Goal: Task Accomplishment & Management: Manage account settings

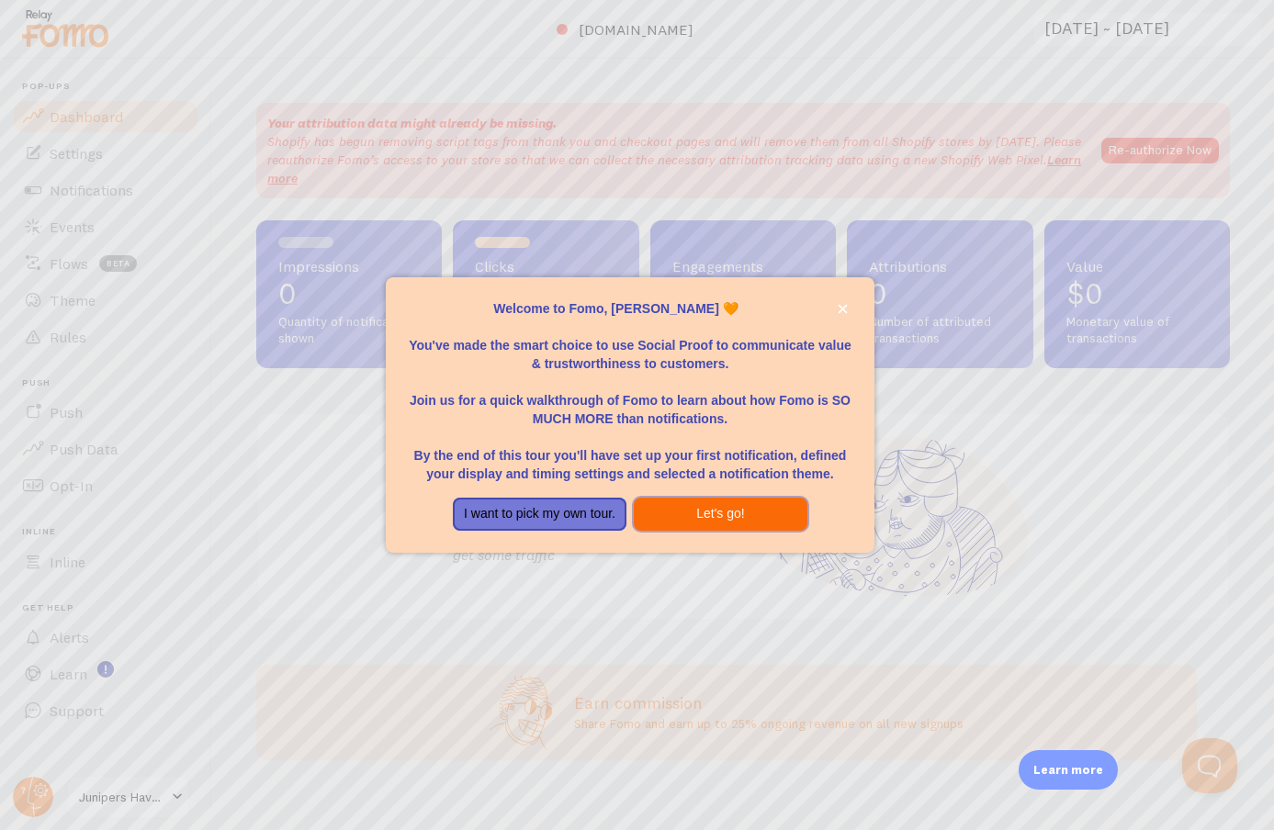
click at [652, 515] on button "Let's go!" at bounding box center [721, 514] width 174 height 33
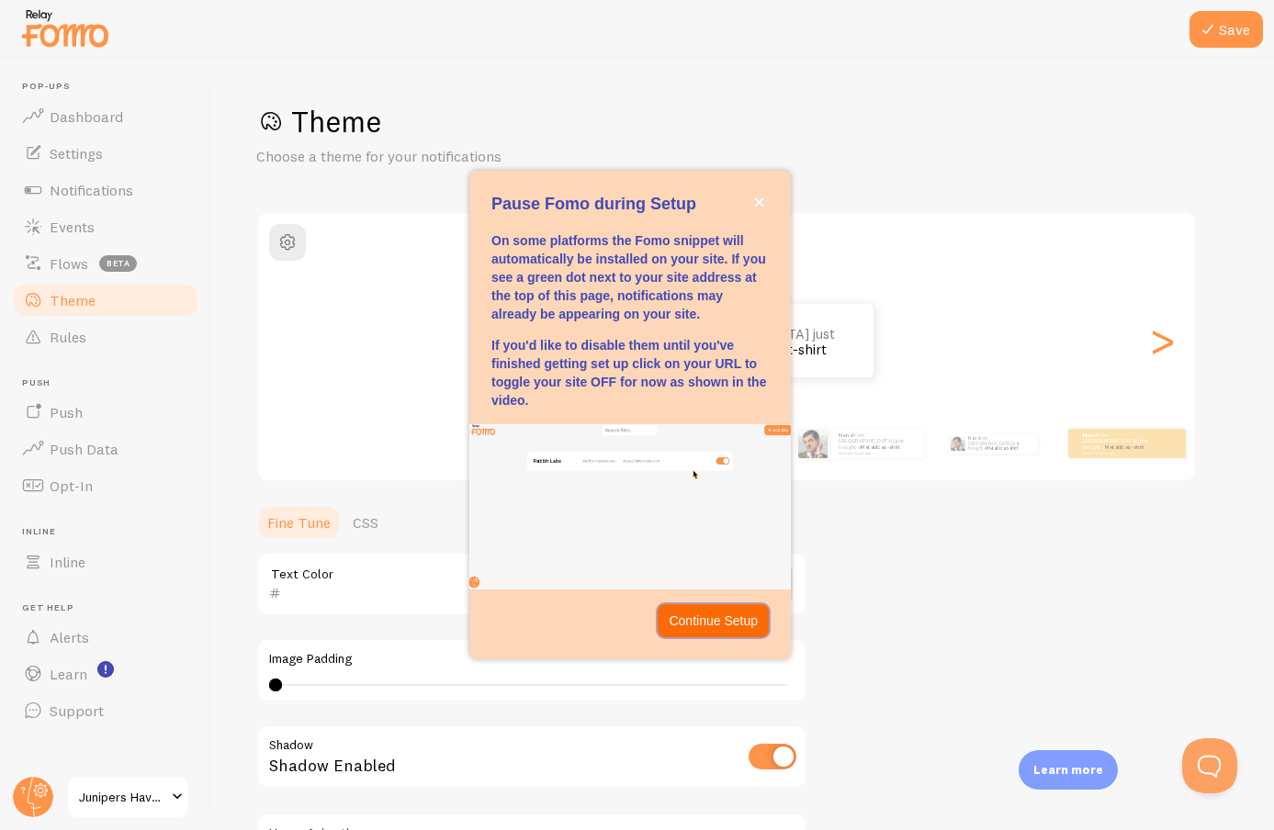
click at [698, 622] on p "Continue Setup" at bounding box center [713, 621] width 89 height 18
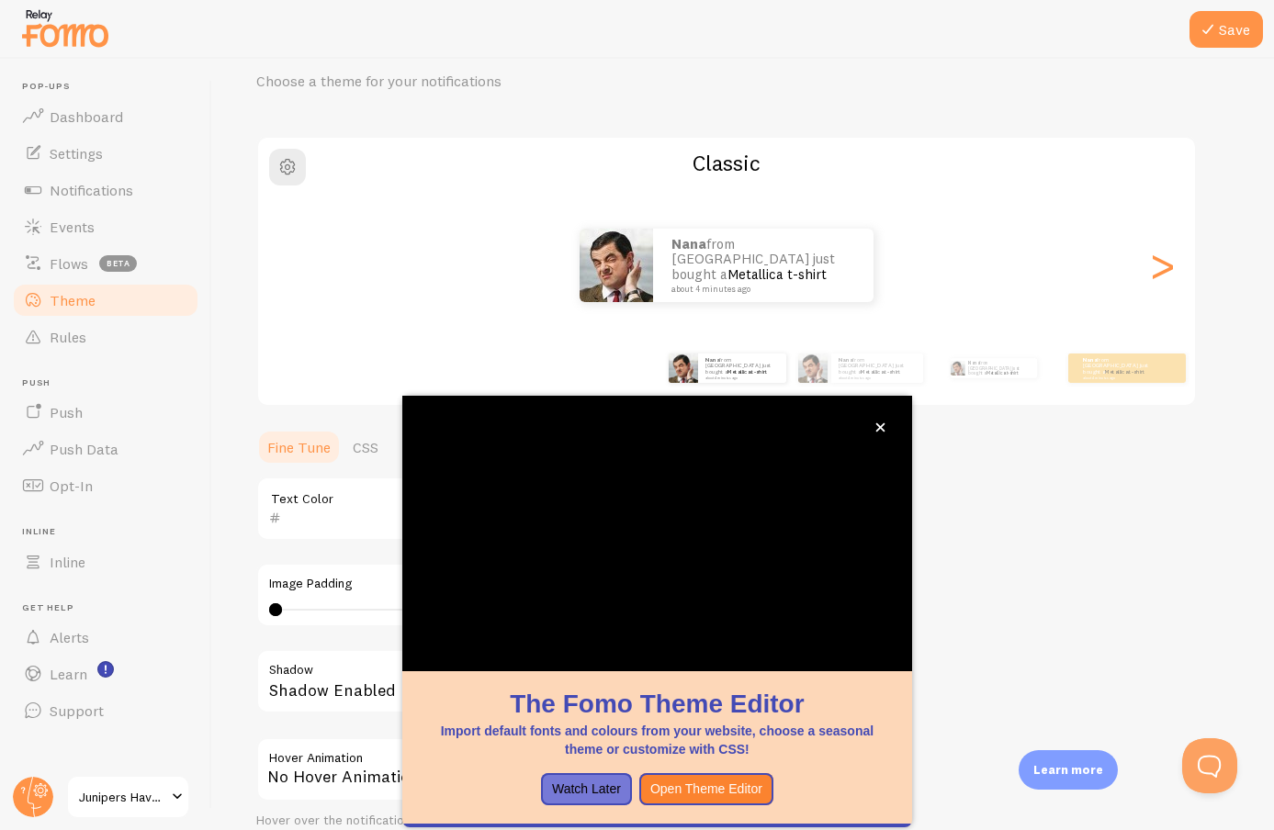
scroll to position [76, 0]
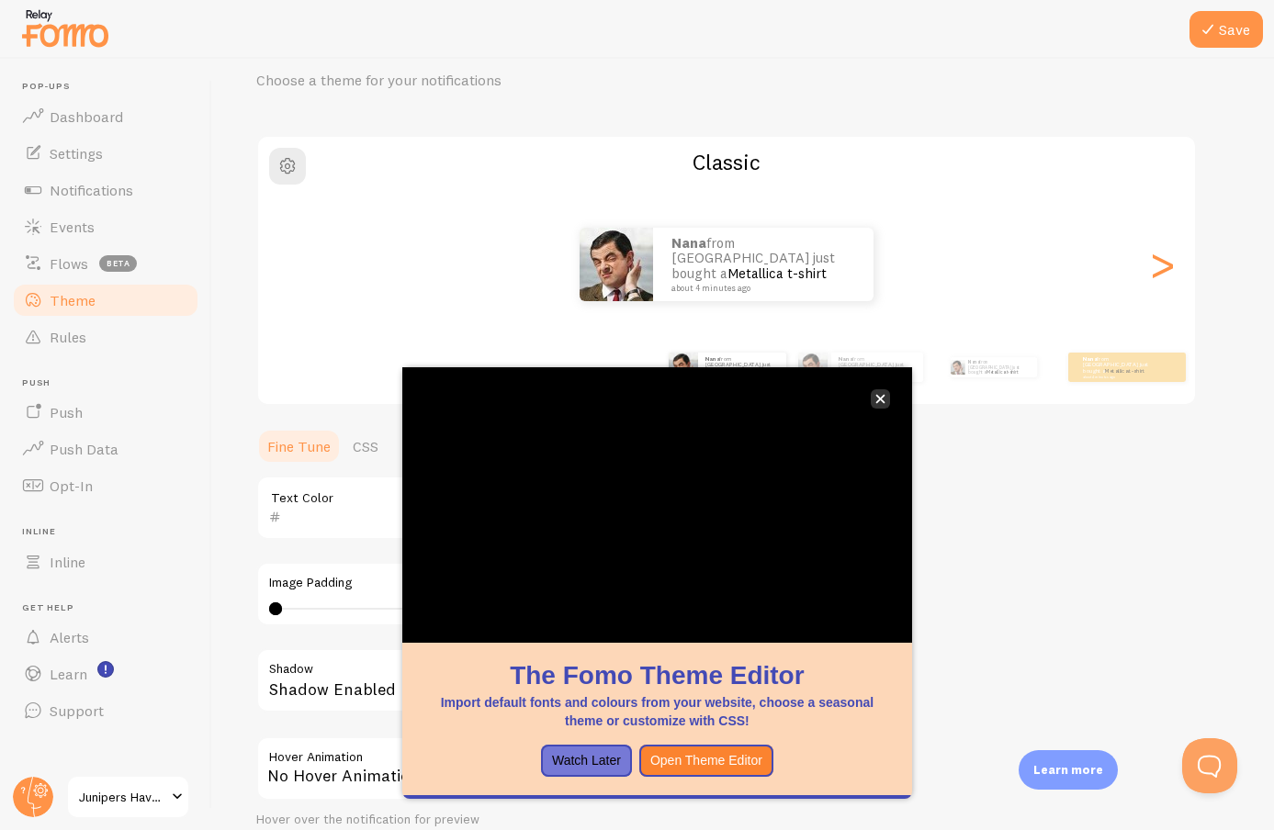
click at [885, 399] on button "close," at bounding box center [880, 398] width 19 height 19
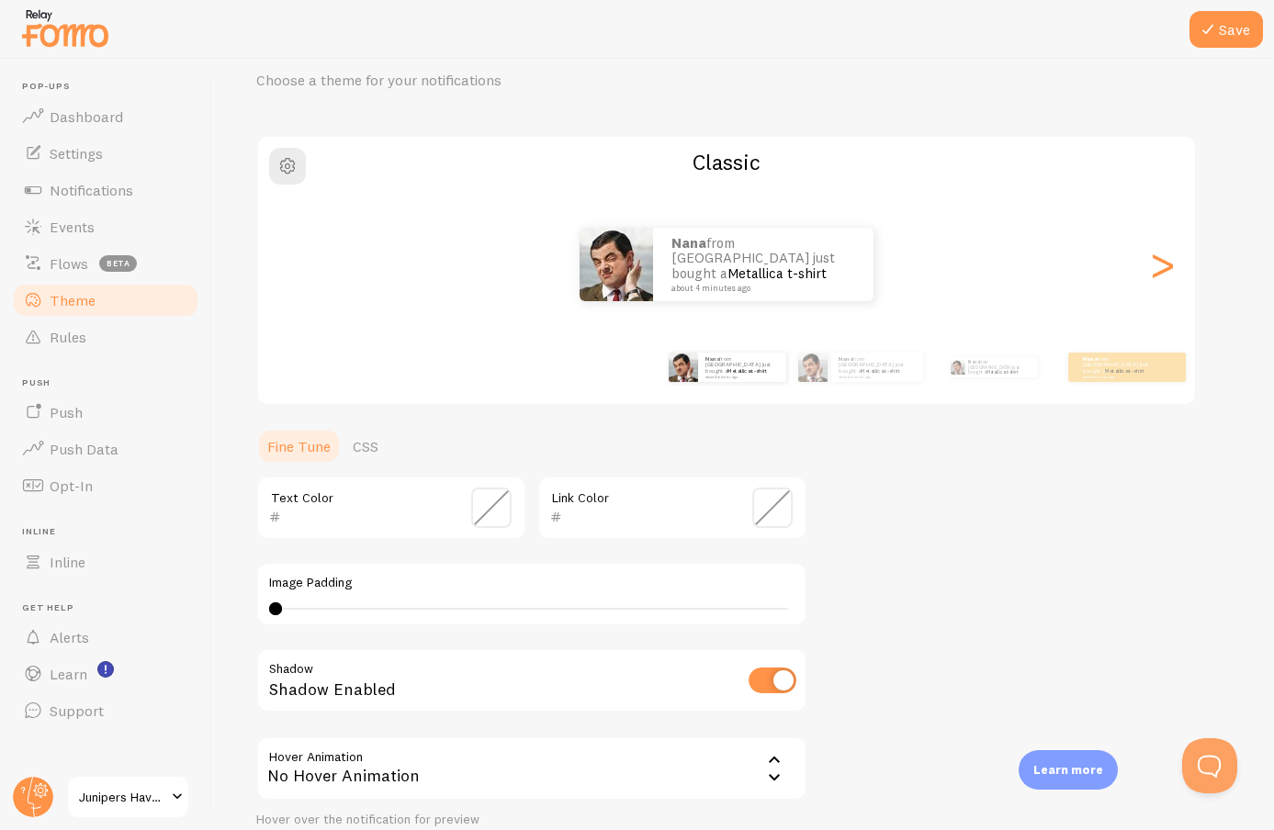
scroll to position [230, 0]
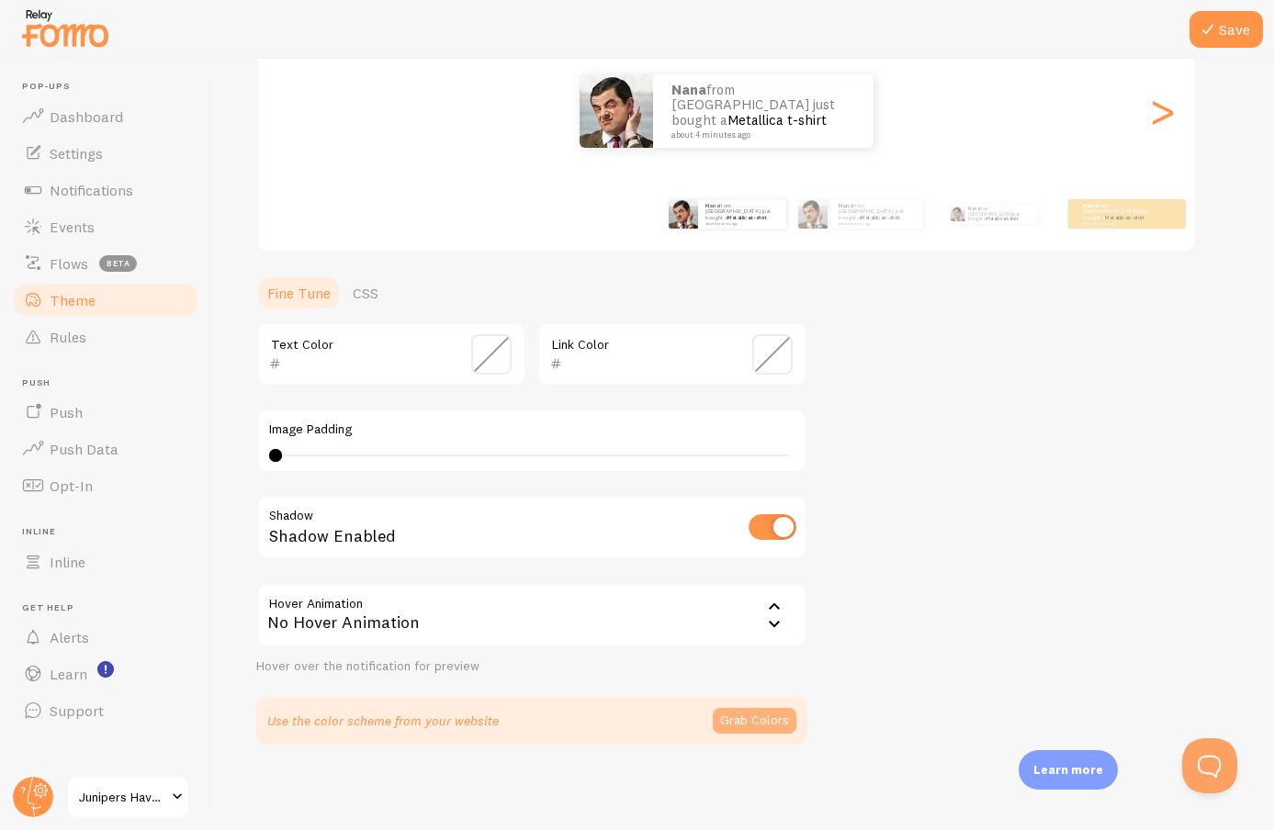
click at [742, 715] on button "Grab Colors" at bounding box center [755, 721] width 84 height 26
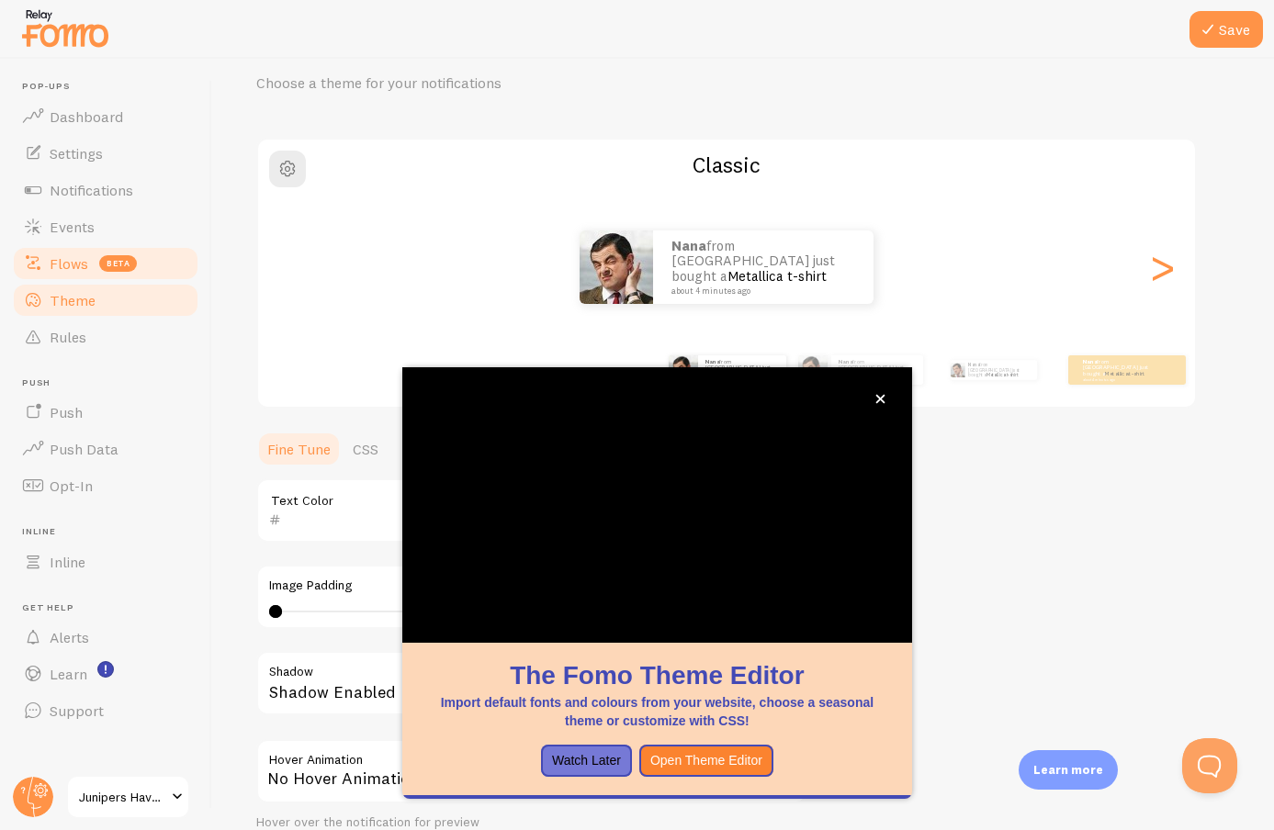
scroll to position [76, 0]
click at [878, 396] on icon "close," at bounding box center [879, 399] width 9 height 9
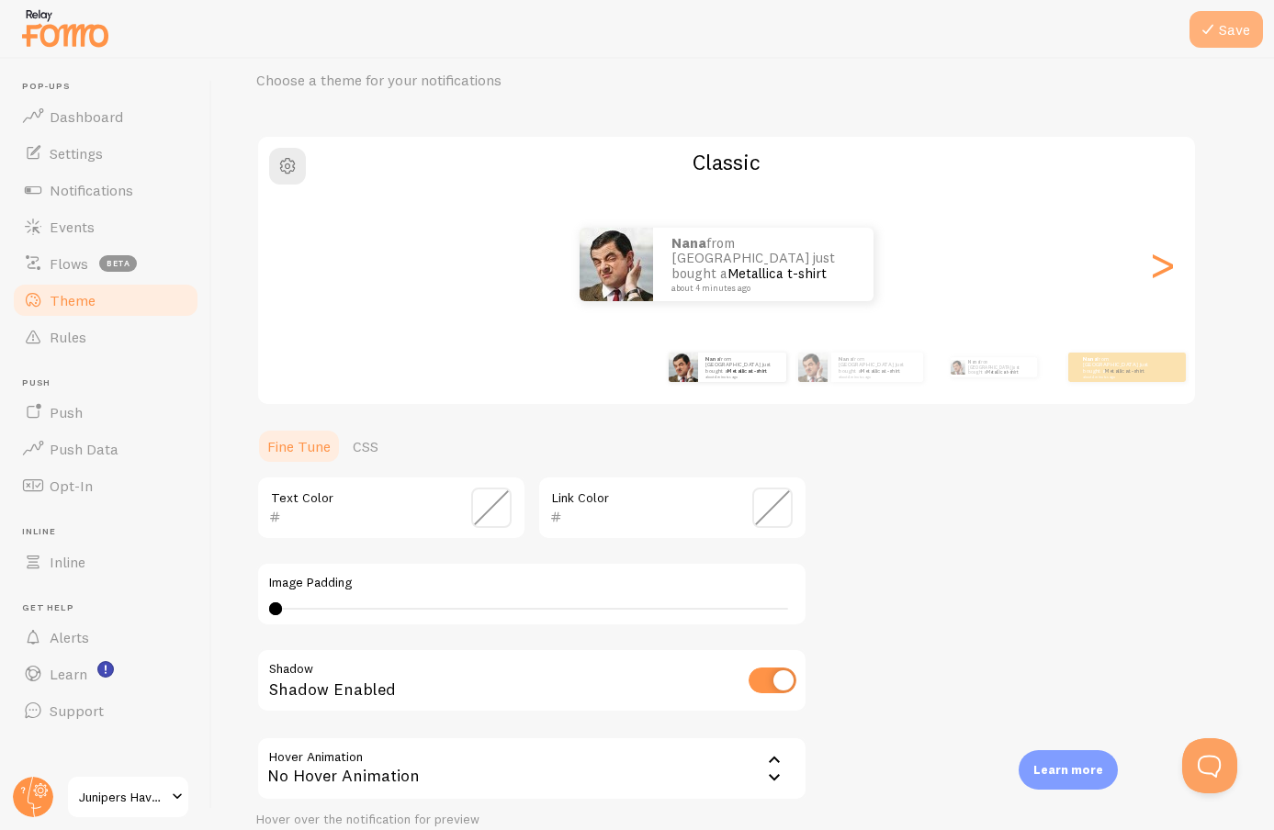
click at [1211, 29] on icon at bounding box center [1208, 29] width 22 height 22
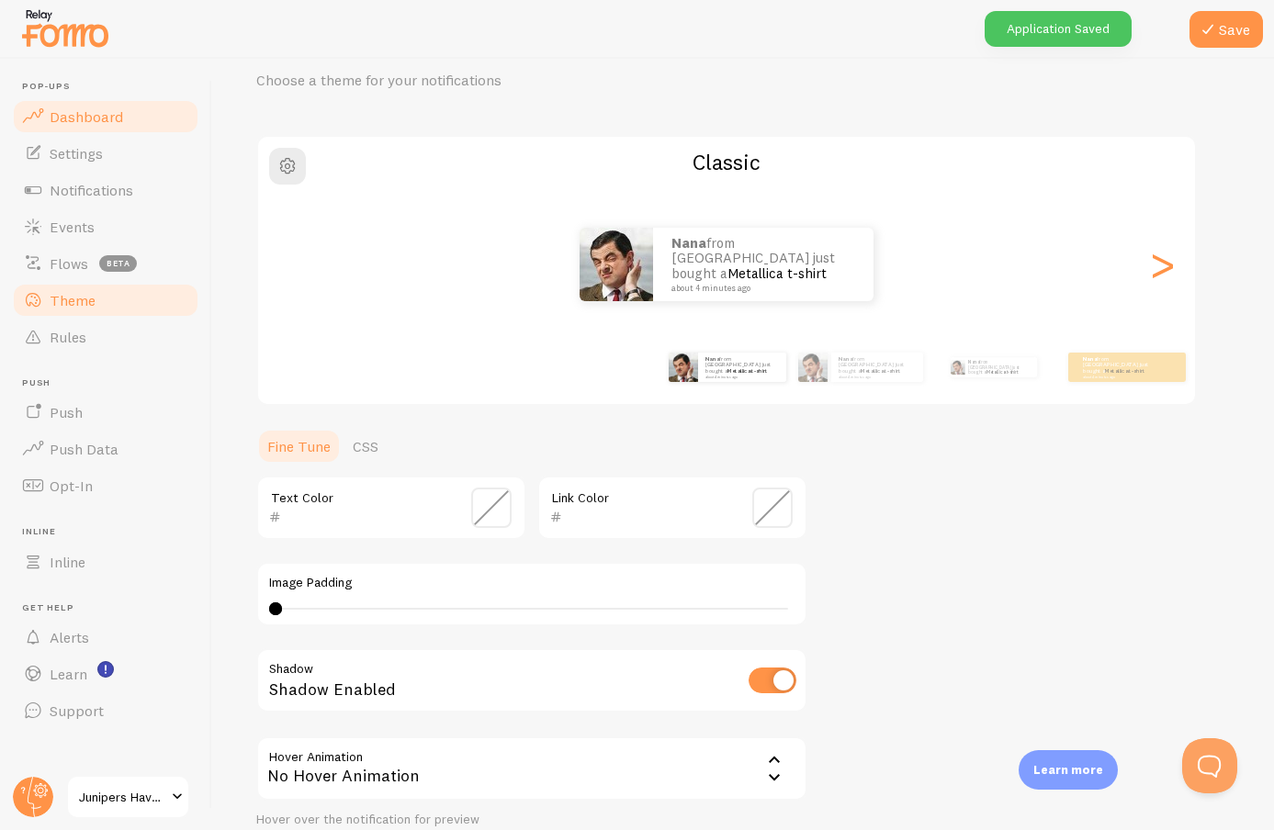
click at [124, 100] on link "Dashboard" at bounding box center [105, 116] width 189 height 37
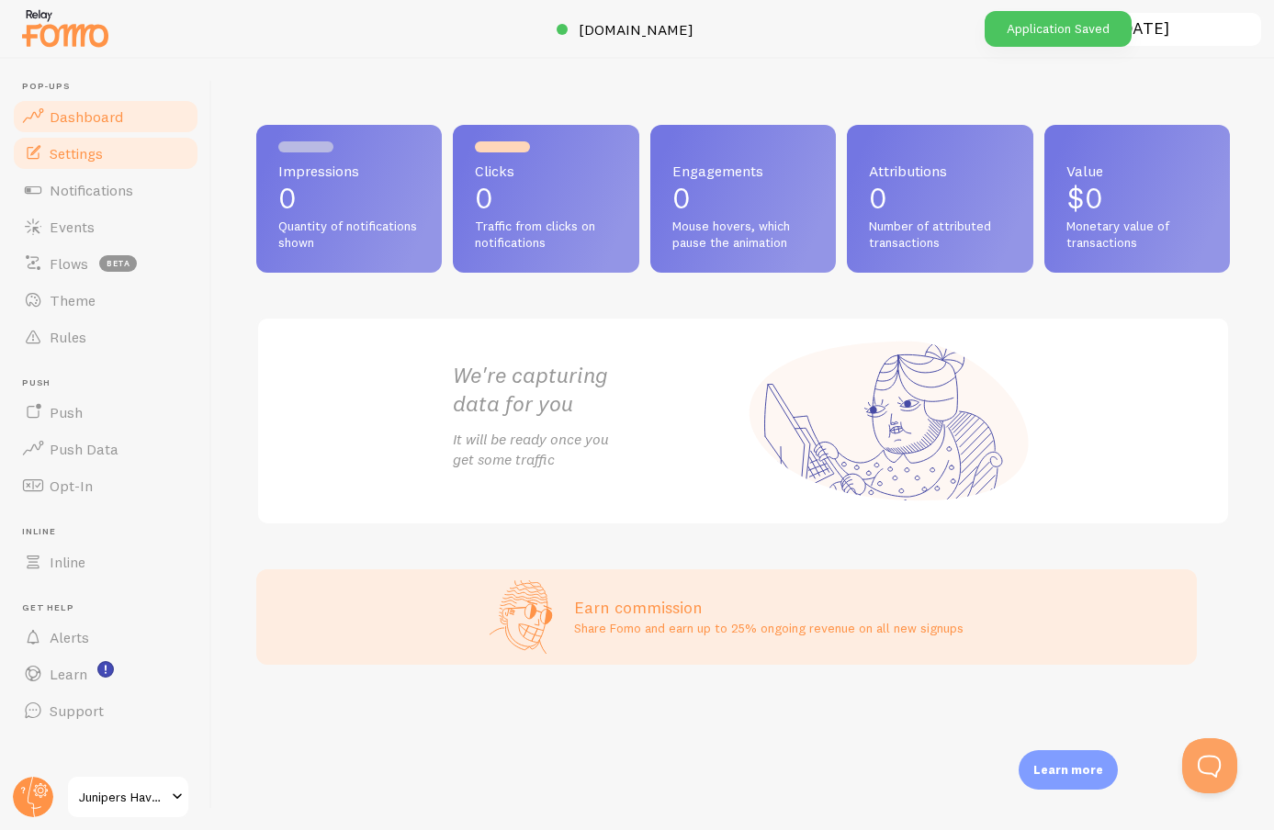
click at [124, 145] on link "Settings" at bounding box center [105, 153] width 189 height 37
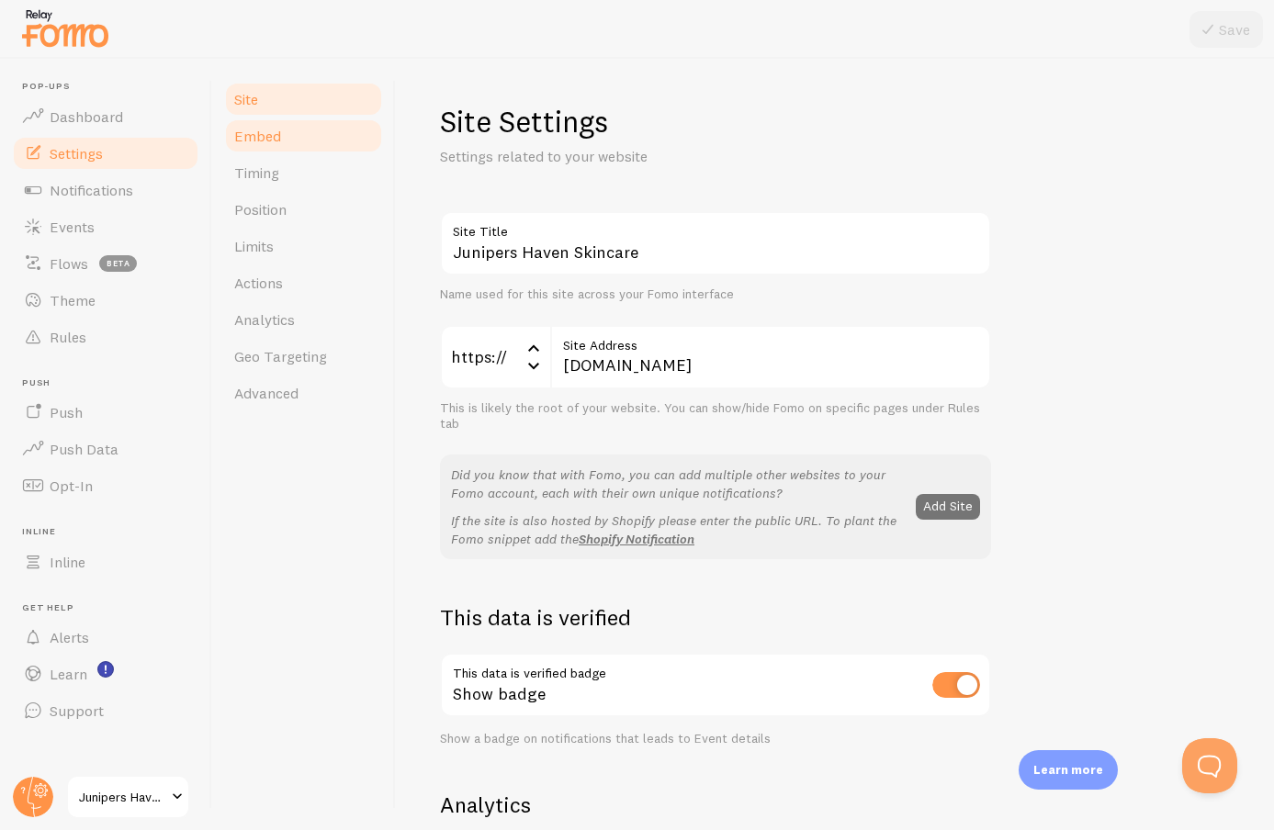
click at [235, 129] on span "Embed" at bounding box center [257, 136] width 47 height 18
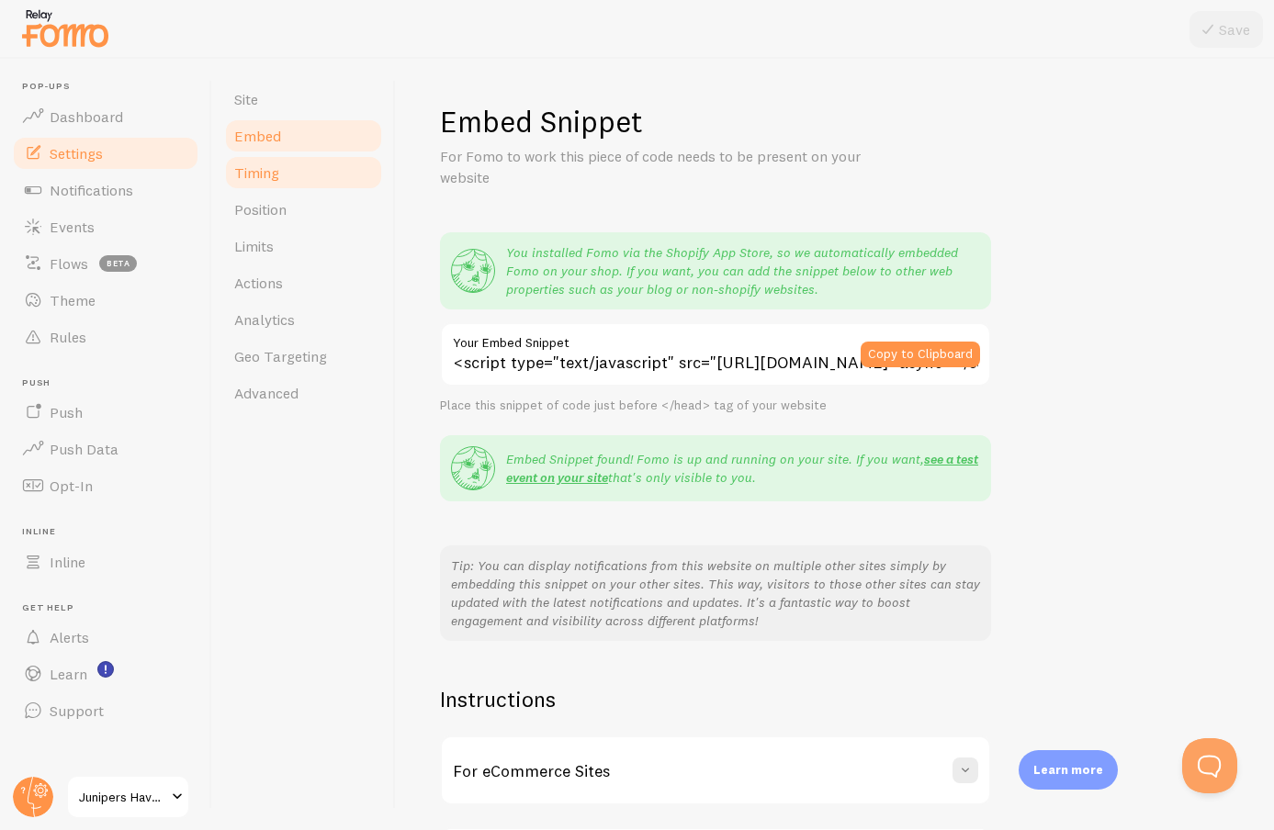
click at [251, 163] on span "Timing" at bounding box center [256, 172] width 45 height 18
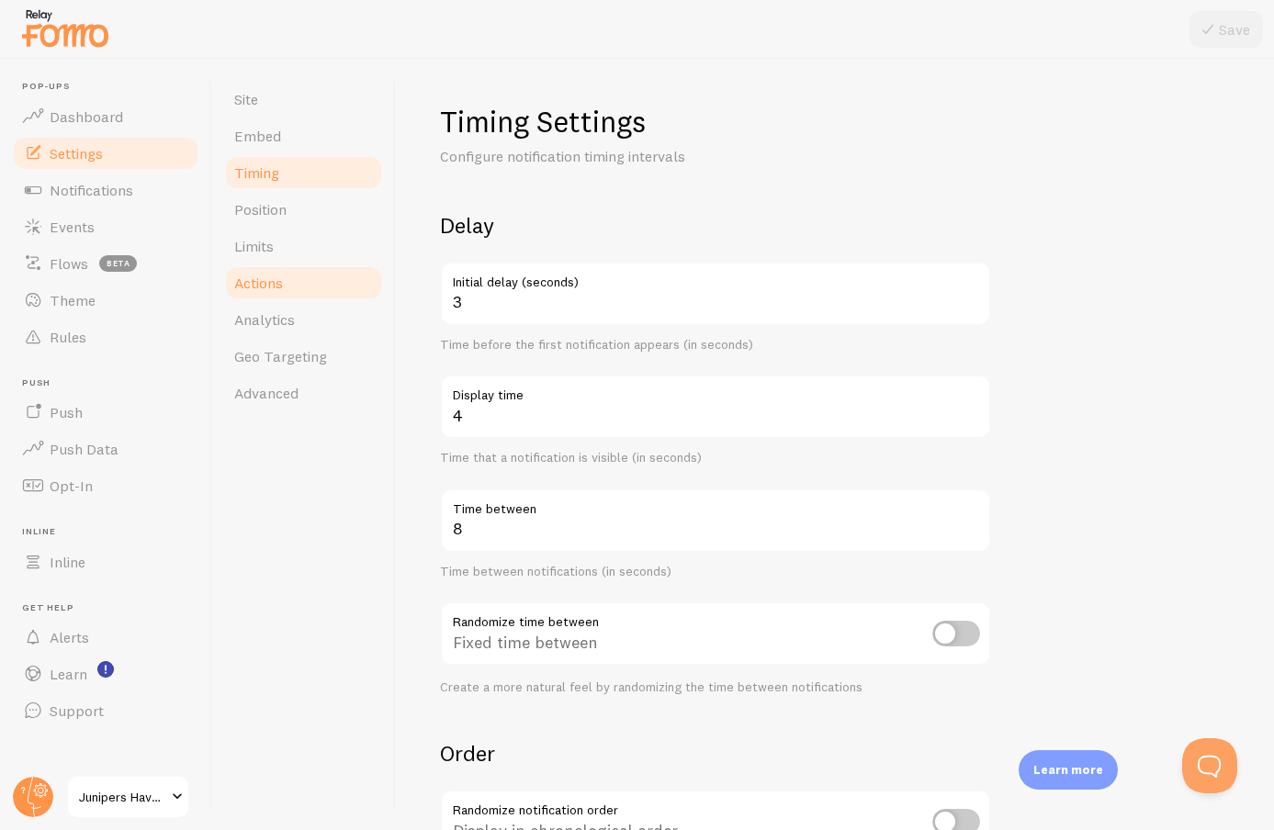
click at [305, 275] on link "Actions" at bounding box center [303, 282] width 161 height 37
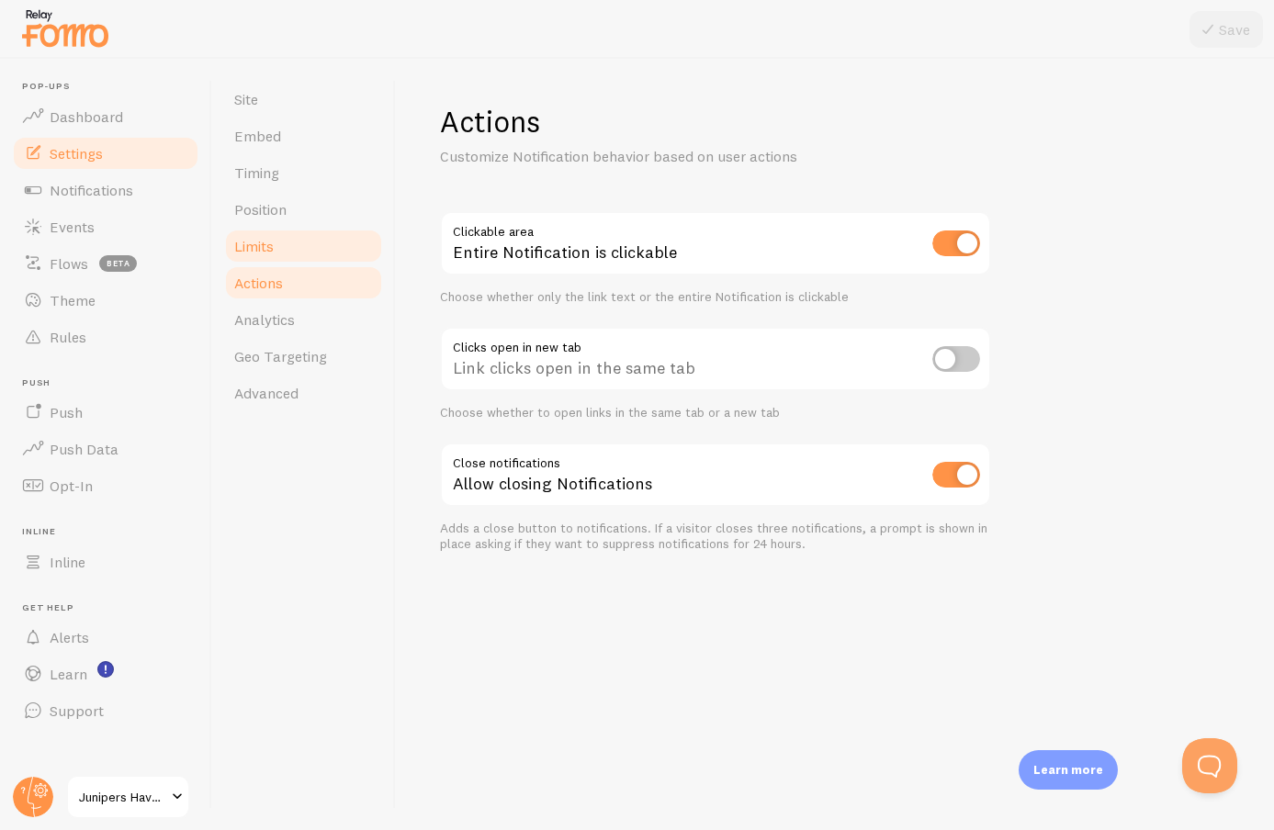
click at [302, 247] on link "Limits" at bounding box center [303, 246] width 161 height 37
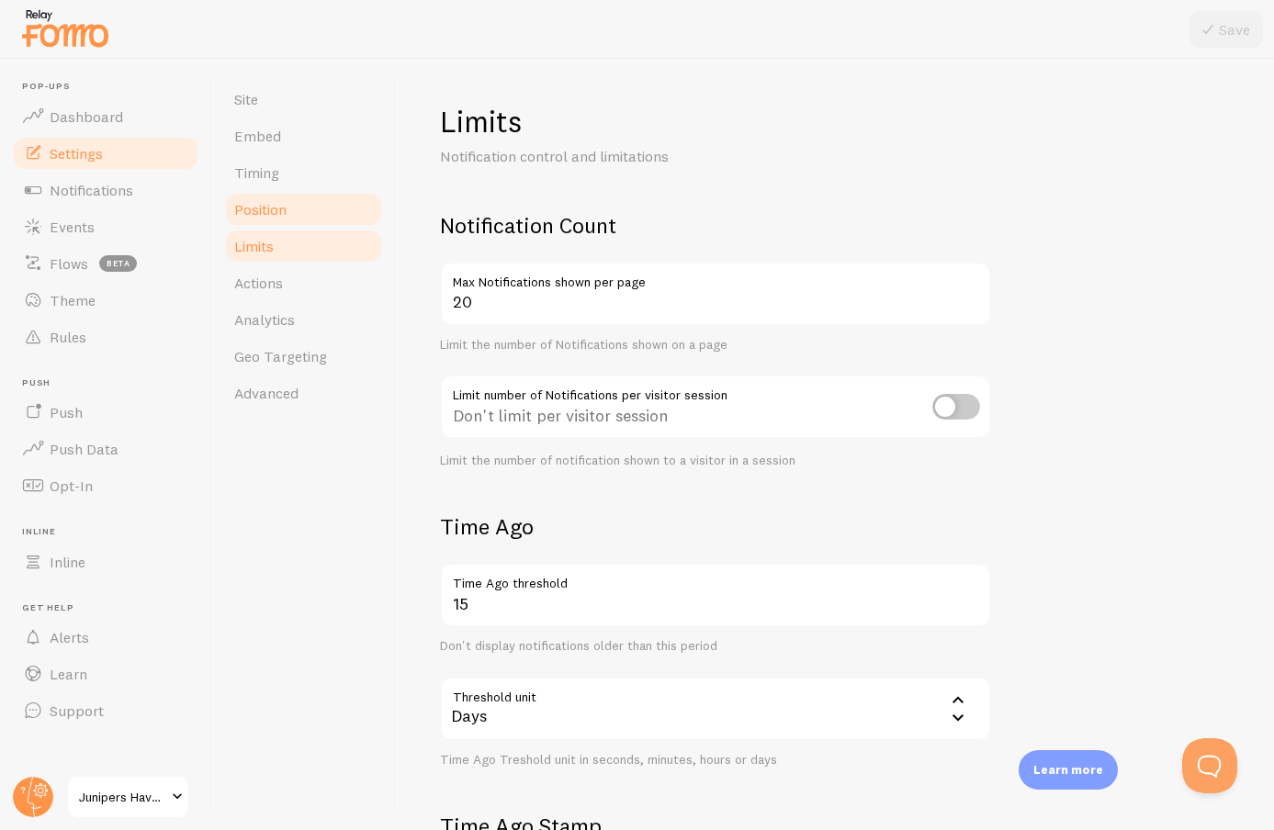
click at [309, 215] on link "Position" at bounding box center [303, 209] width 161 height 37
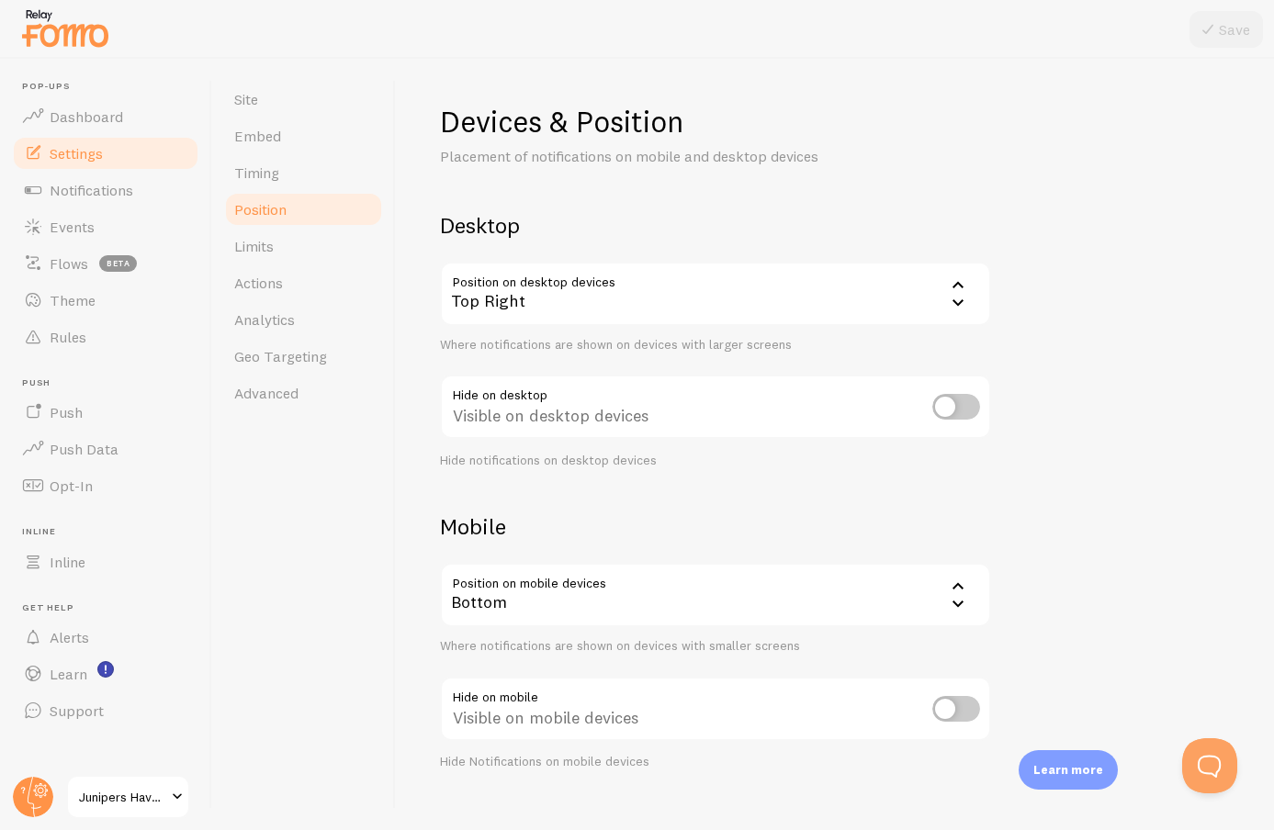
click at [572, 302] on div "Top Right" at bounding box center [715, 294] width 551 height 64
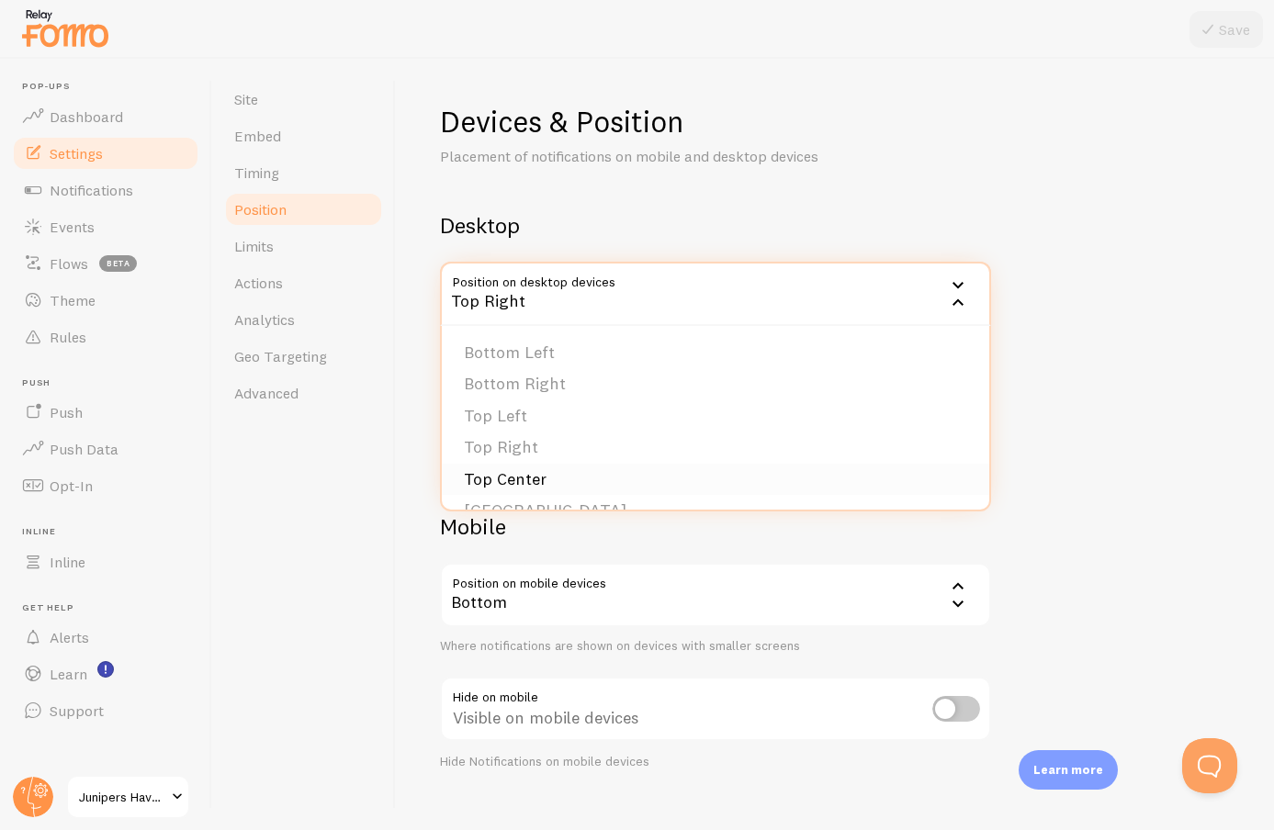
click at [523, 472] on li "Top Center" at bounding box center [715, 480] width 547 height 32
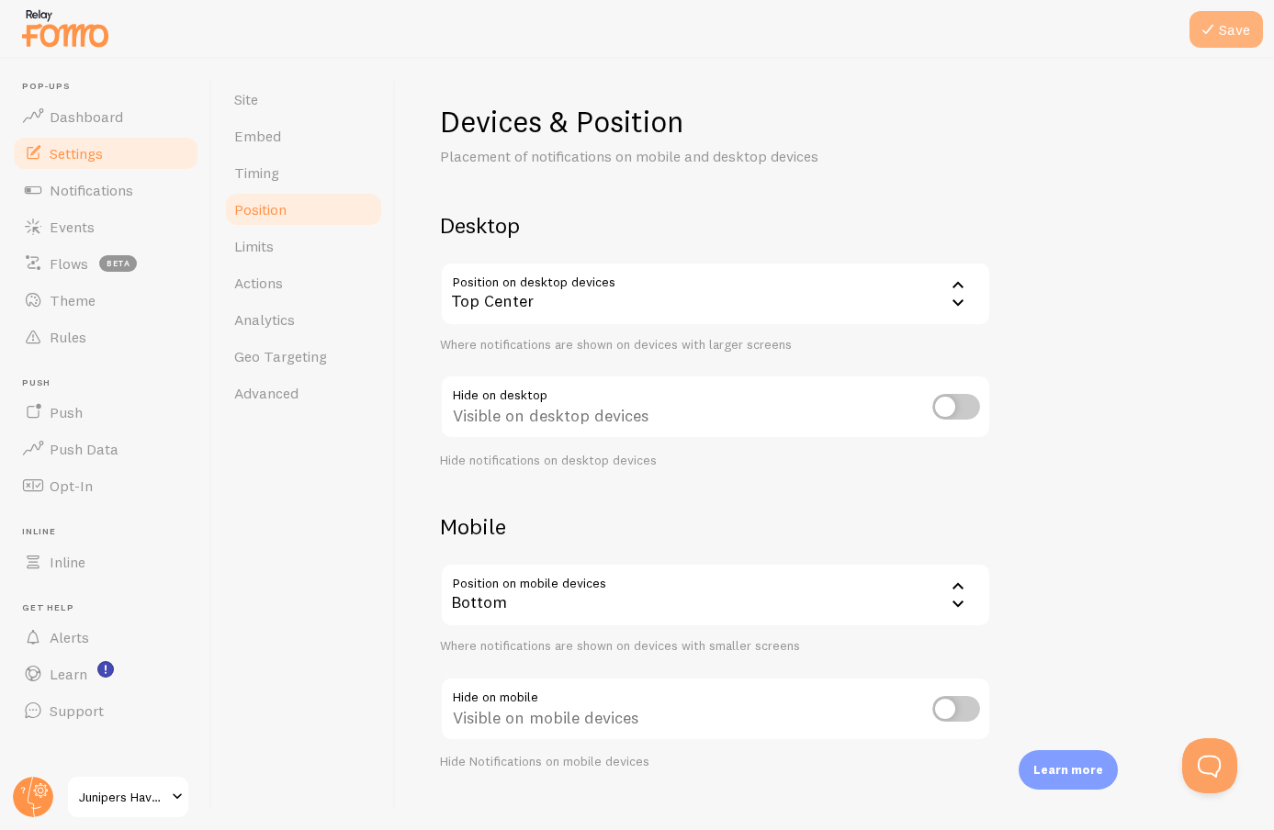
click at [1241, 18] on button "Save" at bounding box center [1225, 29] width 73 height 37
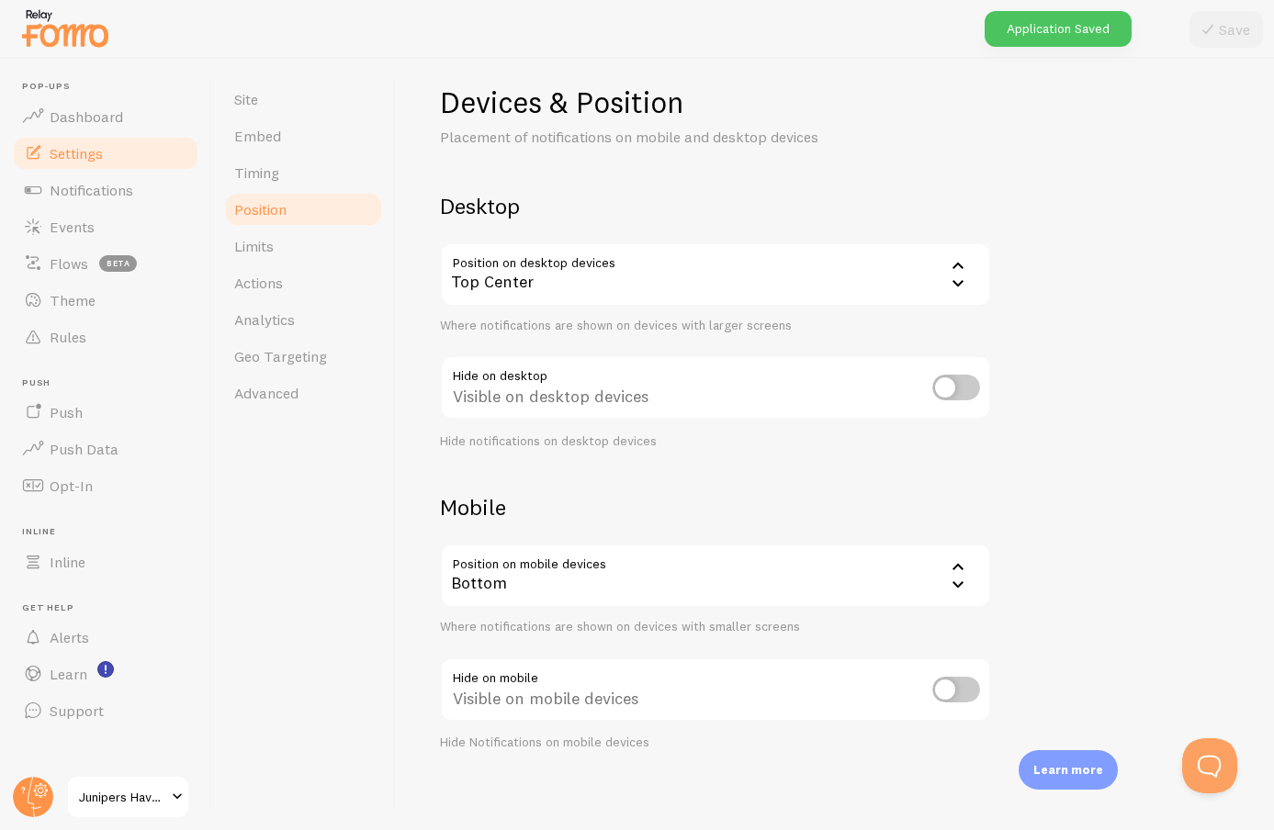
scroll to position [23, 0]
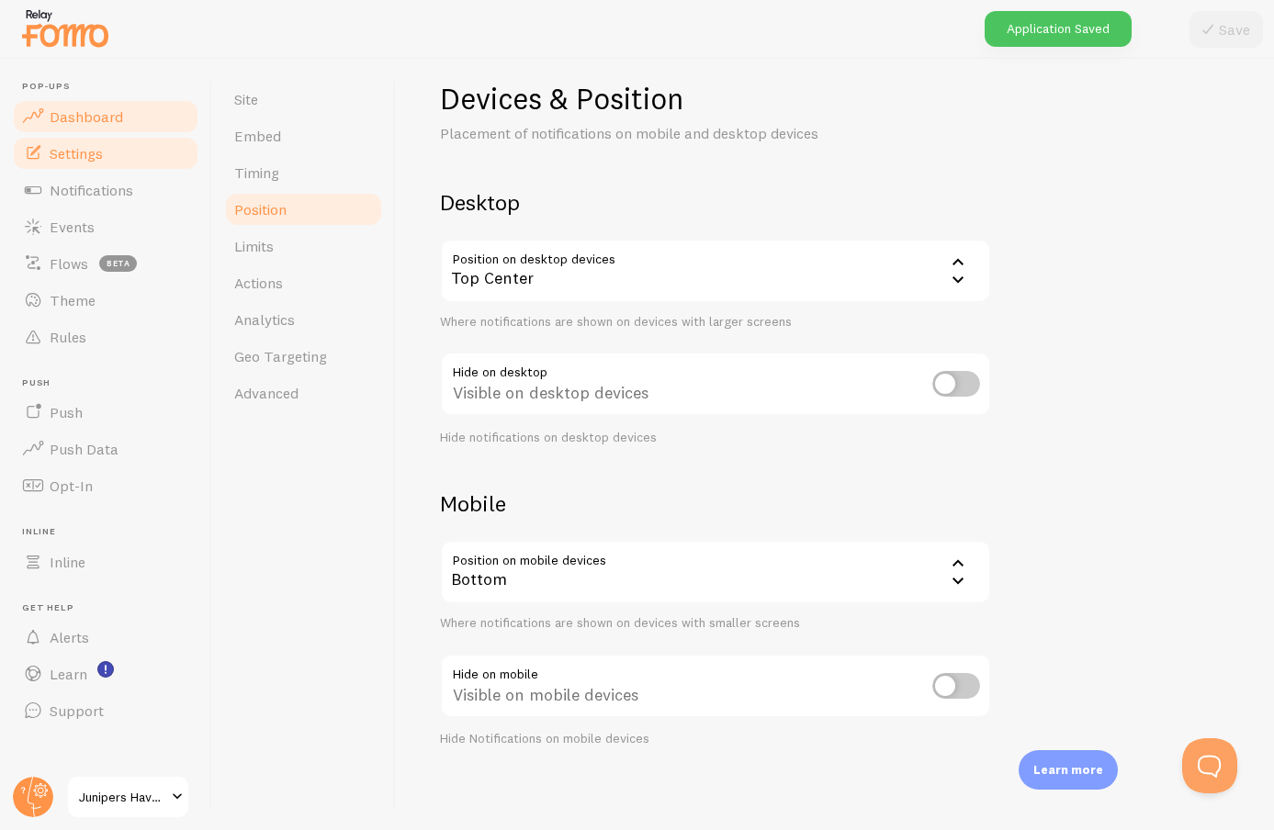
click at [95, 115] on span "Dashboard" at bounding box center [86, 116] width 73 height 18
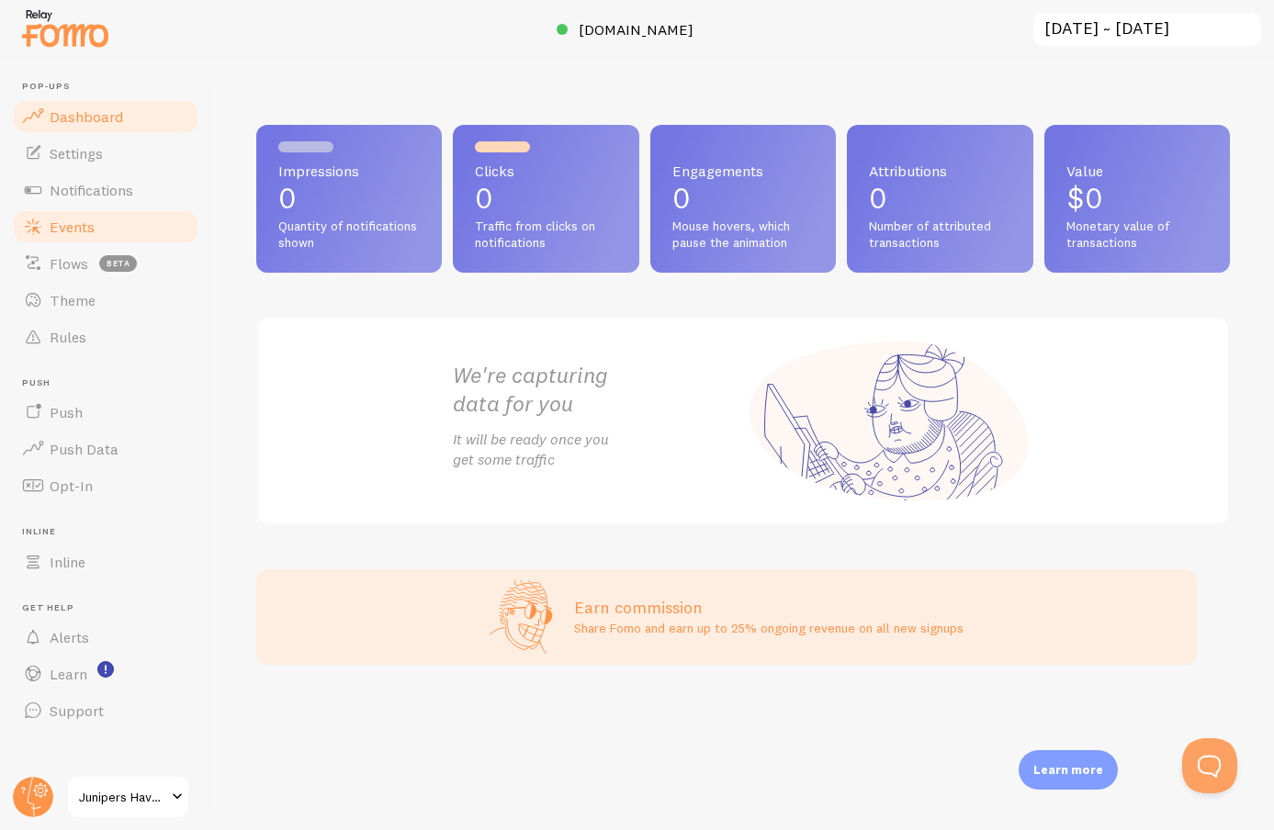
click at [127, 223] on link "Events" at bounding box center [105, 226] width 189 height 37
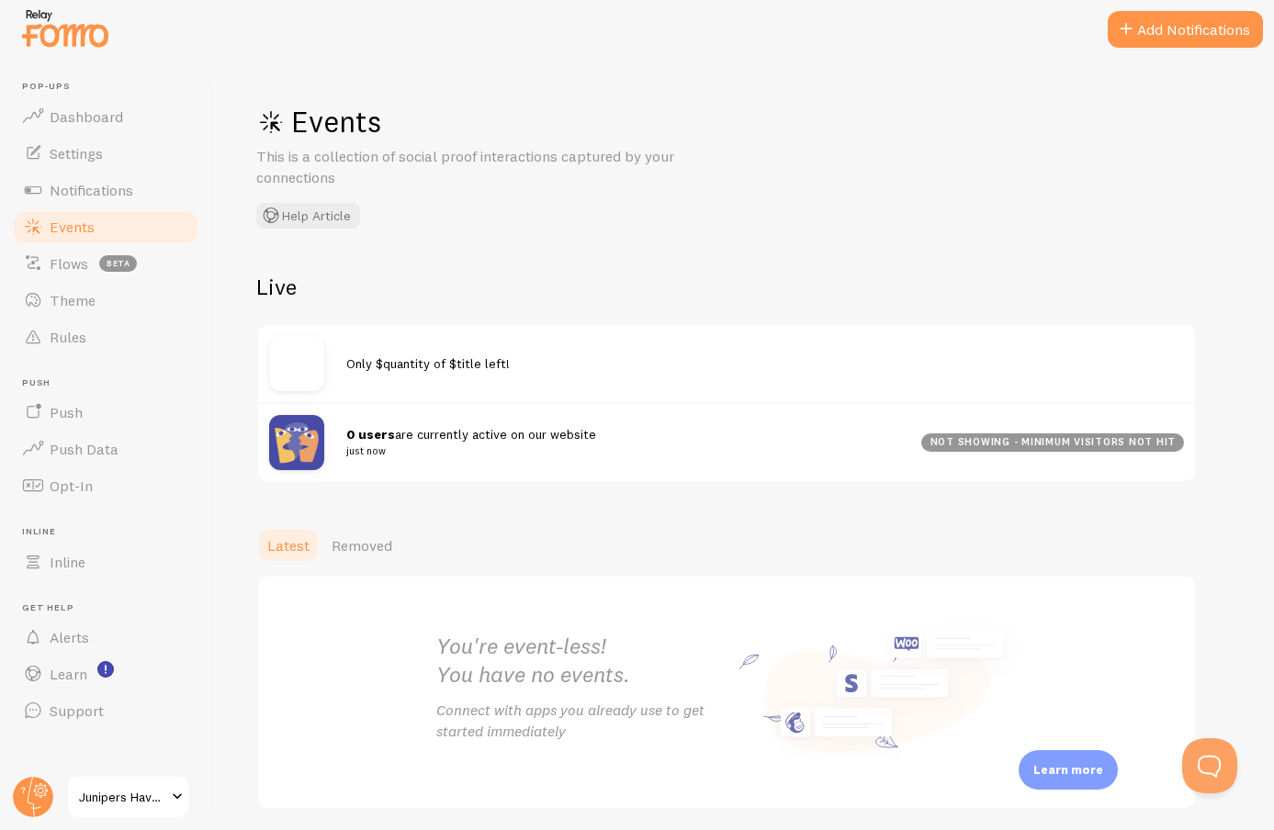
click at [1065, 435] on div "not showing - minimum visitors not hit" at bounding box center [1052, 442] width 263 height 18
click at [1054, 444] on div "not showing - minimum visitors not hit" at bounding box center [1052, 442] width 263 height 18
click at [921, 448] on div "0 users are currently active on our website just now" at bounding box center [633, 442] width 575 height 35
click at [875, 443] on small "just now" at bounding box center [622, 451] width 553 height 17
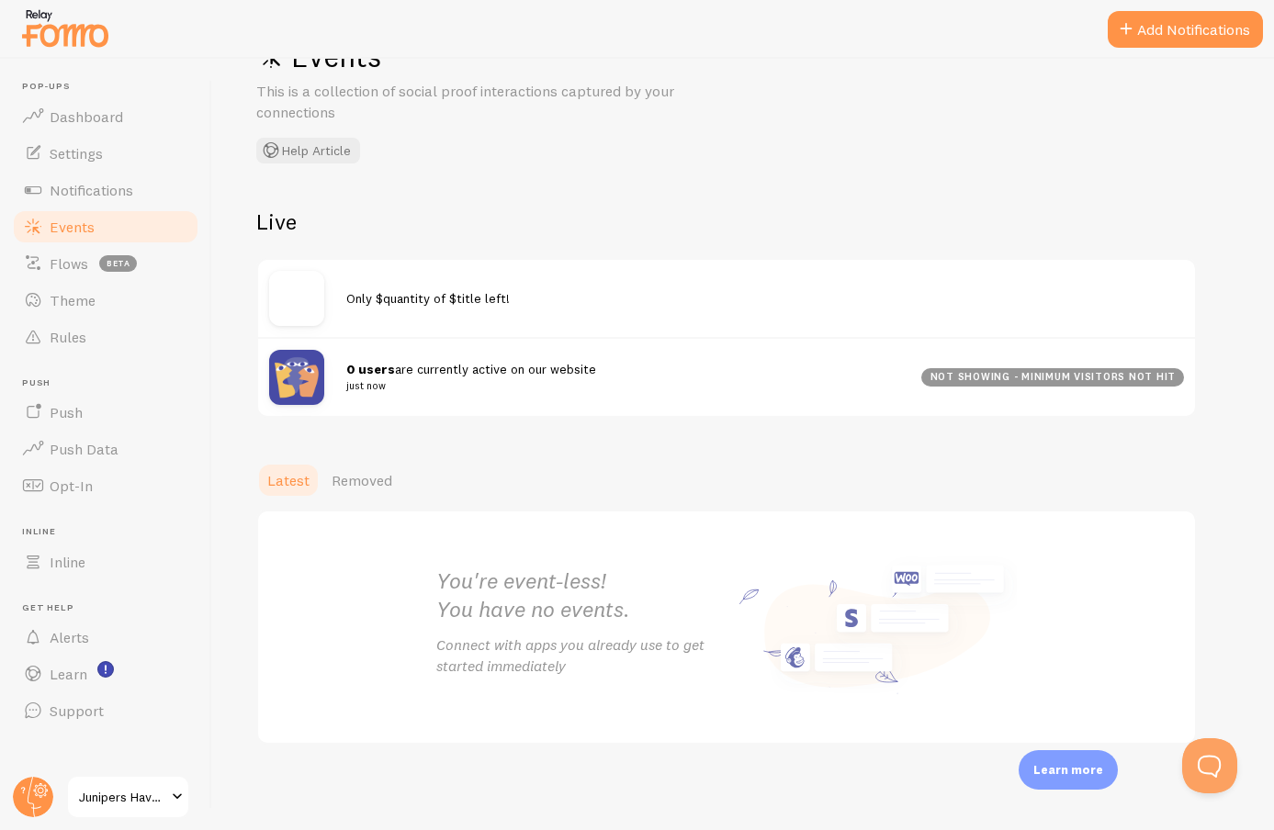
scroll to position [27, 0]
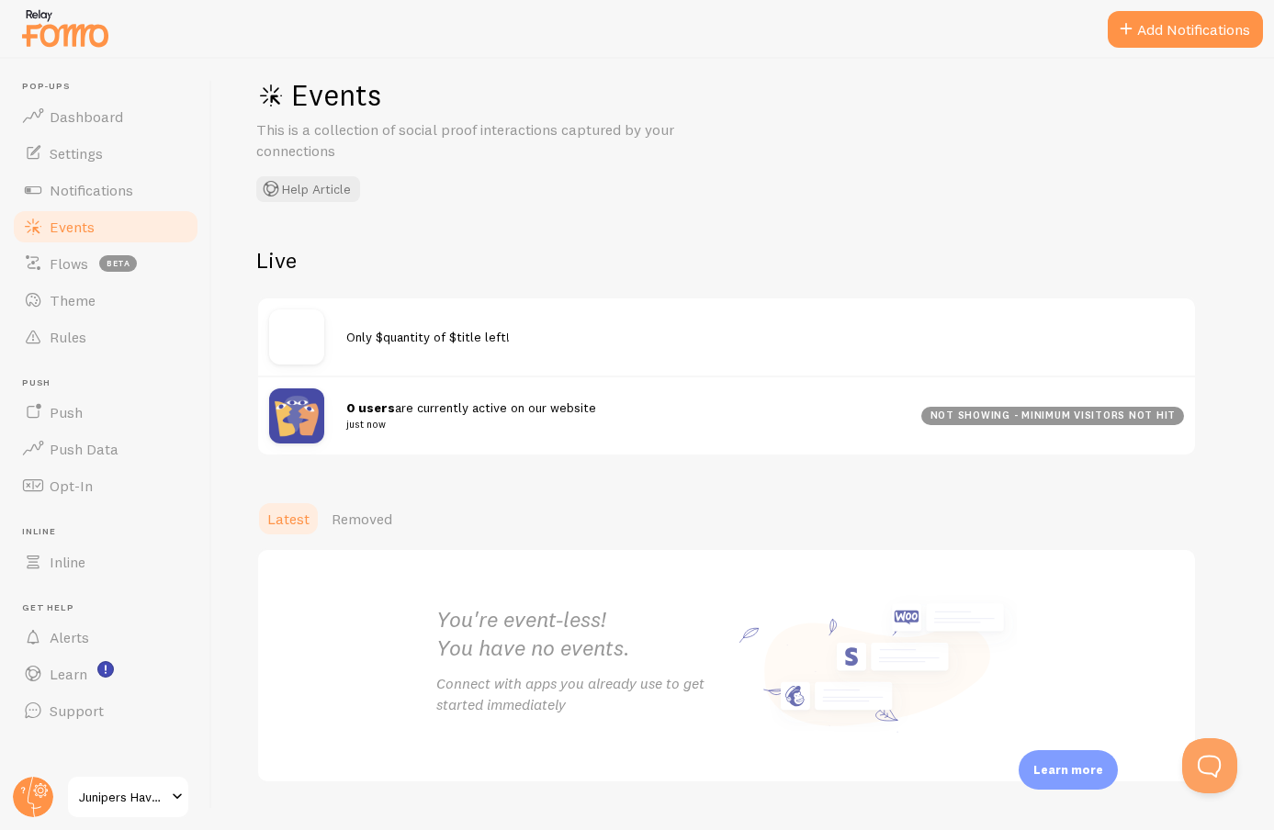
click at [411, 408] on span "0 users are currently active on our website just now" at bounding box center [622, 416] width 553 height 34
click at [96, 332] on link "Rules" at bounding box center [105, 337] width 189 height 37
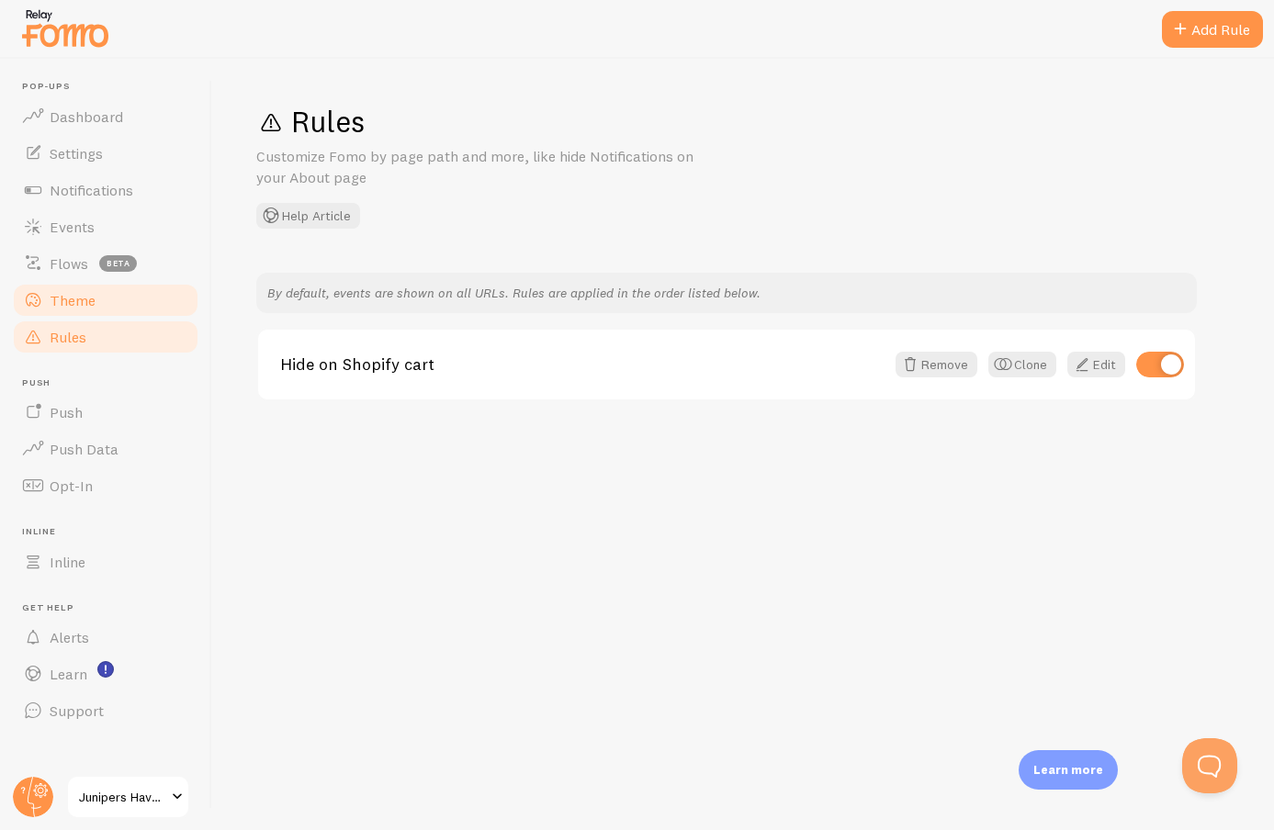
click at [136, 309] on link "Theme" at bounding box center [105, 300] width 189 height 37
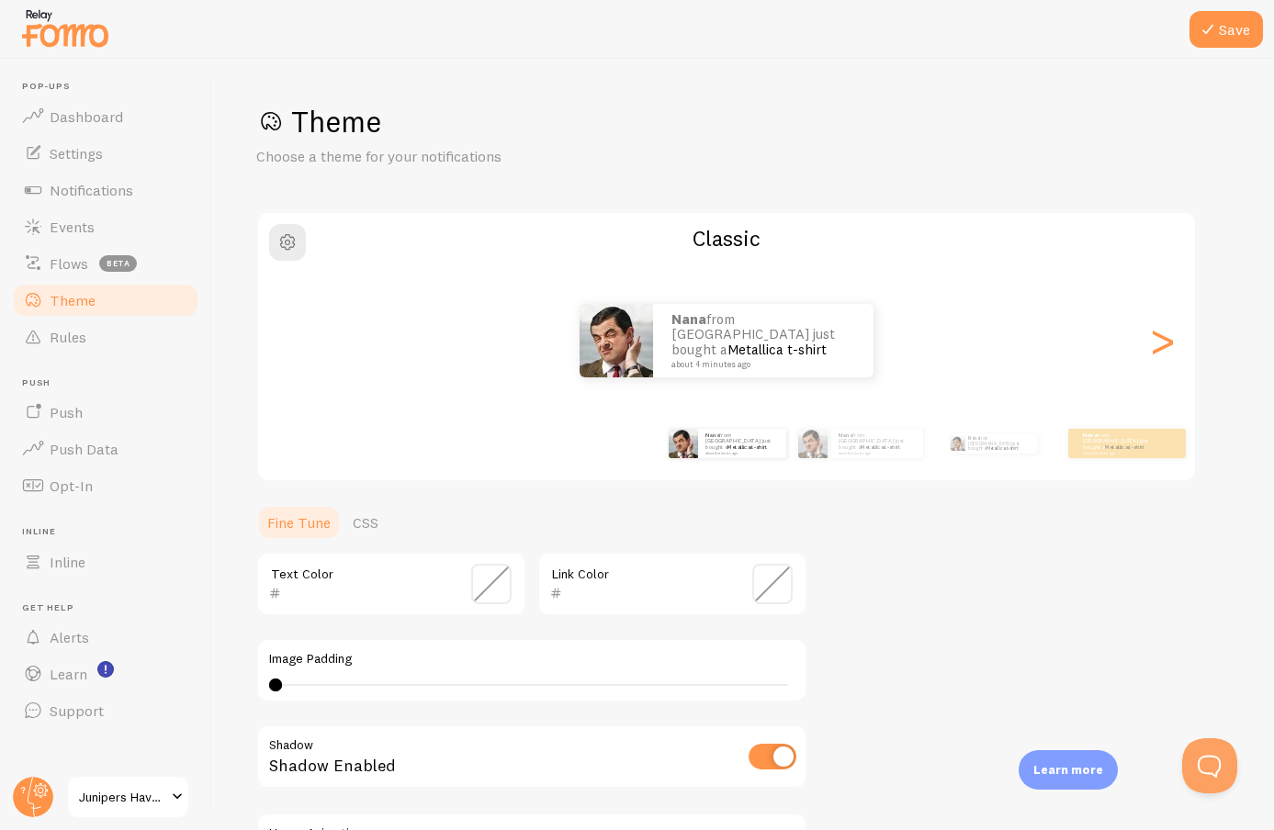
click at [146, 298] on link "Theme" at bounding box center [105, 300] width 189 height 37
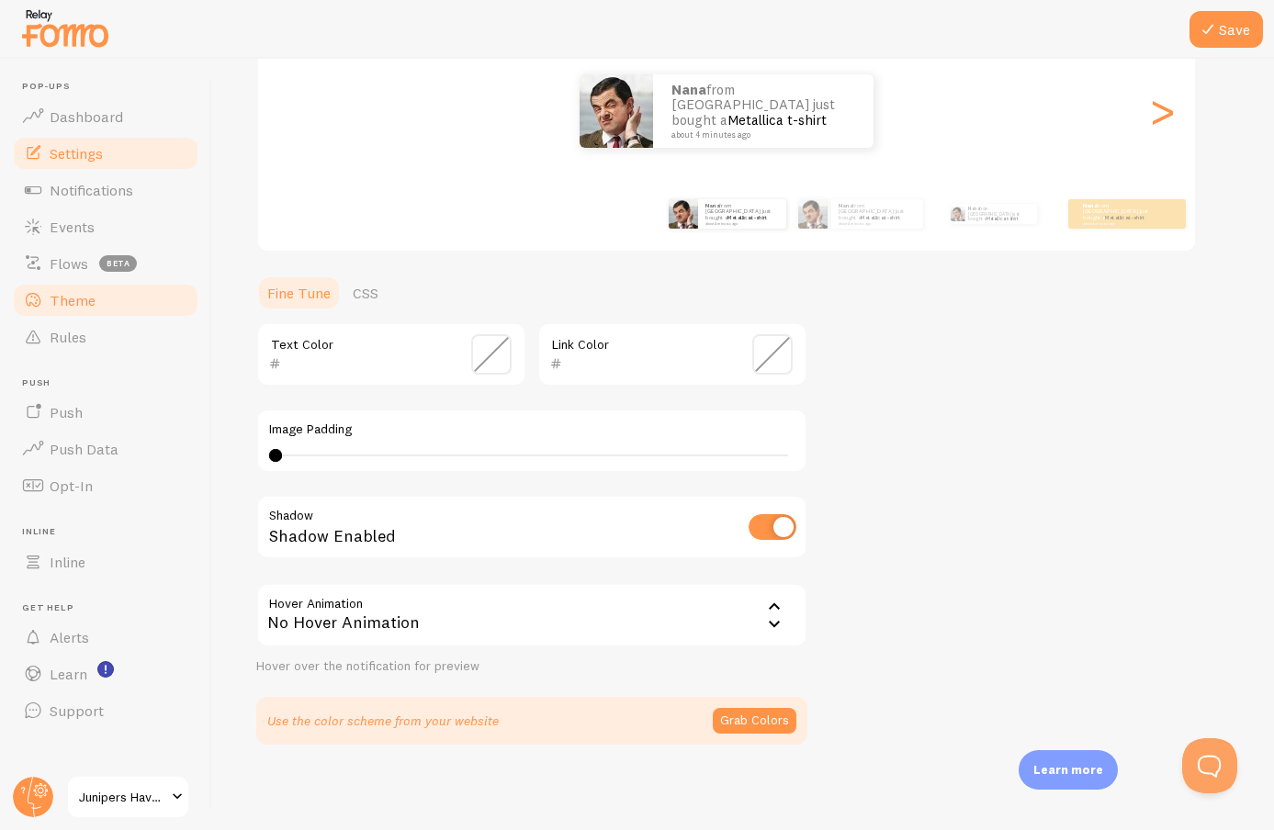
click at [142, 162] on link "Settings" at bounding box center [105, 153] width 189 height 37
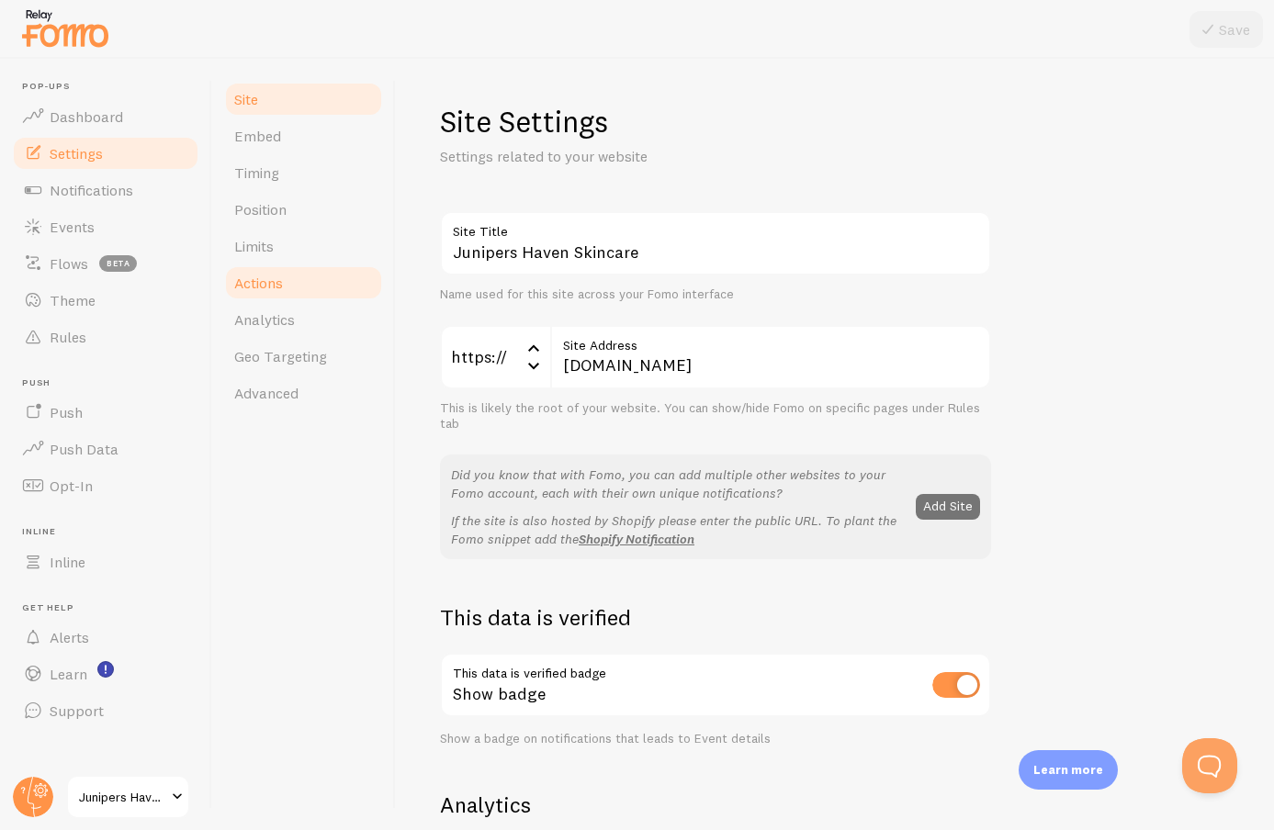
click at [284, 267] on link "Actions" at bounding box center [303, 282] width 161 height 37
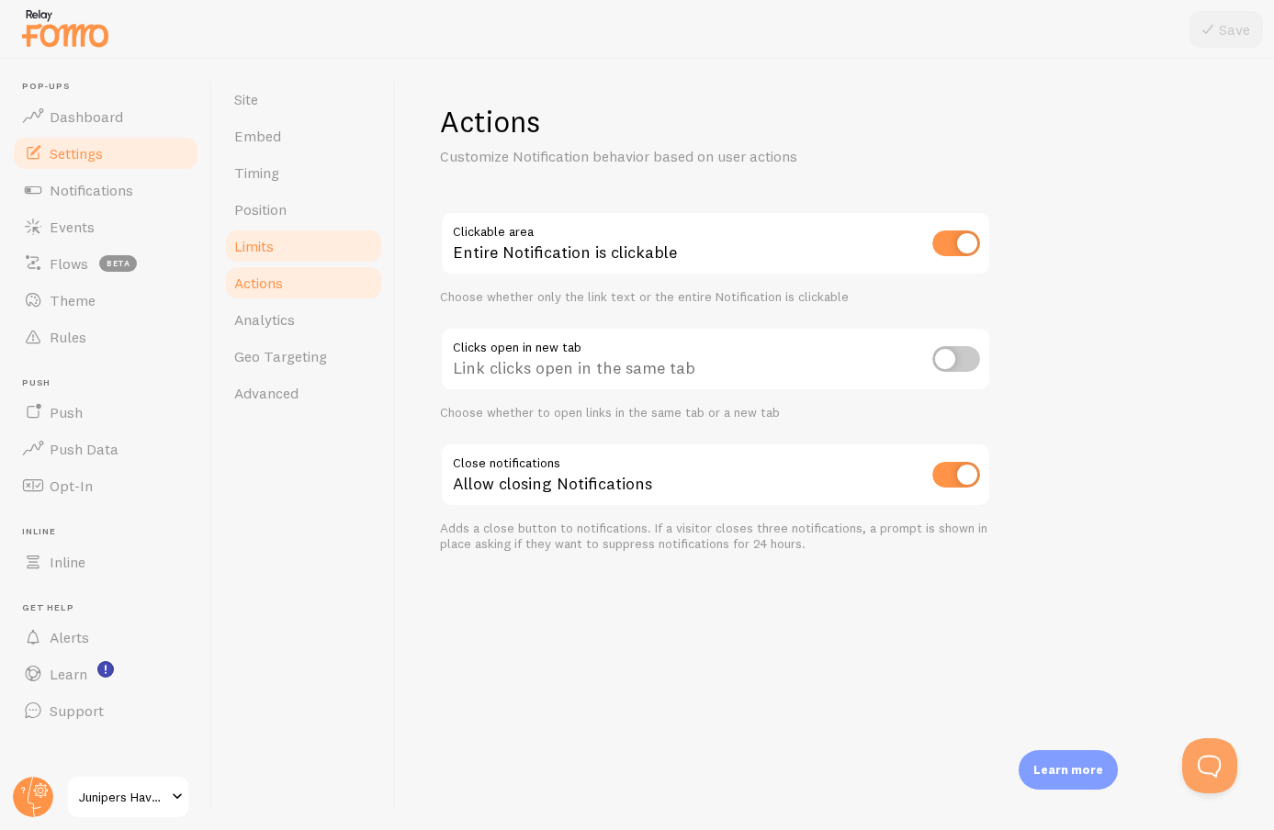
click at [284, 256] on link "Limits" at bounding box center [303, 246] width 161 height 37
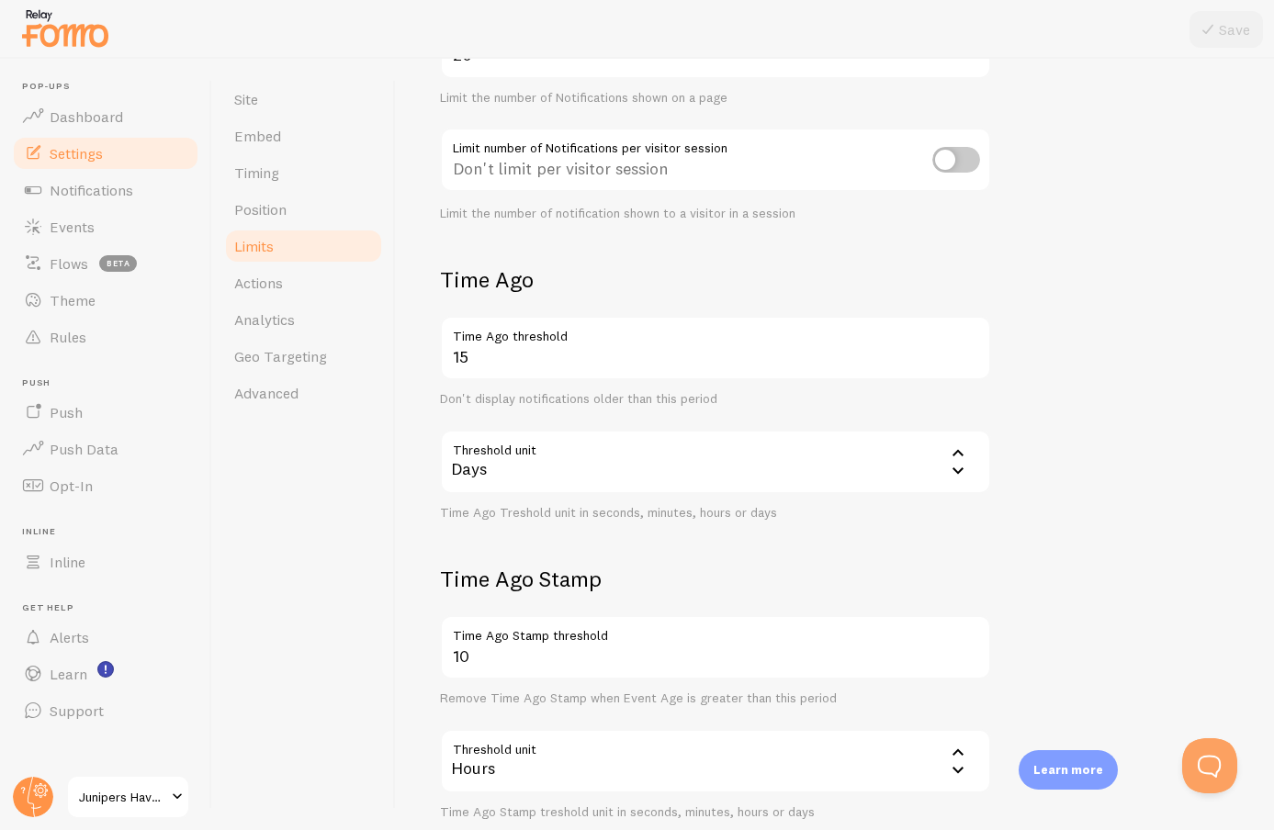
scroll to position [353, 0]
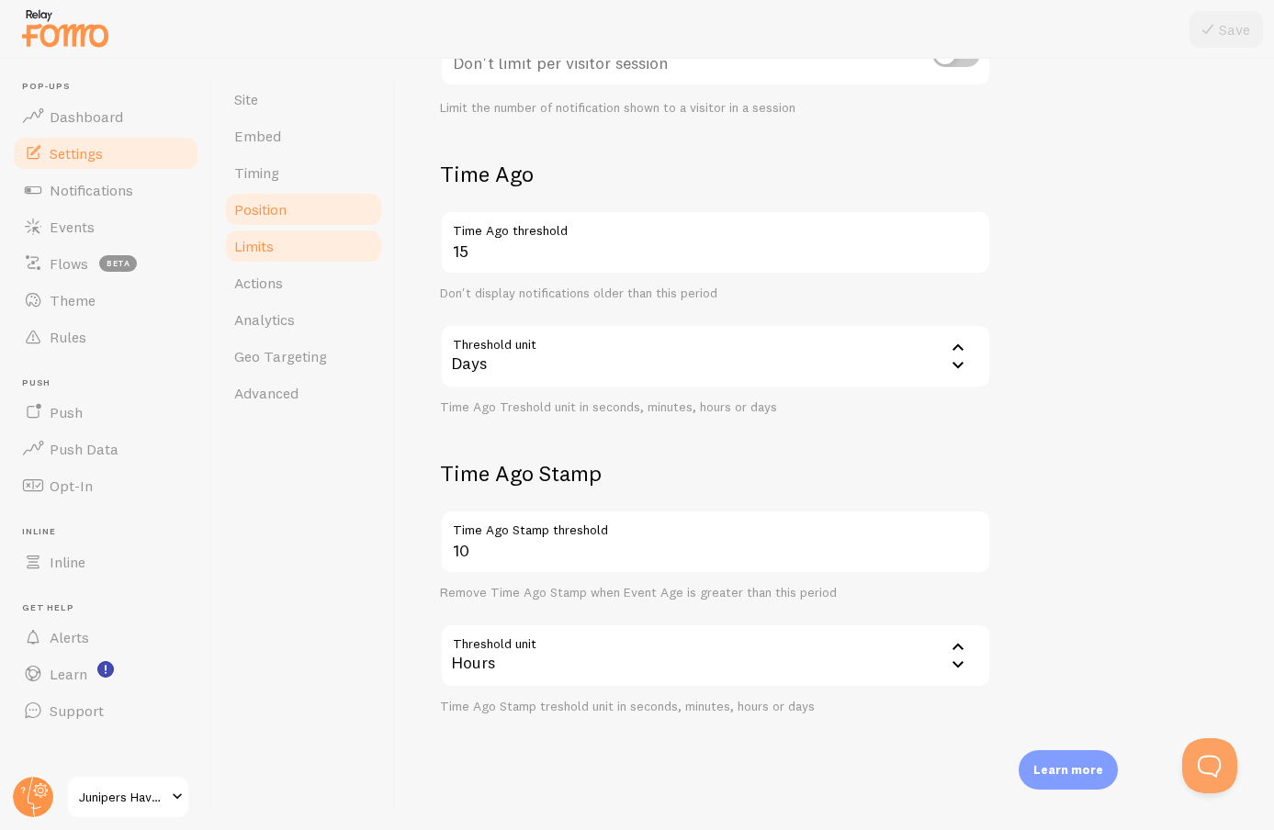
click at [327, 211] on link "Position" at bounding box center [303, 209] width 161 height 37
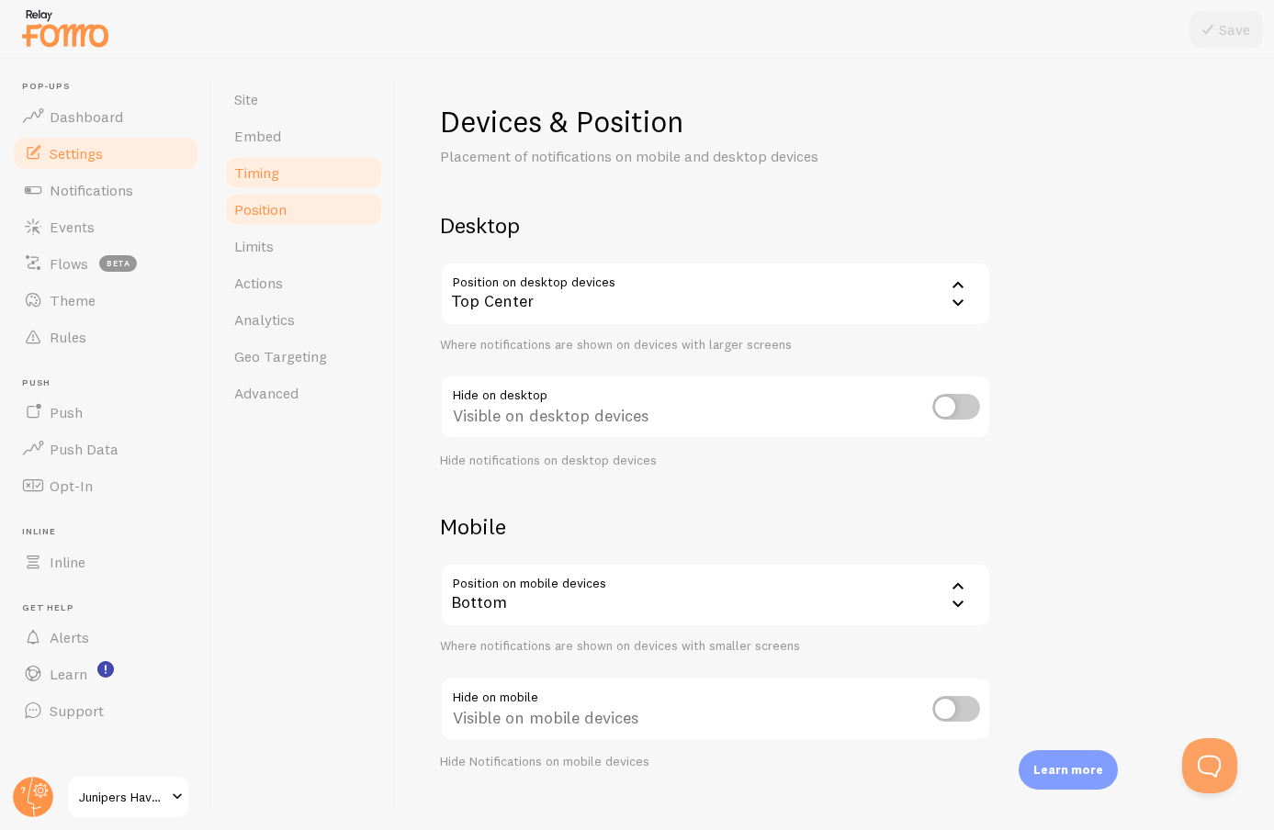
click at [321, 170] on link "Timing" at bounding box center [303, 172] width 161 height 37
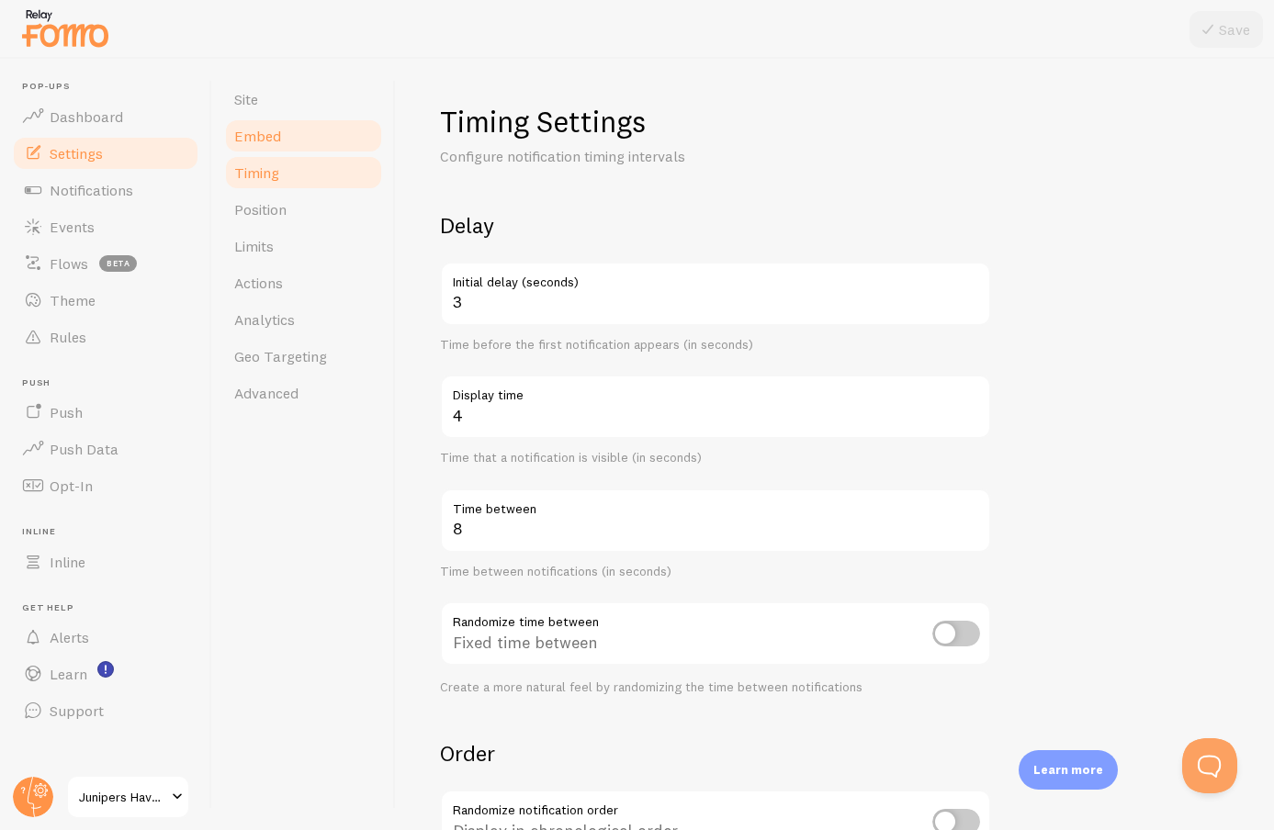
click at [313, 140] on link "Embed" at bounding box center [303, 136] width 161 height 37
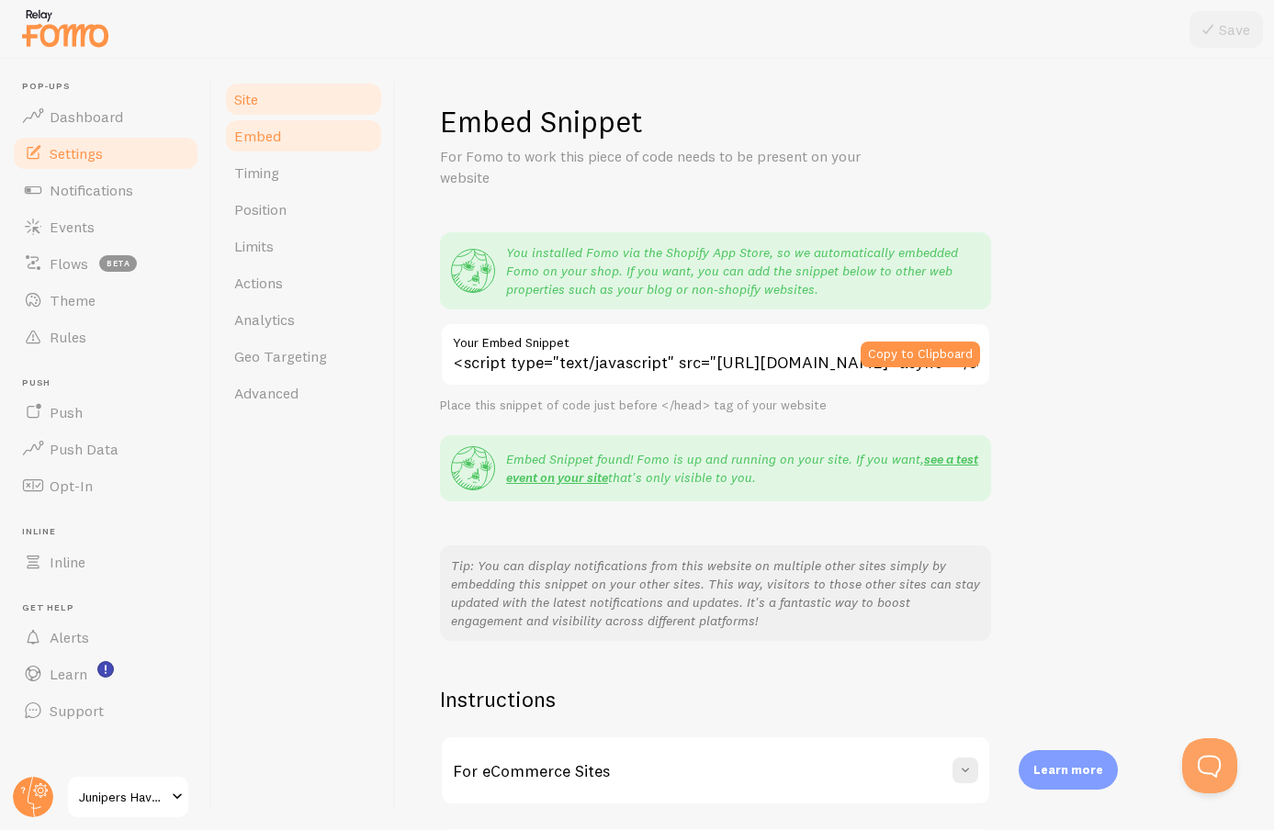
click at [304, 88] on link "Site" at bounding box center [303, 99] width 161 height 37
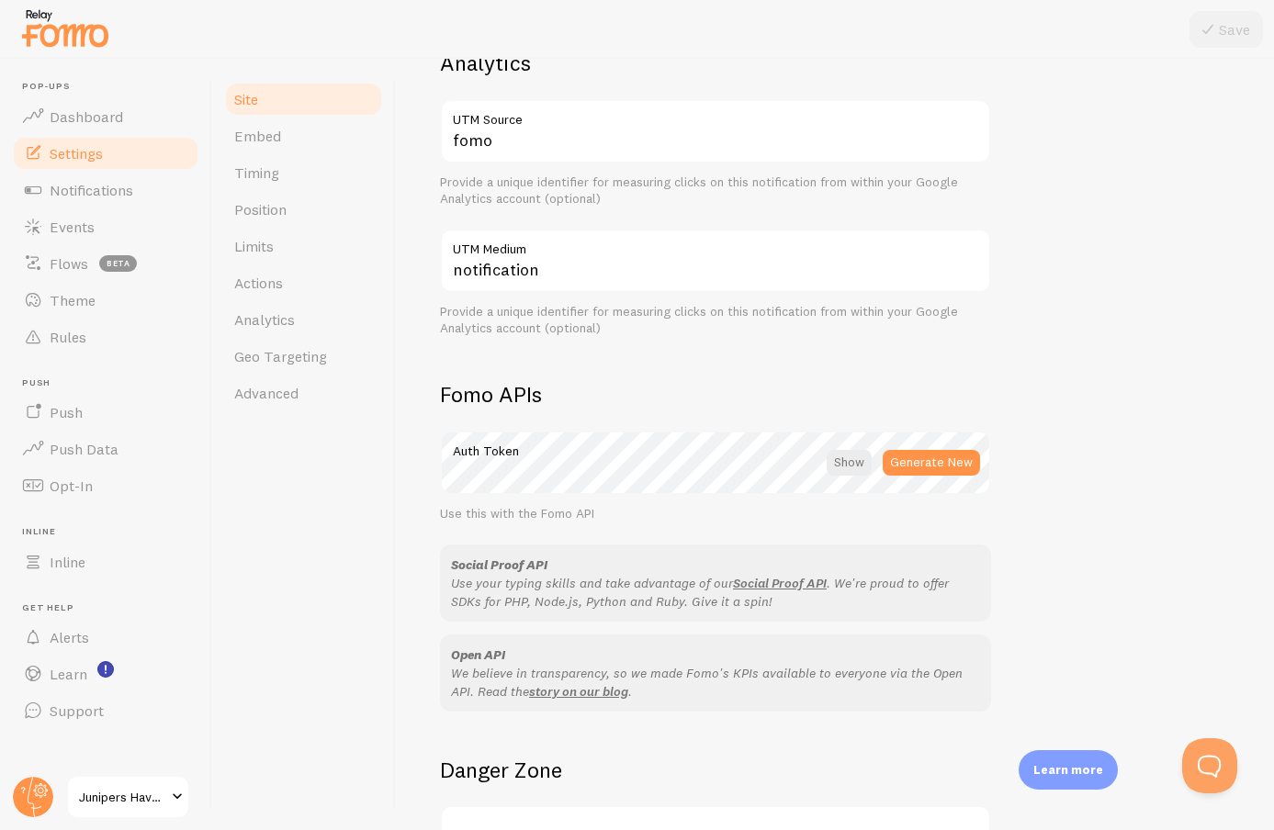
scroll to position [885, 0]
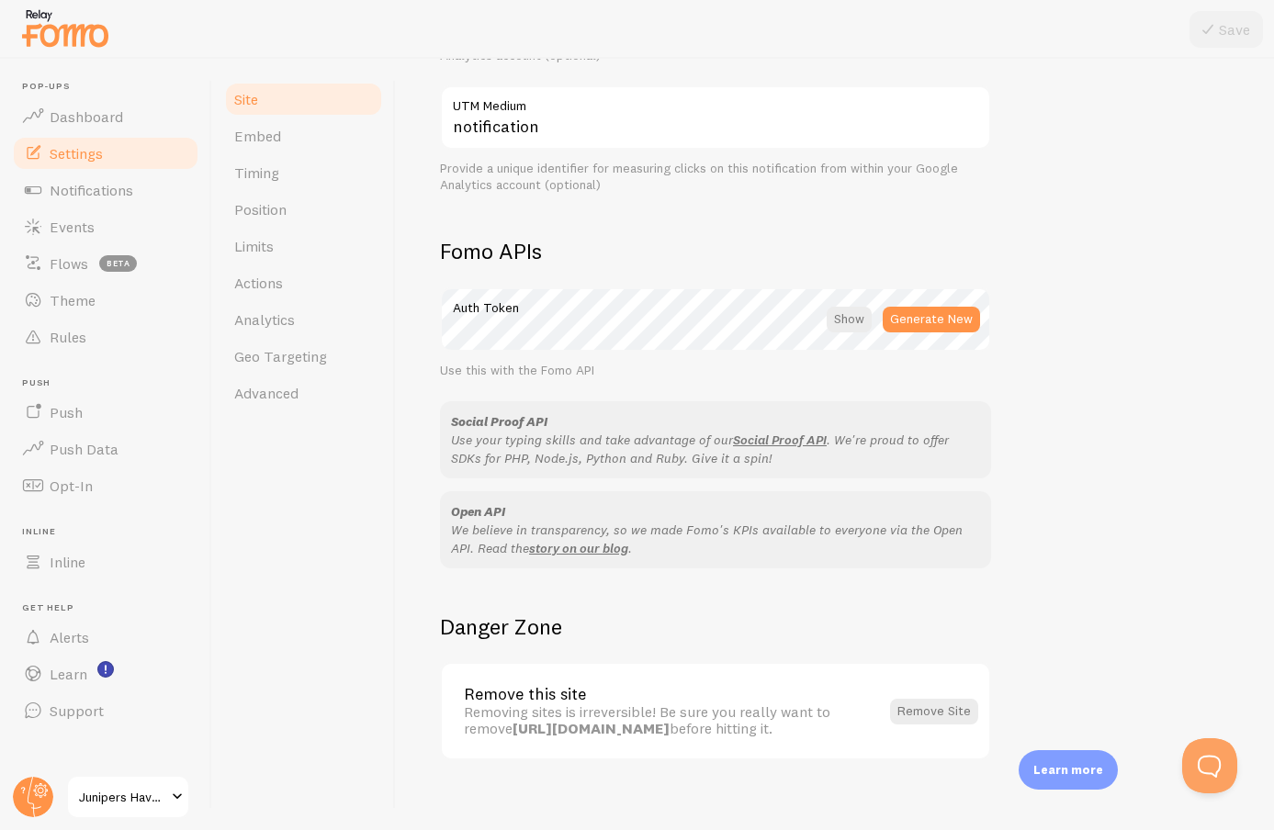
drag, startPoint x: 277, startPoint y: 399, endPoint x: 288, endPoint y: 412, distance: 16.9
click at [279, 400] on span "Advanced" at bounding box center [266, 393] width 64 height 18
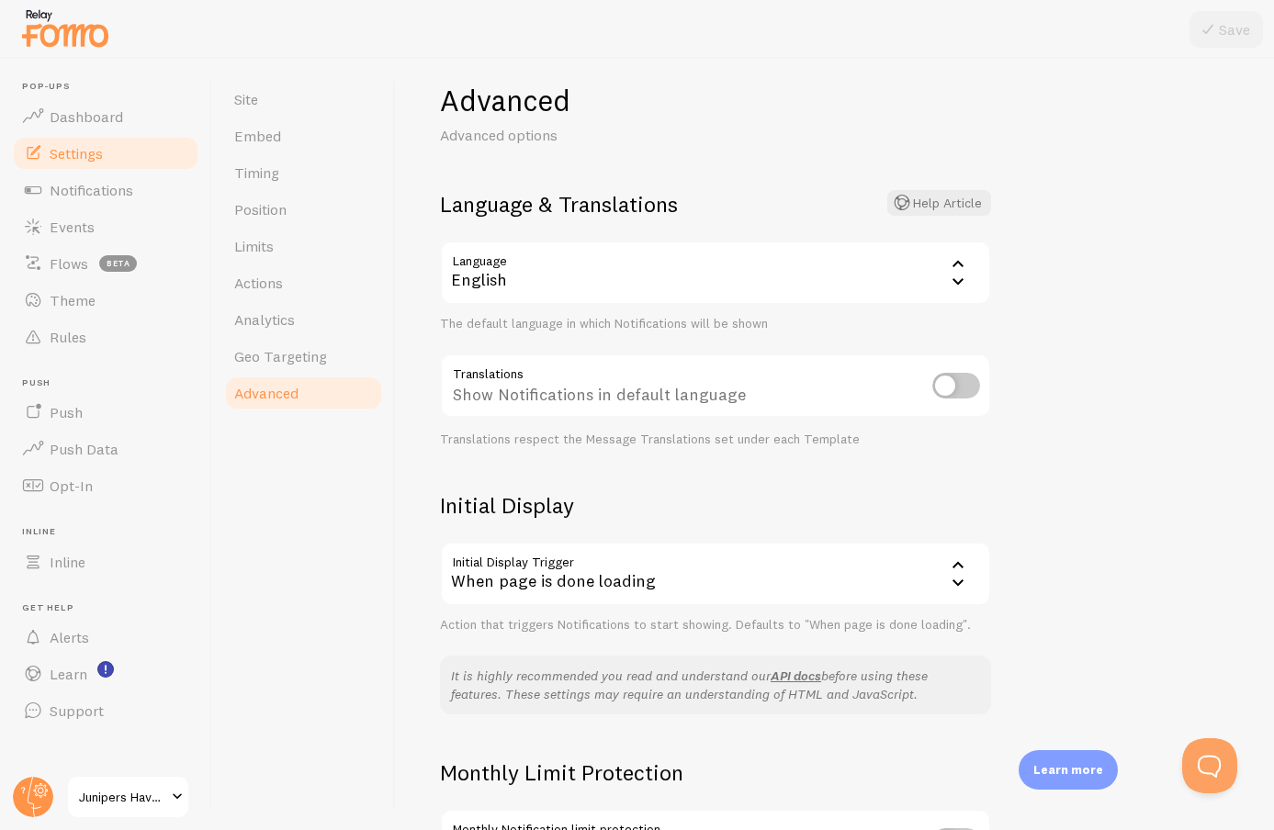
scroll to position [119, 0]
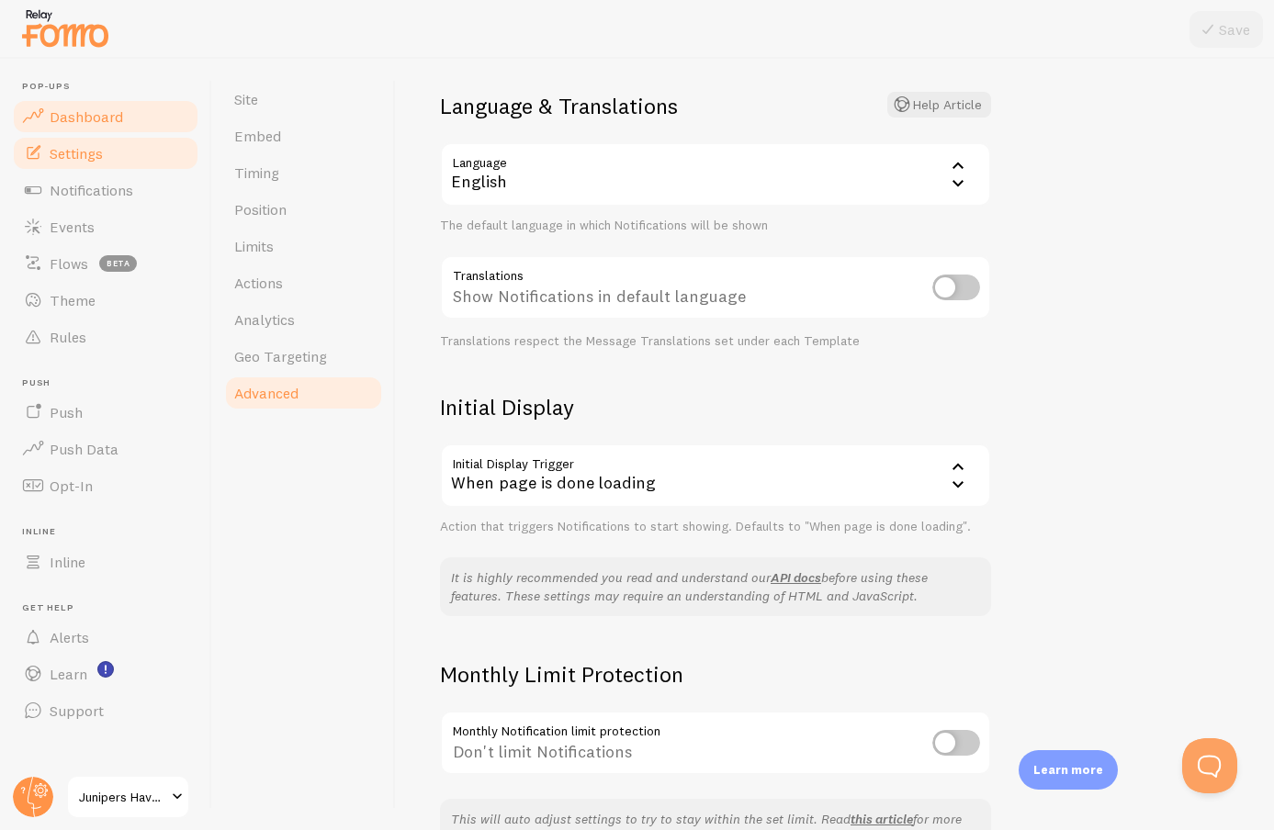
click at [153, 107] on link "Dashboard" at bounding box center [105, 116] width 189 height 37
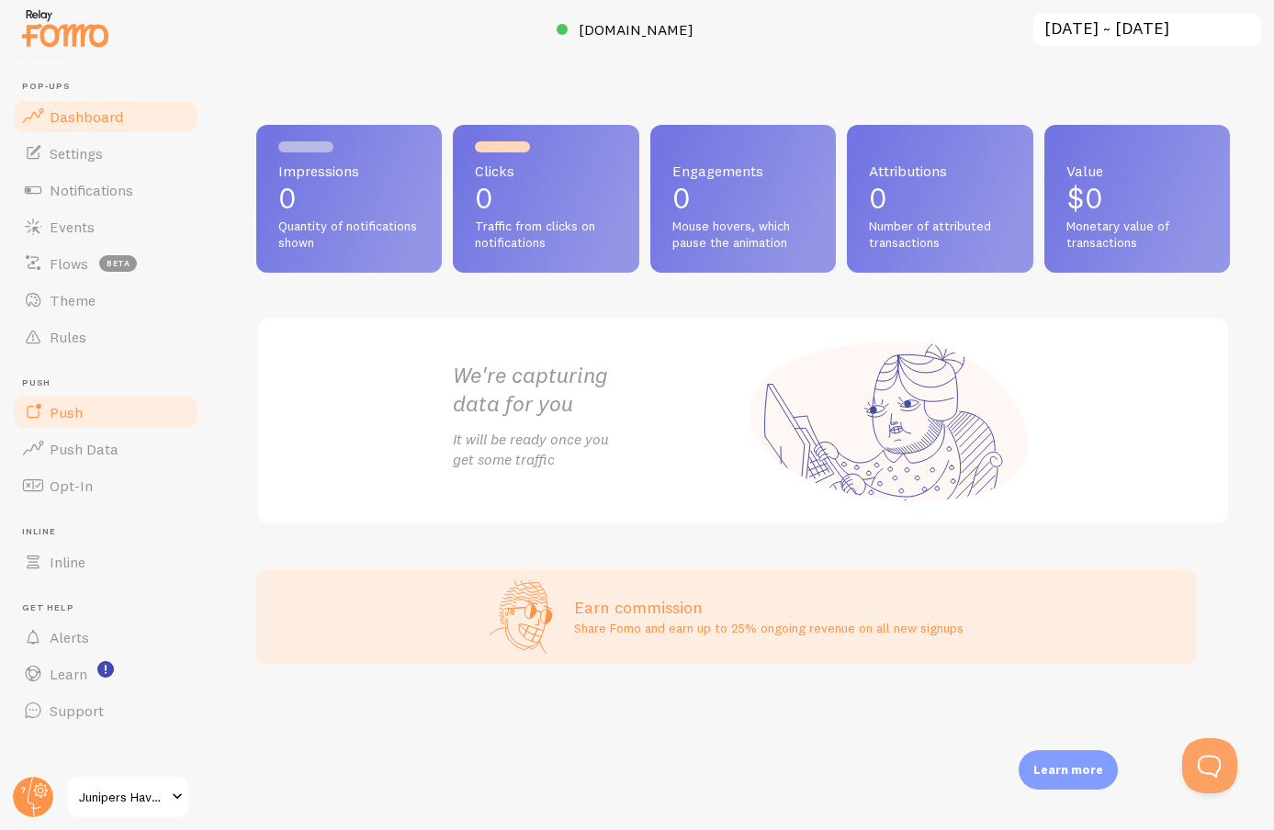
click at [117, 411] on link "Push" at bounding box center [105, 412] width 189 height 37
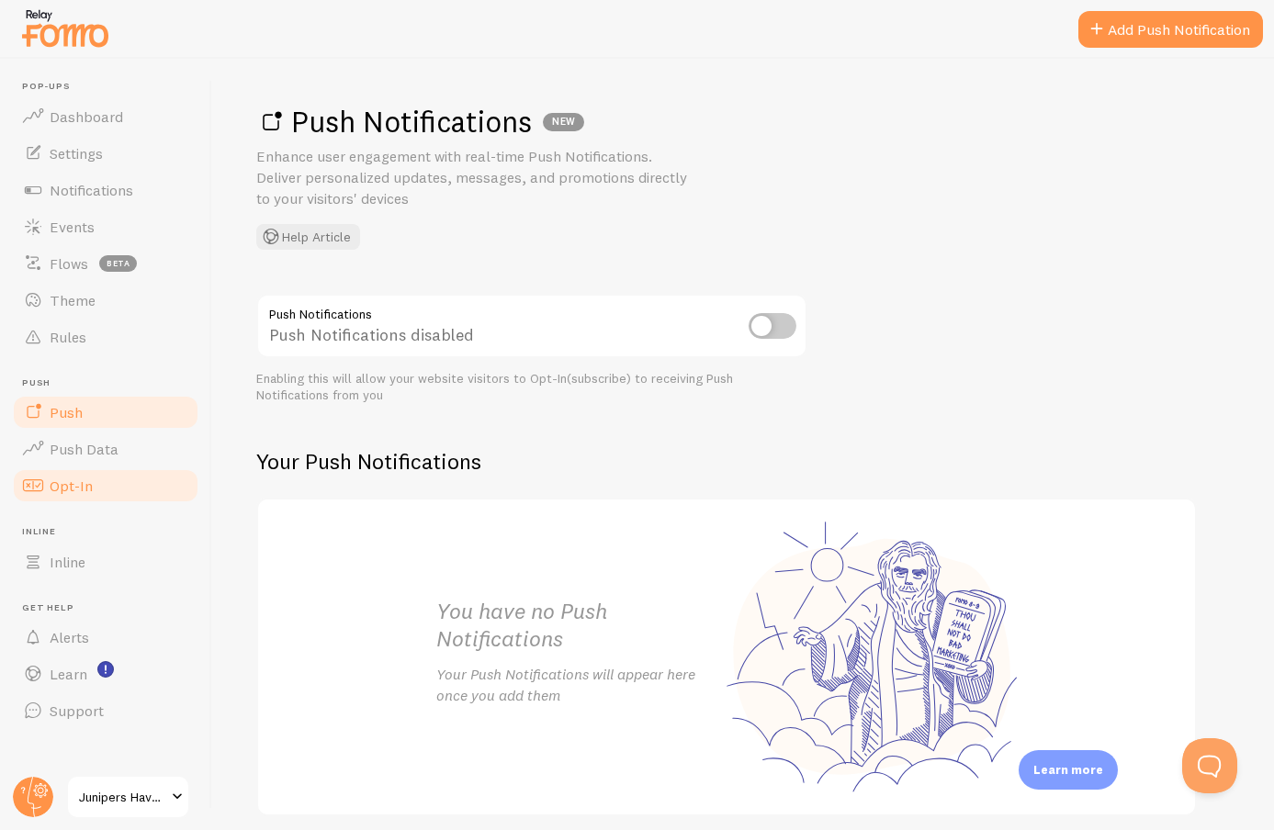
click at [121, 468] on link "Opt-In" at bounding box center [105, 485] width 189 height 37
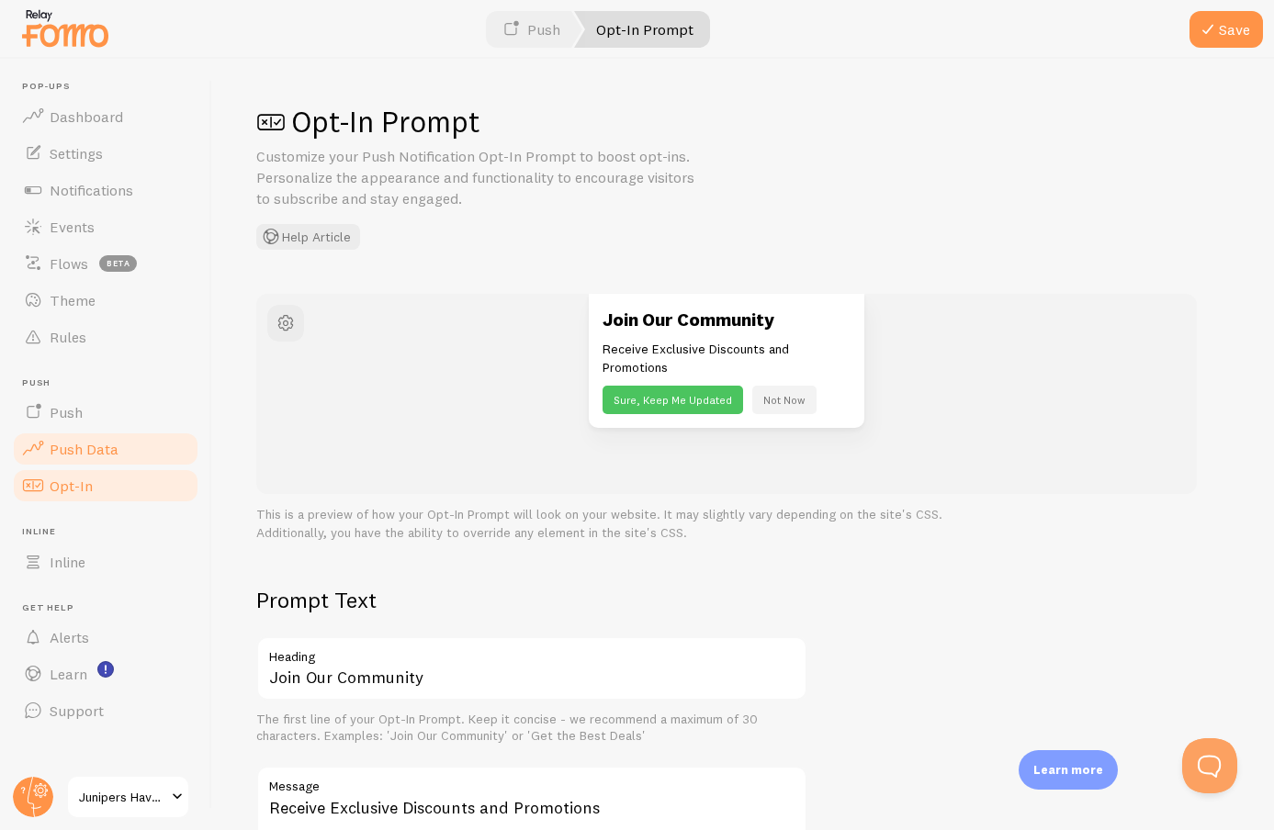
click at [137, 441] on link "Push Data" at bounding box center [105, 449] width 189 height 37
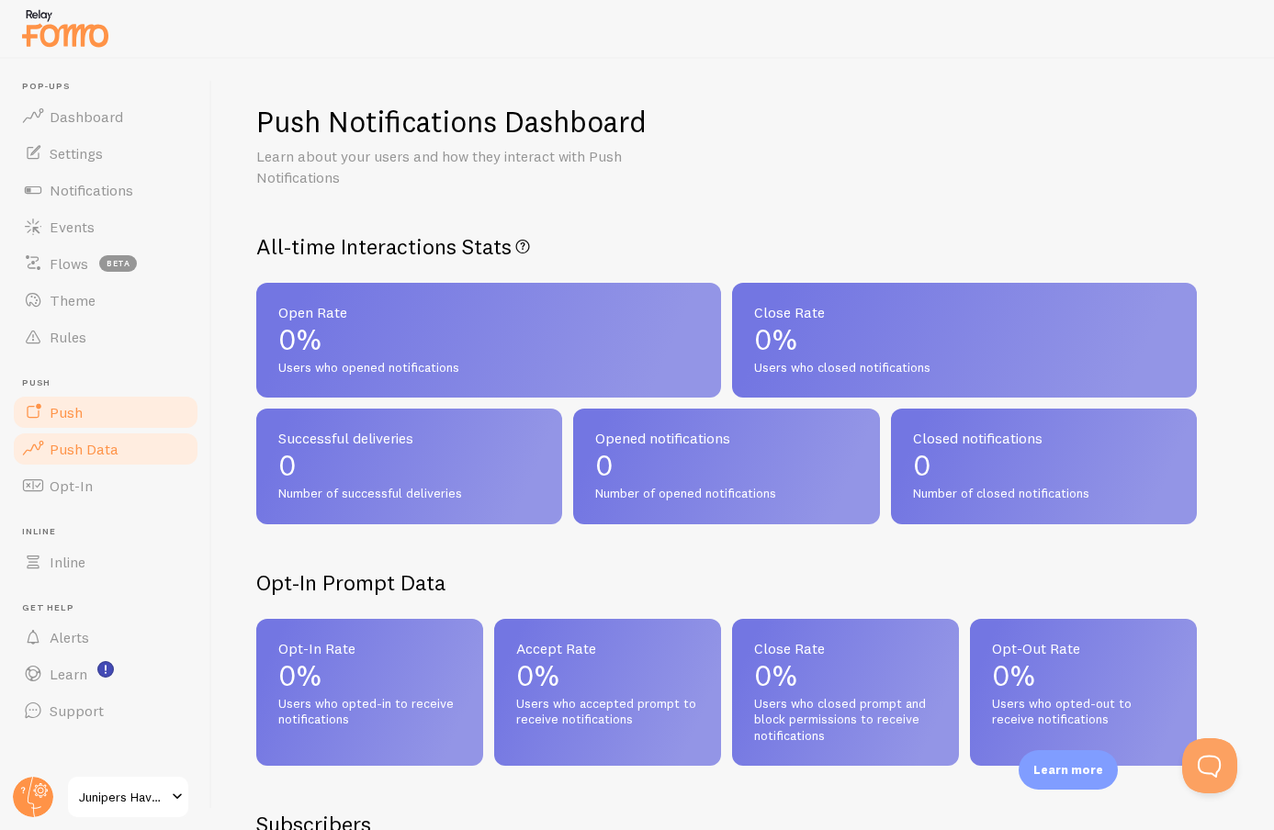
click at [136, 415] on link "Push" at bounding box center [105, 412] width 189 height 37
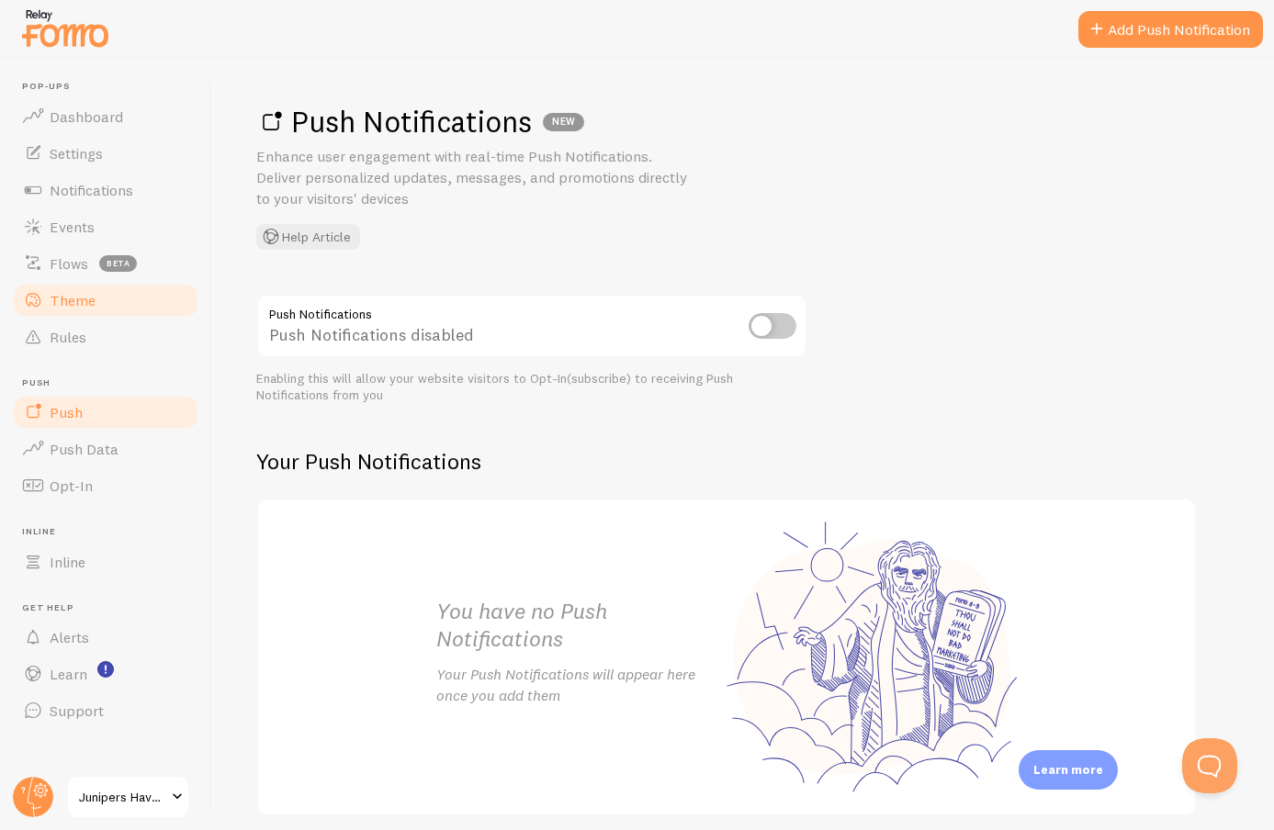
drag, startPoint x: 129, startPoint y: 337, endPoint x: 124, endPoint y: 291, distance: 46.2
click at [129, 338] on link "Rules" at bounding box center [105, 337] width 189 height 37
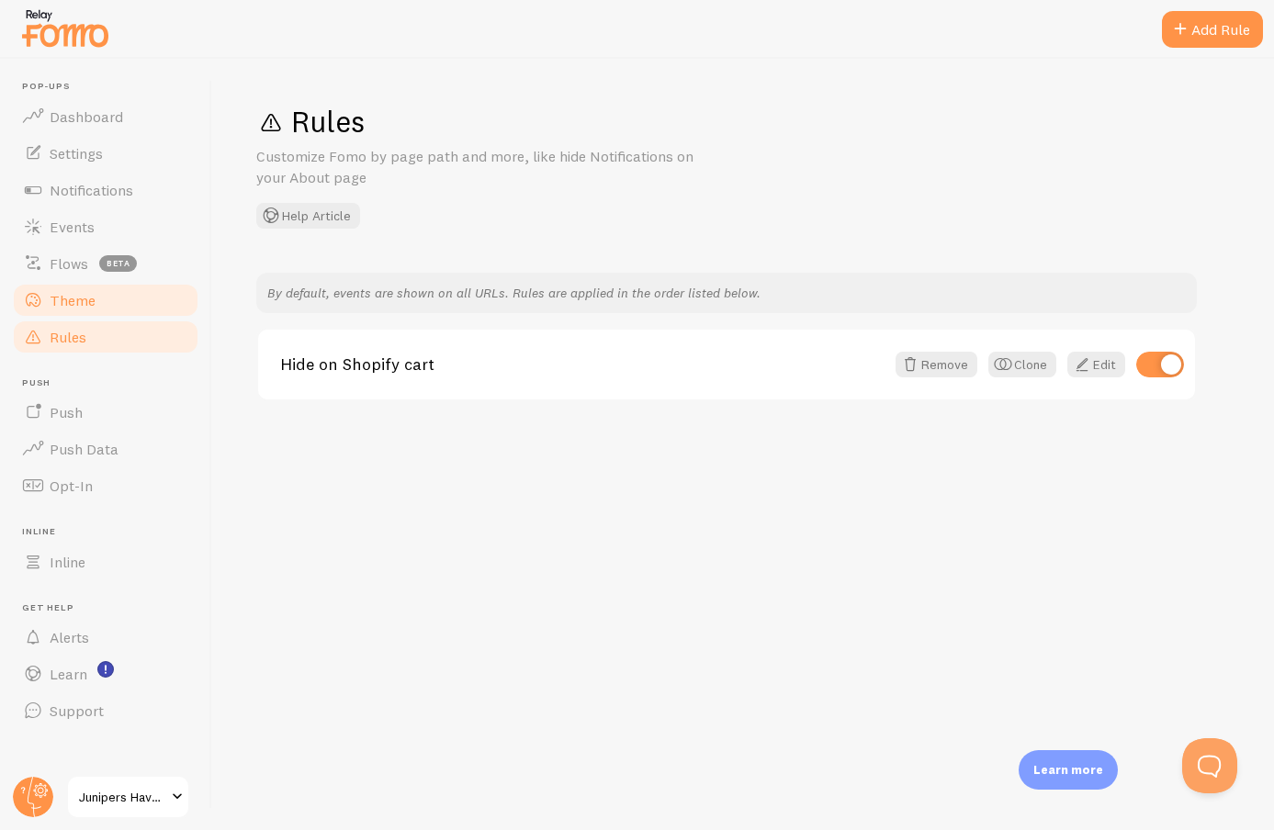
click at [124, 291] on link "Theme" at bounding box center [105, 300] width 189 height 37
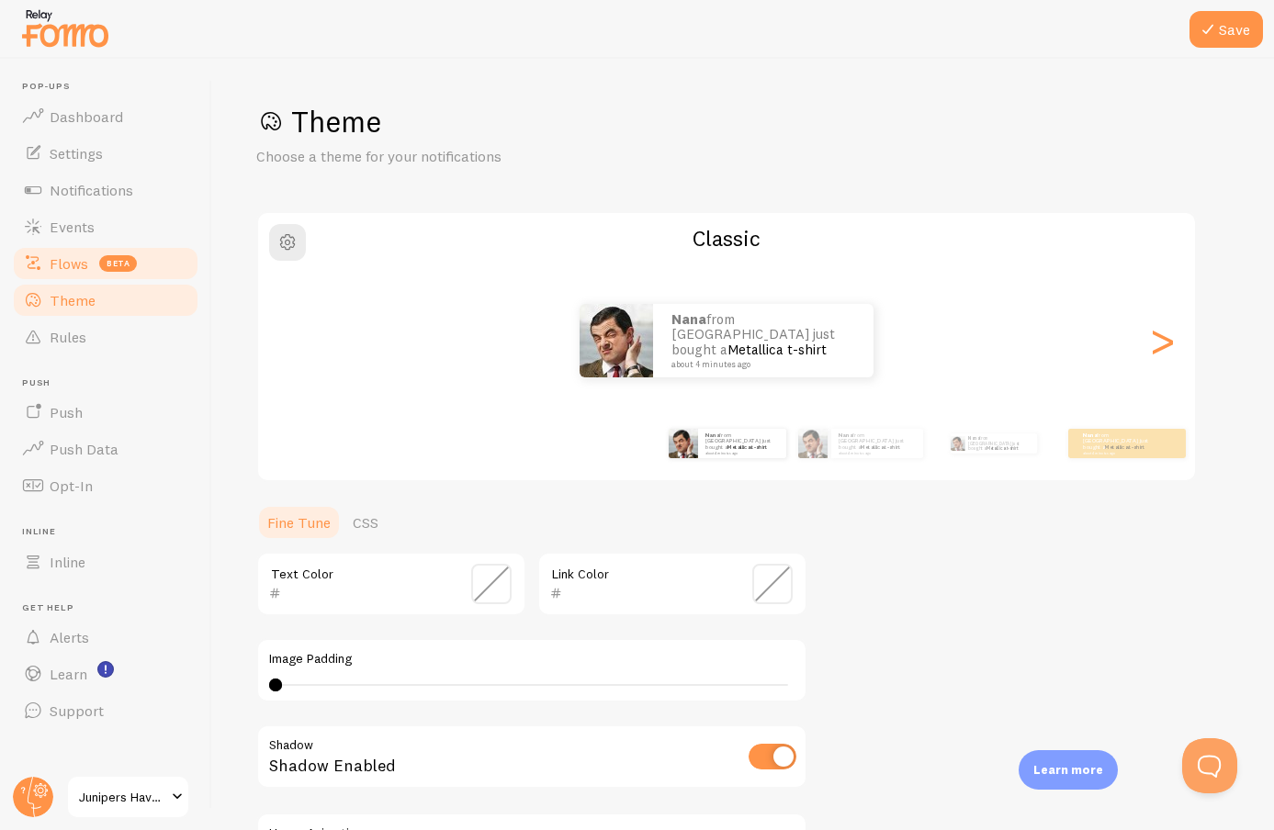
click at [131, 257] on span "beta" at bounding box center [118, 263] width 38 height 17
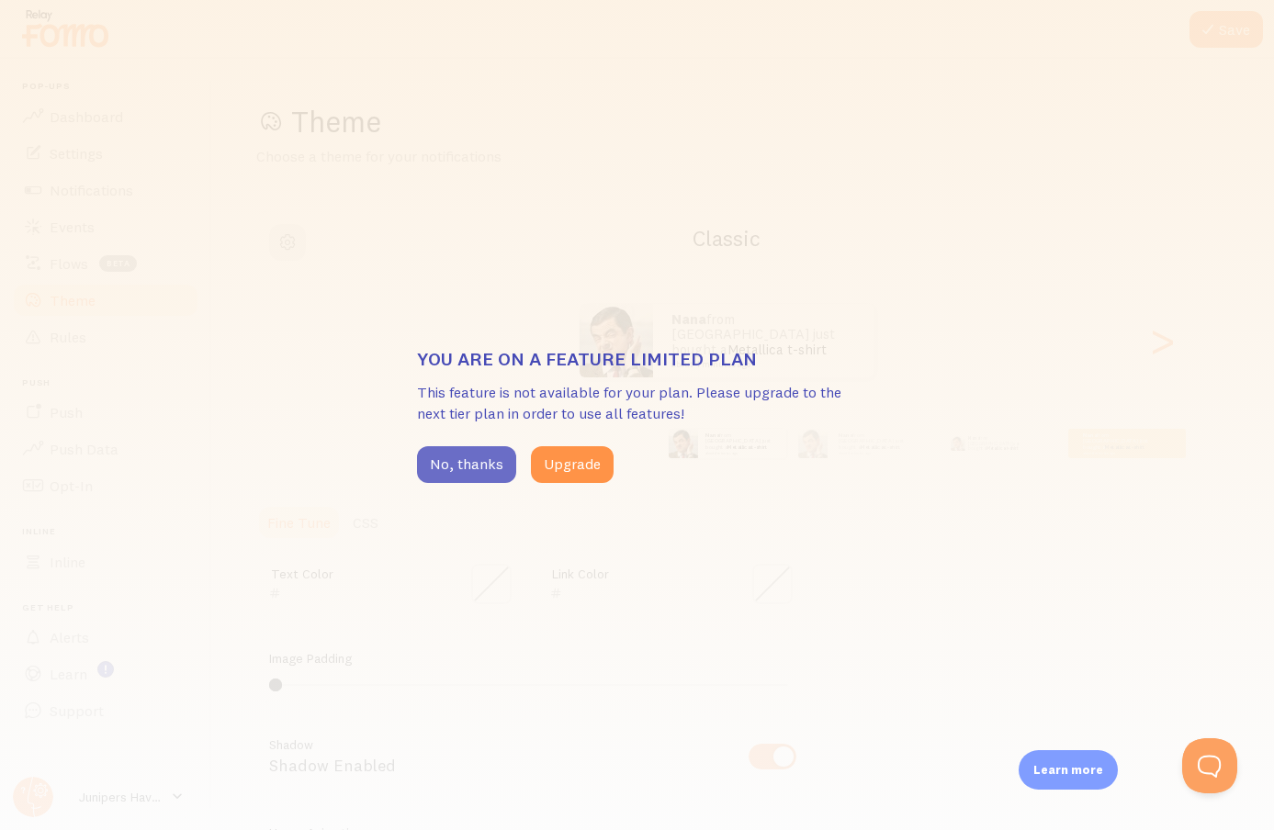
click at [472, 472] on button "No, thanks" at bounding box center [466, 464] width 99 height 37
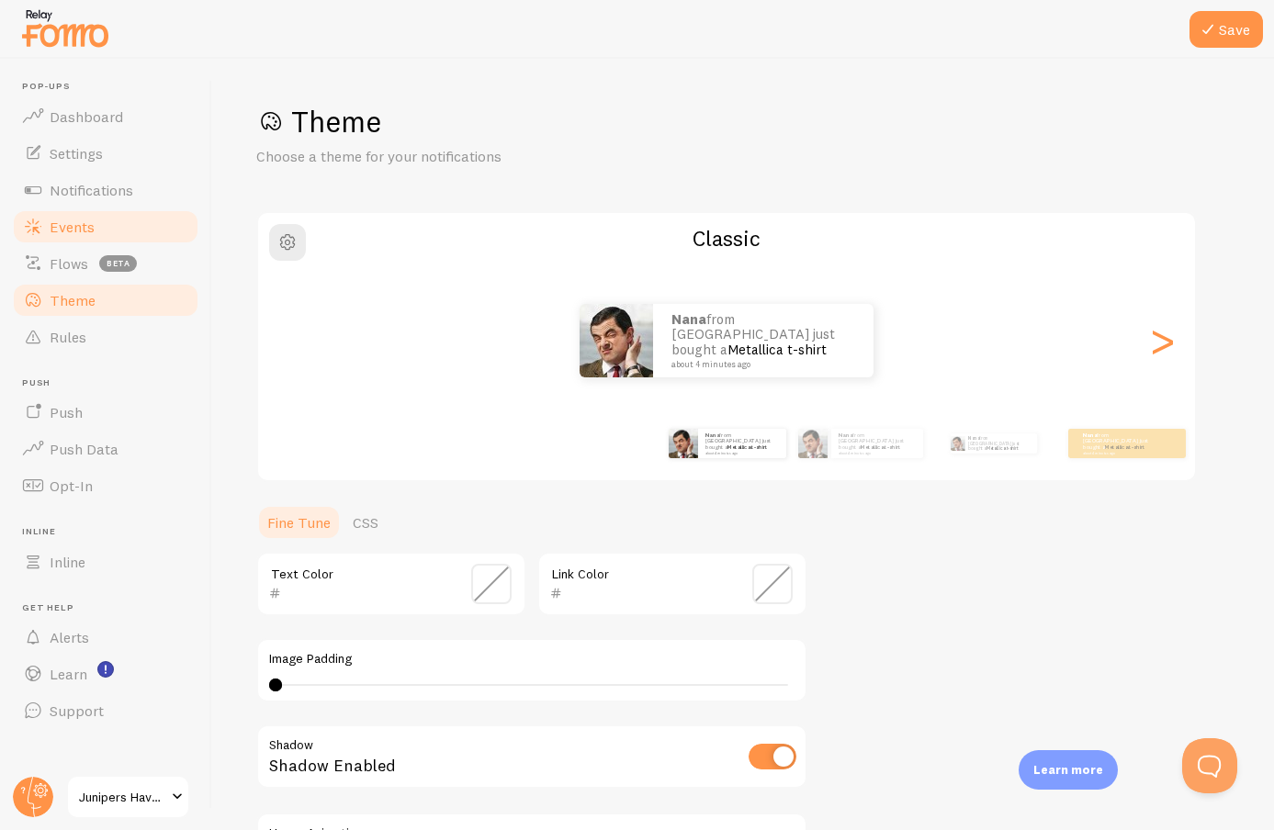
click at [105, 233] on link "Events" at bounding box center [105, 226] width 189 height 37
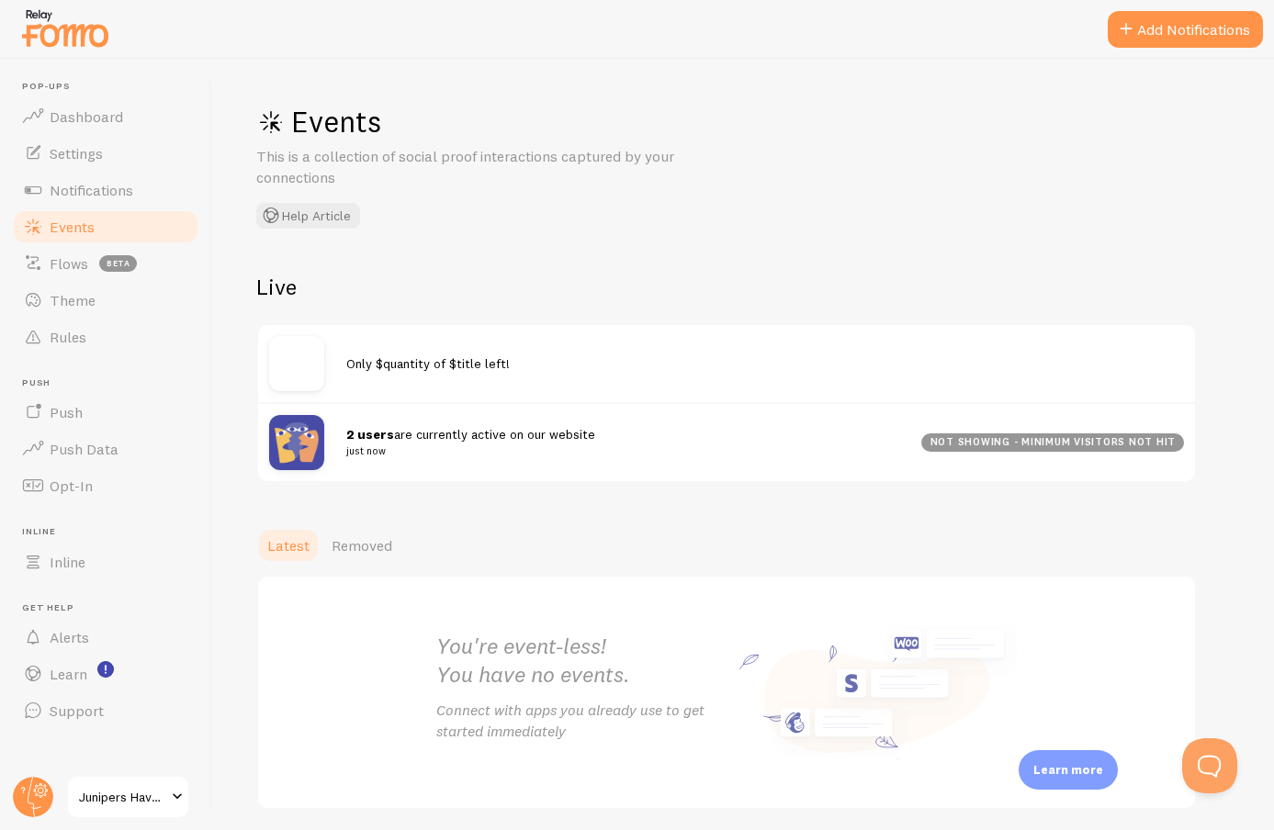
click at [520, 436] on span "2 users are currently active on our website just now" at bounding box center [622, 443] width 553 height 34
click at [1007, 444] on div "not showing - minimum visitors not hit" at bounding box center [1052, 442] width 263 height 18
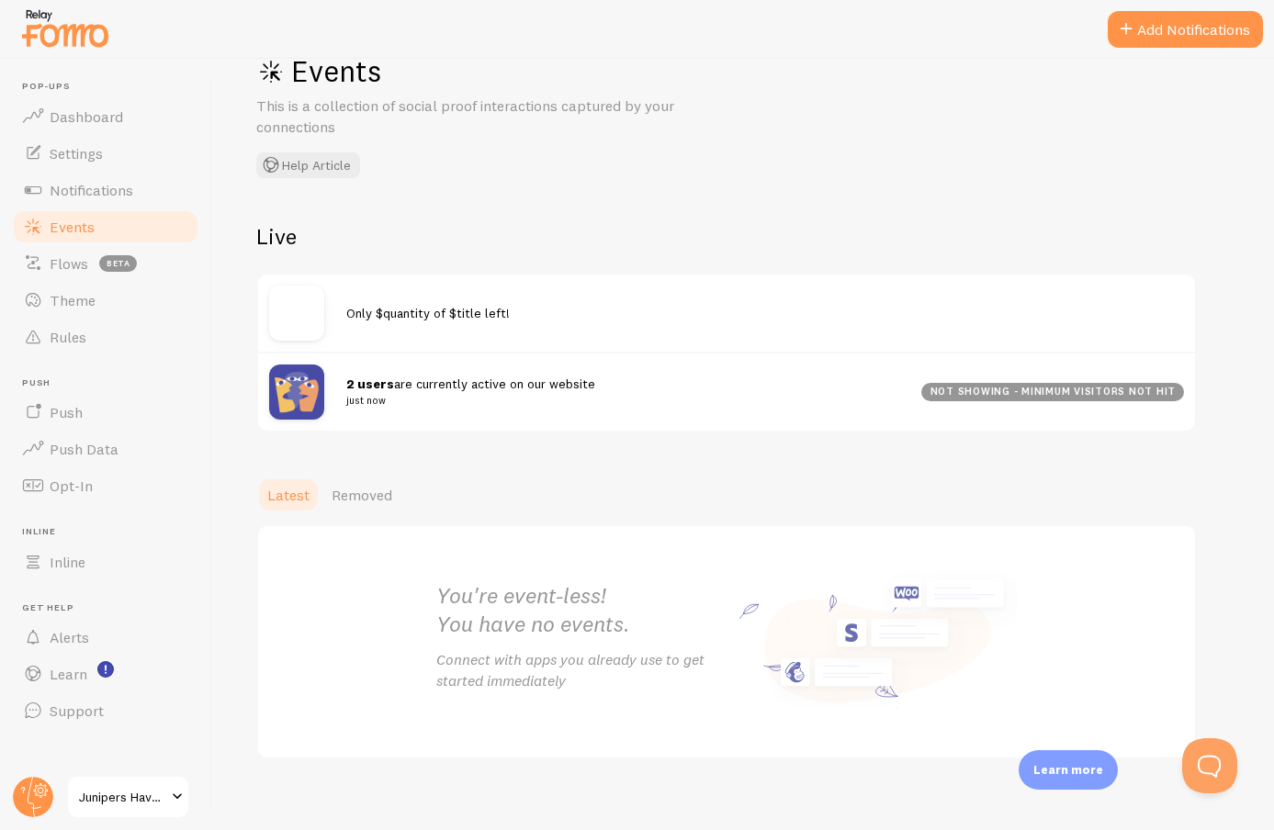
scroll to position [65, 0]
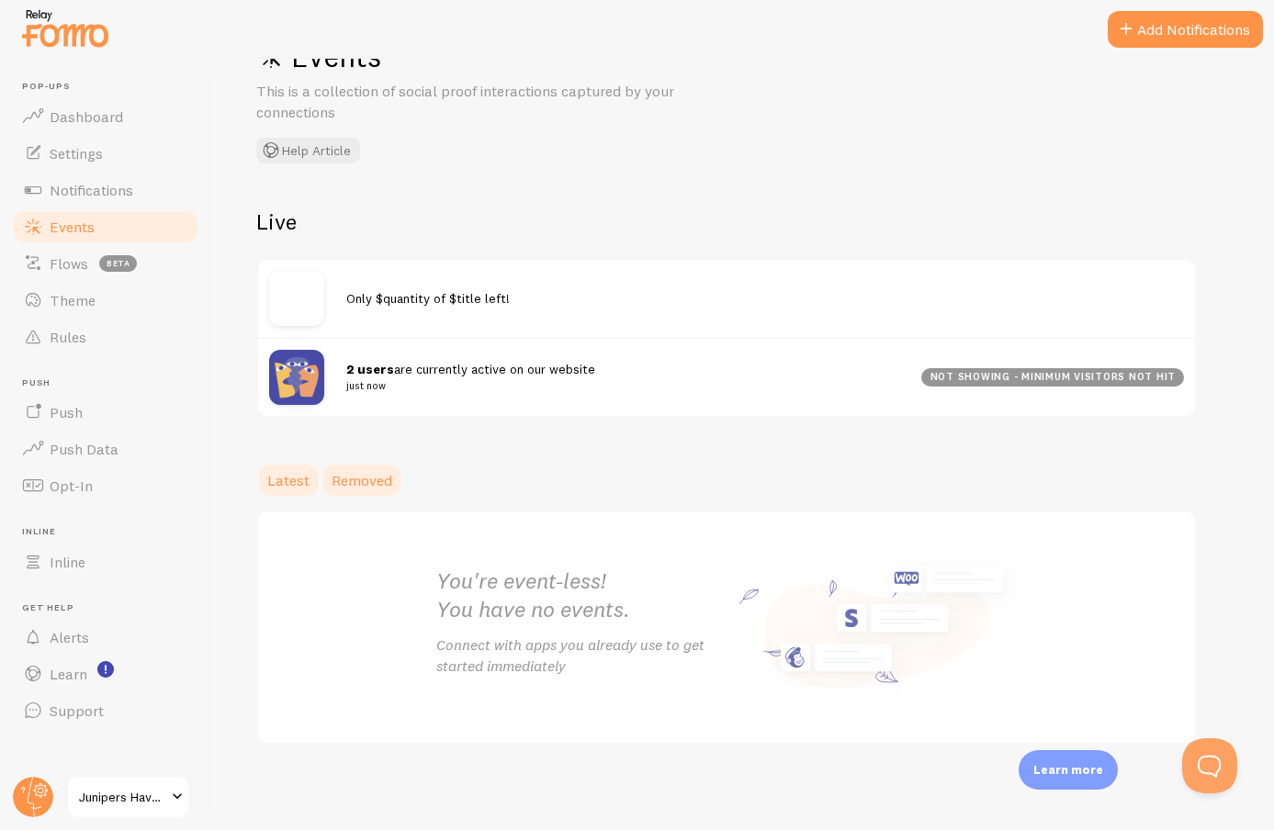
click at [336, 467] on link "Removed" at bounding box center [362, 480] width 83 height 37
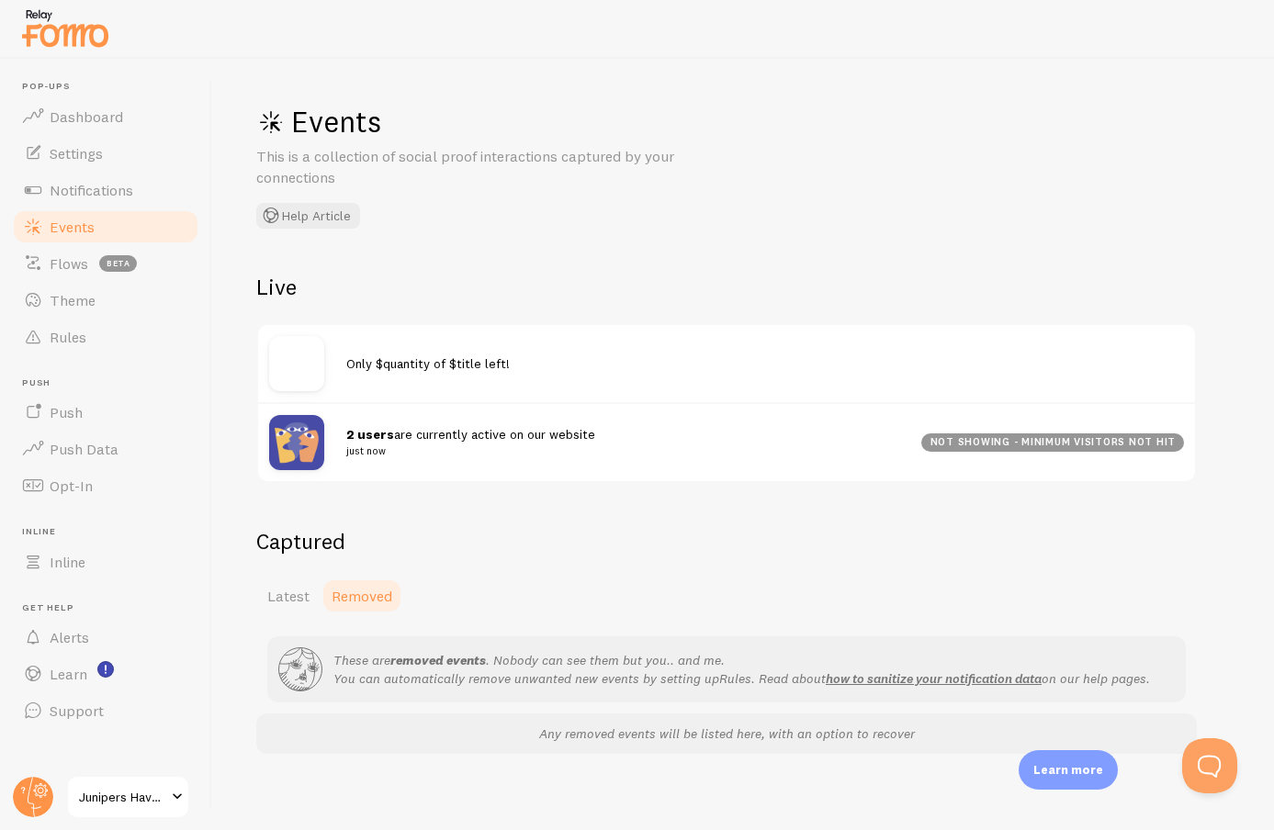
click at [303, 455] on img at bounding box center [296, 442] width 55 height 55
click at [442, 447] on small "just now" at bounding box center [622, 451] width 553 height 17
click at [444, 439] on span "2 users are currently active on our website just now" at bounding box center [622, 443] width 553 height 34
click at [445, 443] on small "just now" at bounding box center [622, 451] width 553 height 17
click at [365, 426] on strong "2 users" at bounding box center [370, 434] width 48 height 17
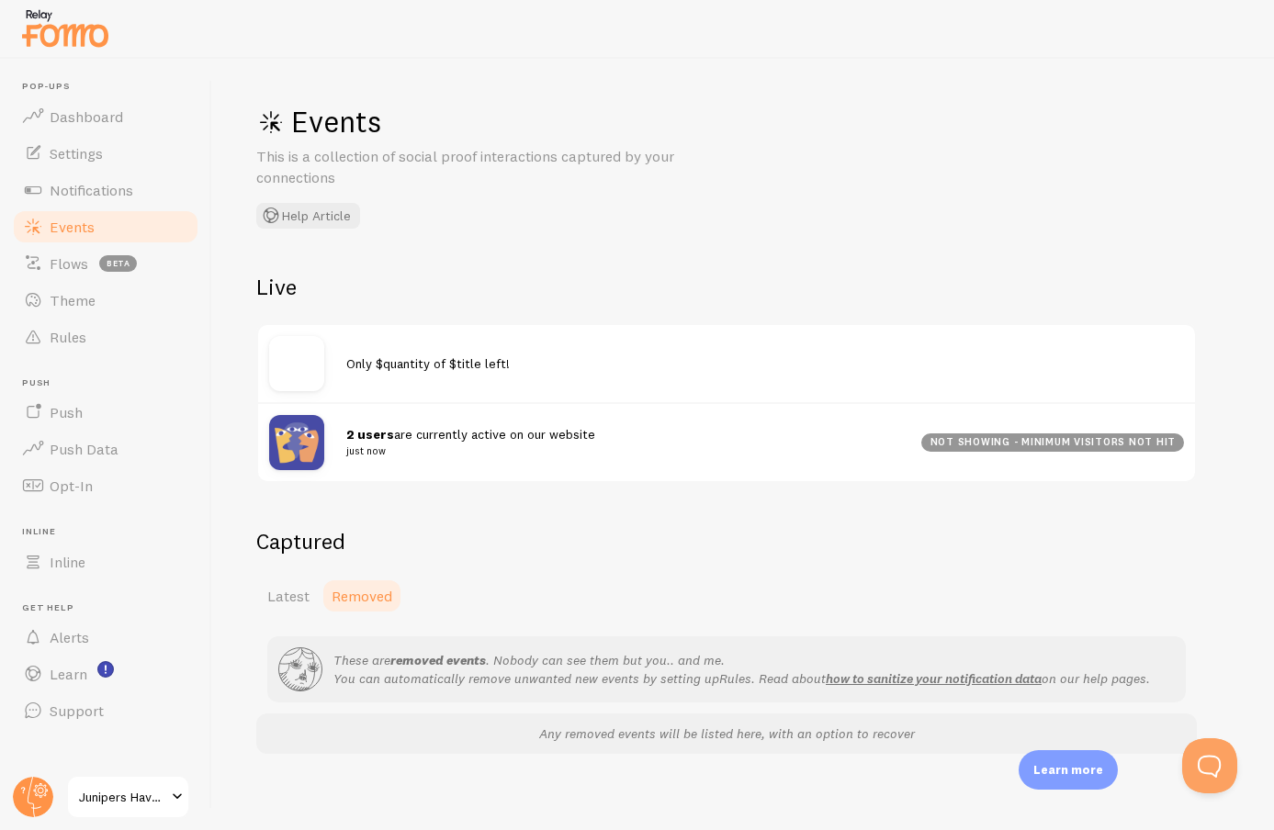
click at [324, 423] on div at bounding box center [307, 442] width 77 height 55
click at [124, 324] on link "Rules" at bounding box center [105, 337] width 189 height 37
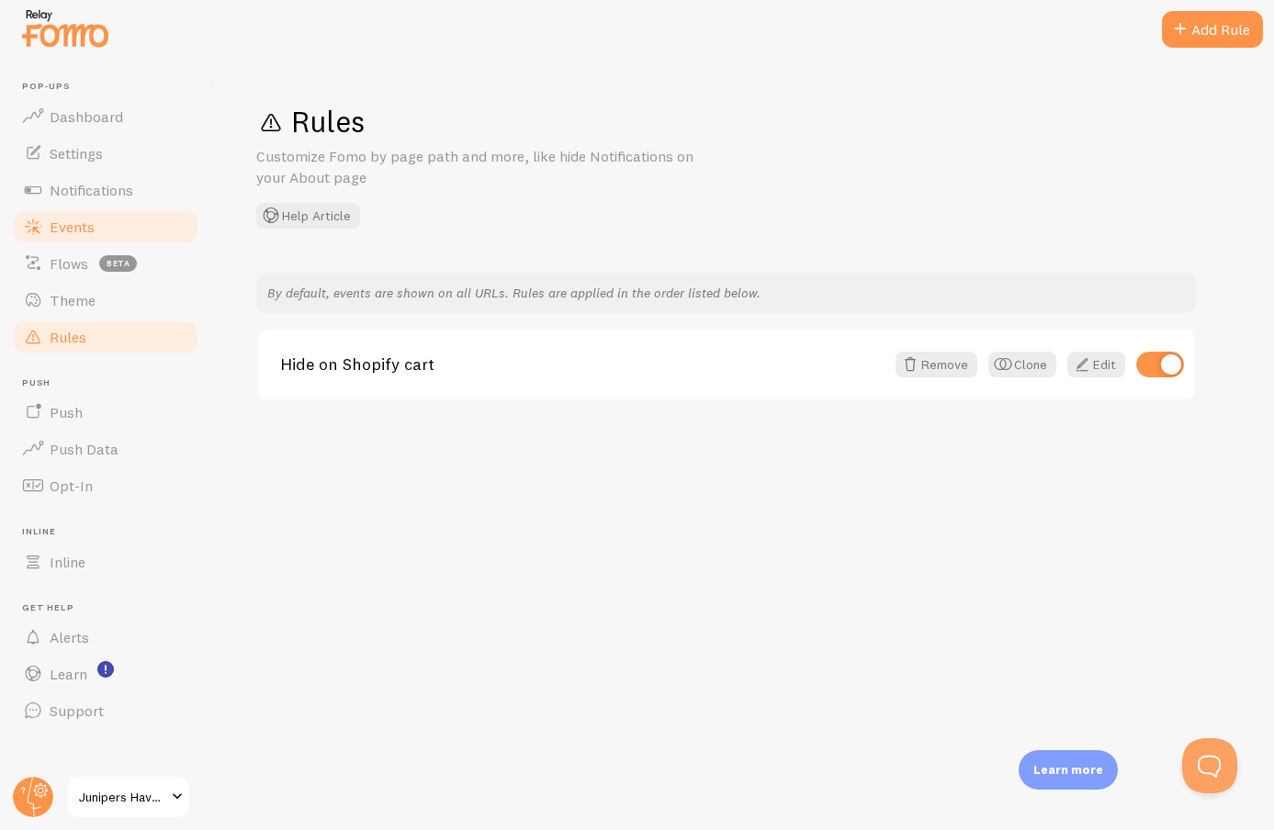
click at [175, 236] on link "Events" at bounding box center [105, 226] width 189 height 37
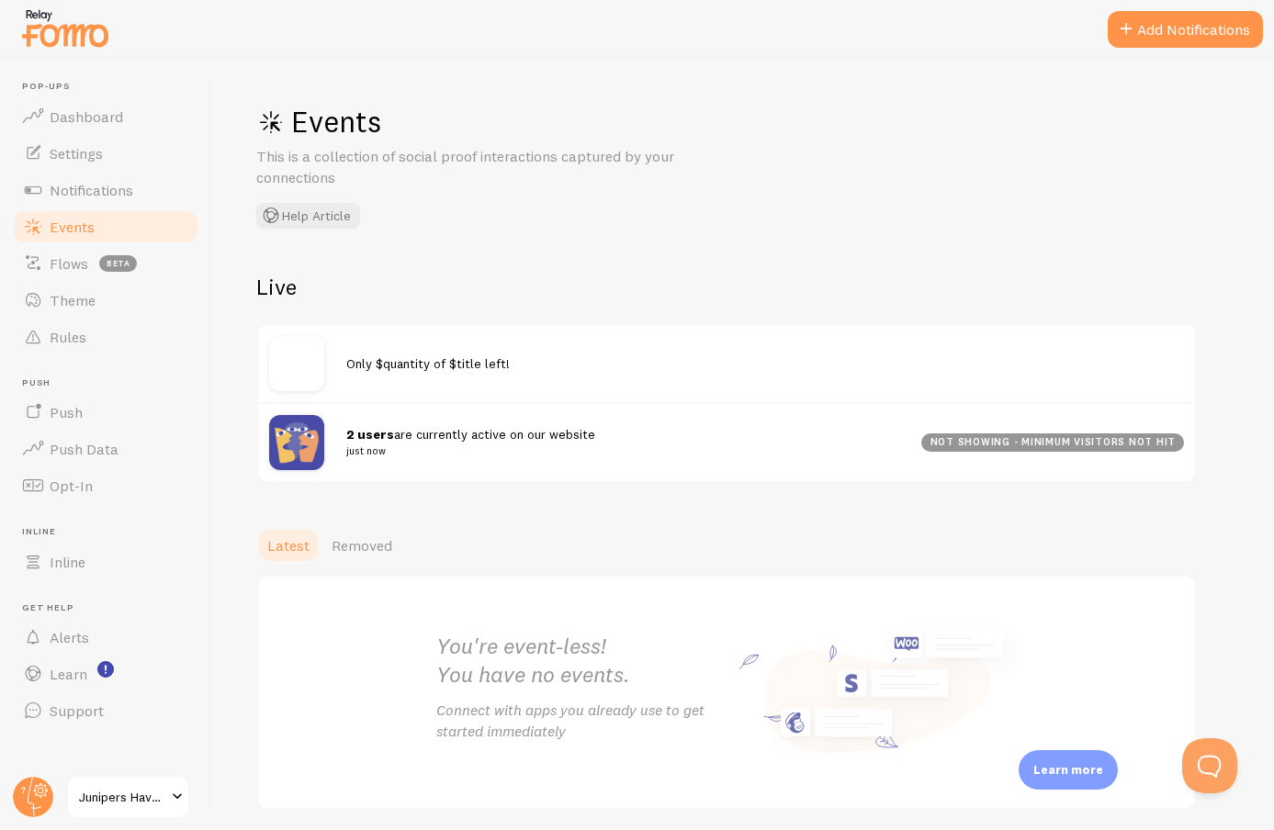
click at [993, 433] on div "not showing - minimum visitors not hit" at bounding box center [1052, 442] width 263 height 18
click at [993, 438] on div "not showing - minimum visitors not hit" at bounding box center [1052, 442] width 263 height 18
click at [995, 439] on div "not showing - minimum visitors not hit" at bounding box center [1052, 442] width 263 height 18
click at [1001, 445] on div "not showing - minimum visitors not hit" at bounding box center [1052, 442] width 263 height 18
click at [966, 444] on div "not showing - minimum visitors not hit" at bounding box center [1052, 442] width 263 height 18
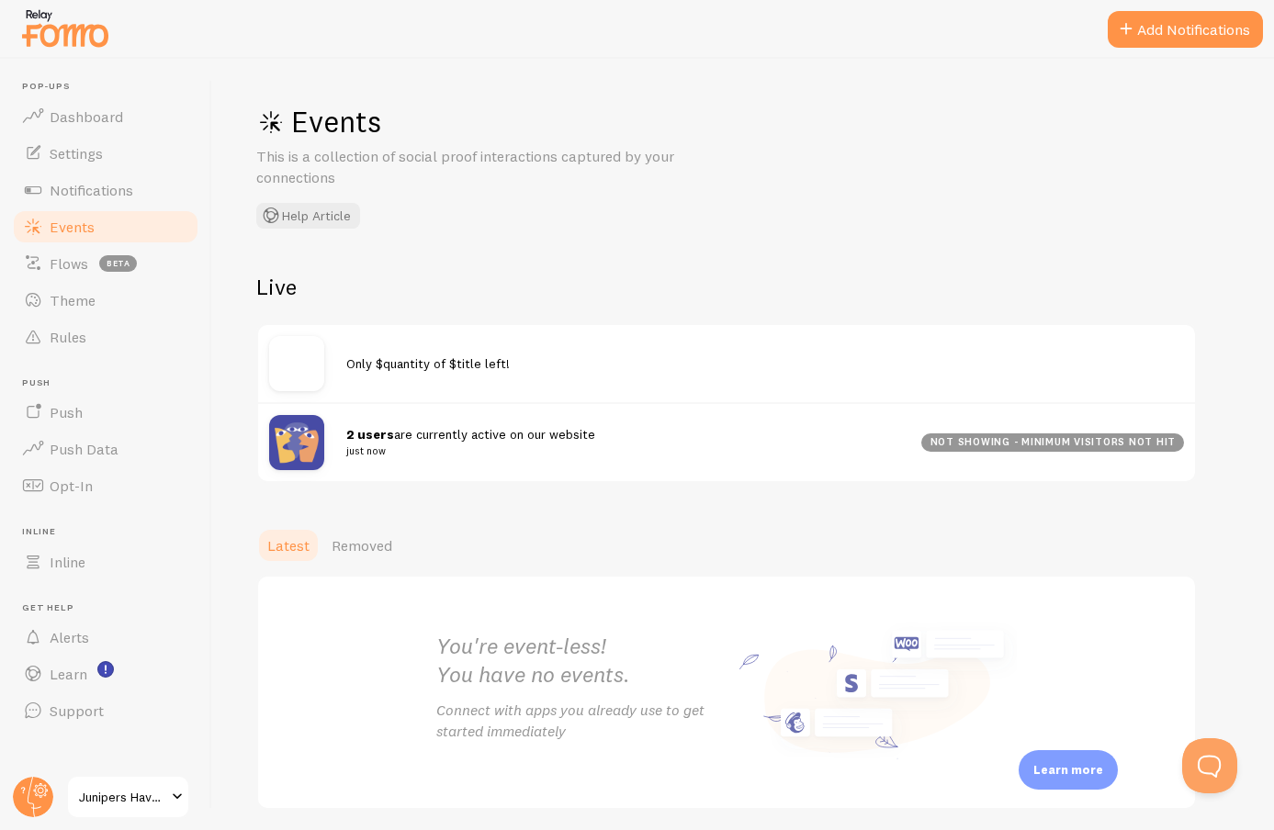
click at [573, 349] on div "Only $quantity of $title left!" at bounding box center [726, 363] width 937 height 77
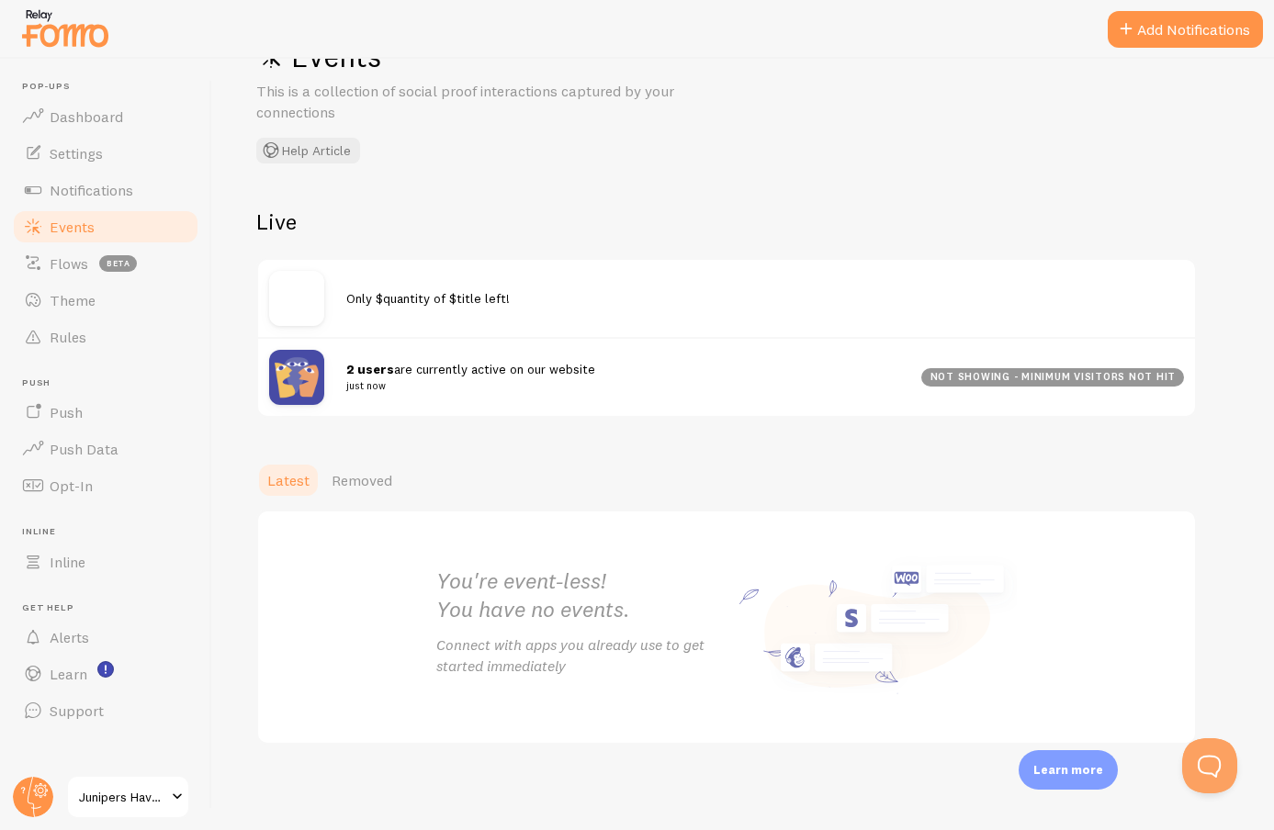
click at [148, 789] on span "Junipers Haven Skincare" at bounding box center [122, 797] width 87 height 22
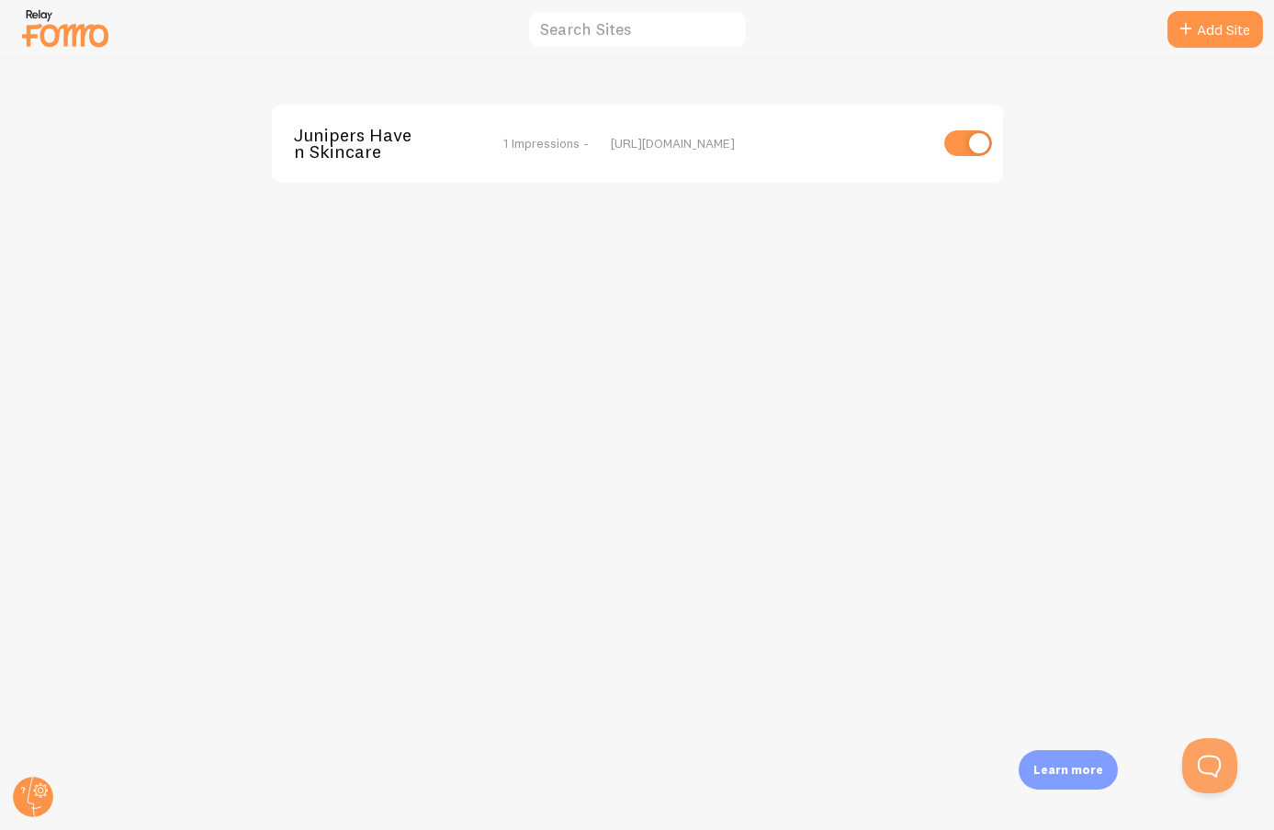
click at [149, 789] on div "Junipers Haven Skincare 1 Impressions - https://junipershavenskincare.com" at bounding box center [637, 444] width 1273 height 771
click at [33, 788] on circle at bounding box center [33, 797] width 40 height 40
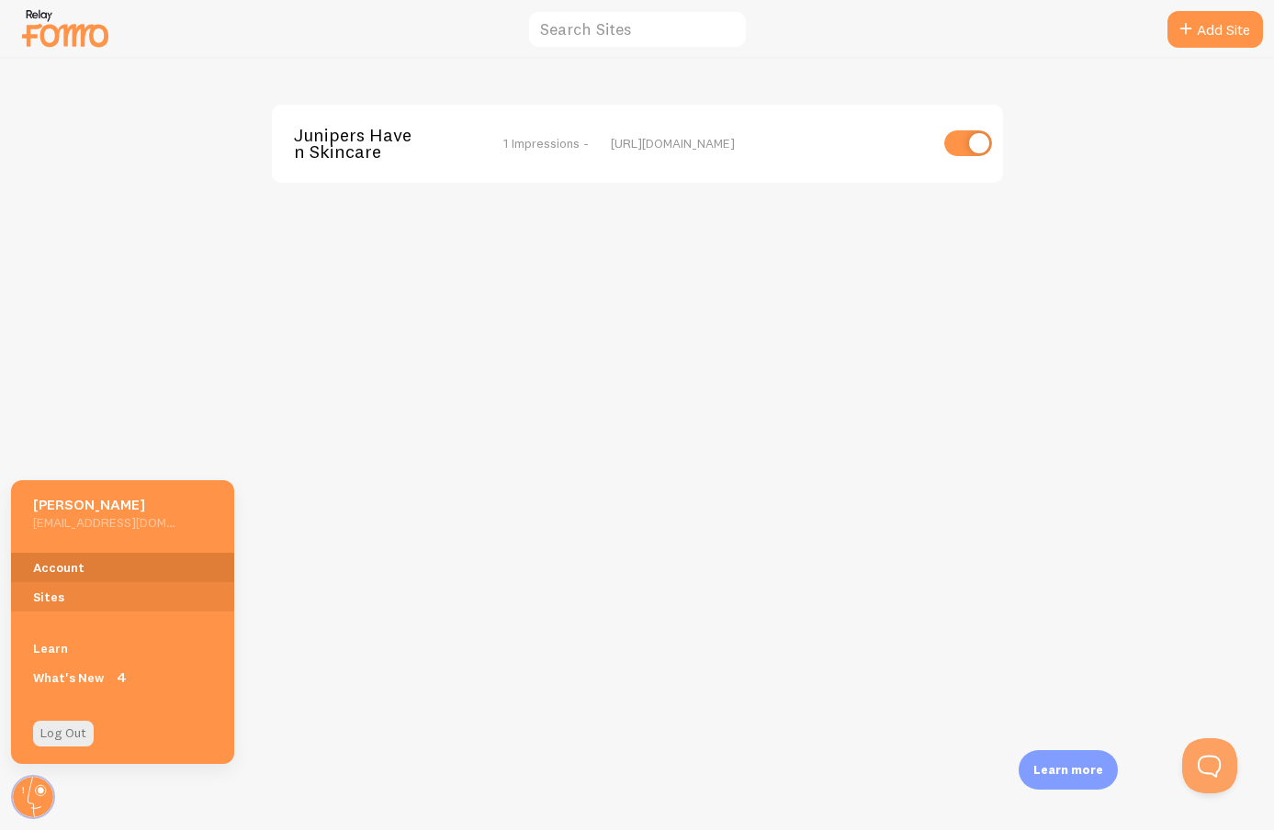
click at [102, 561] on link "Account" at bounding box center [122, 567] width 223 height 29
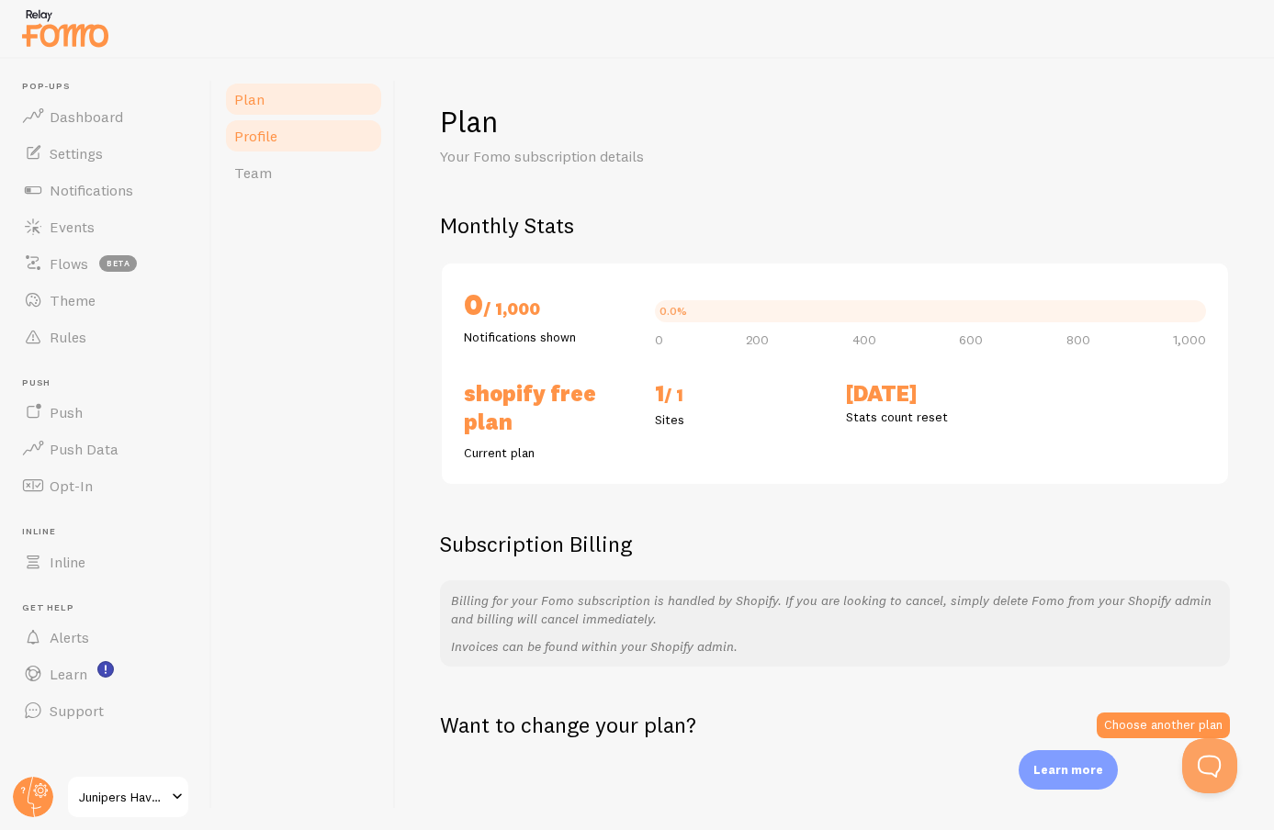
click at [318, 141] on link "Profile" at bounding box center [303, 136] width 161 height 37
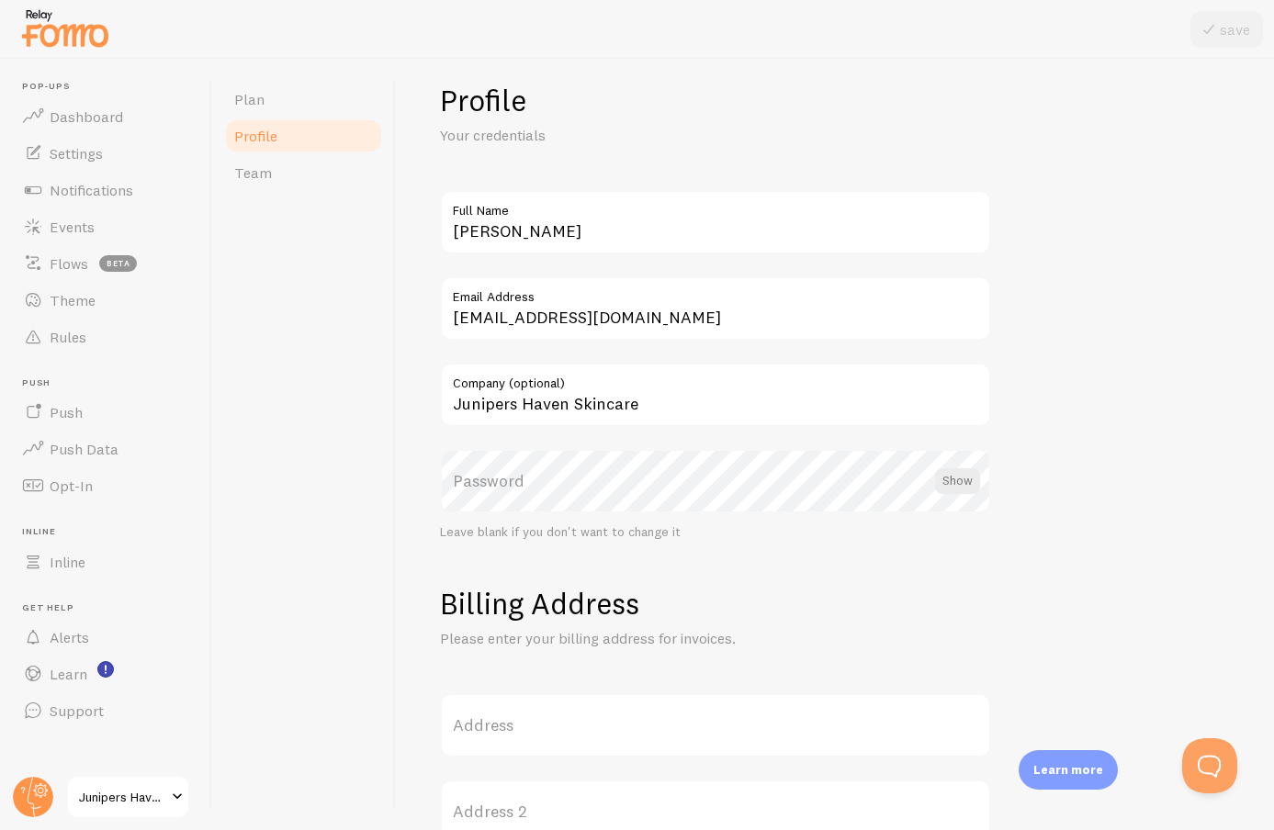
scroll to position [58, 0]
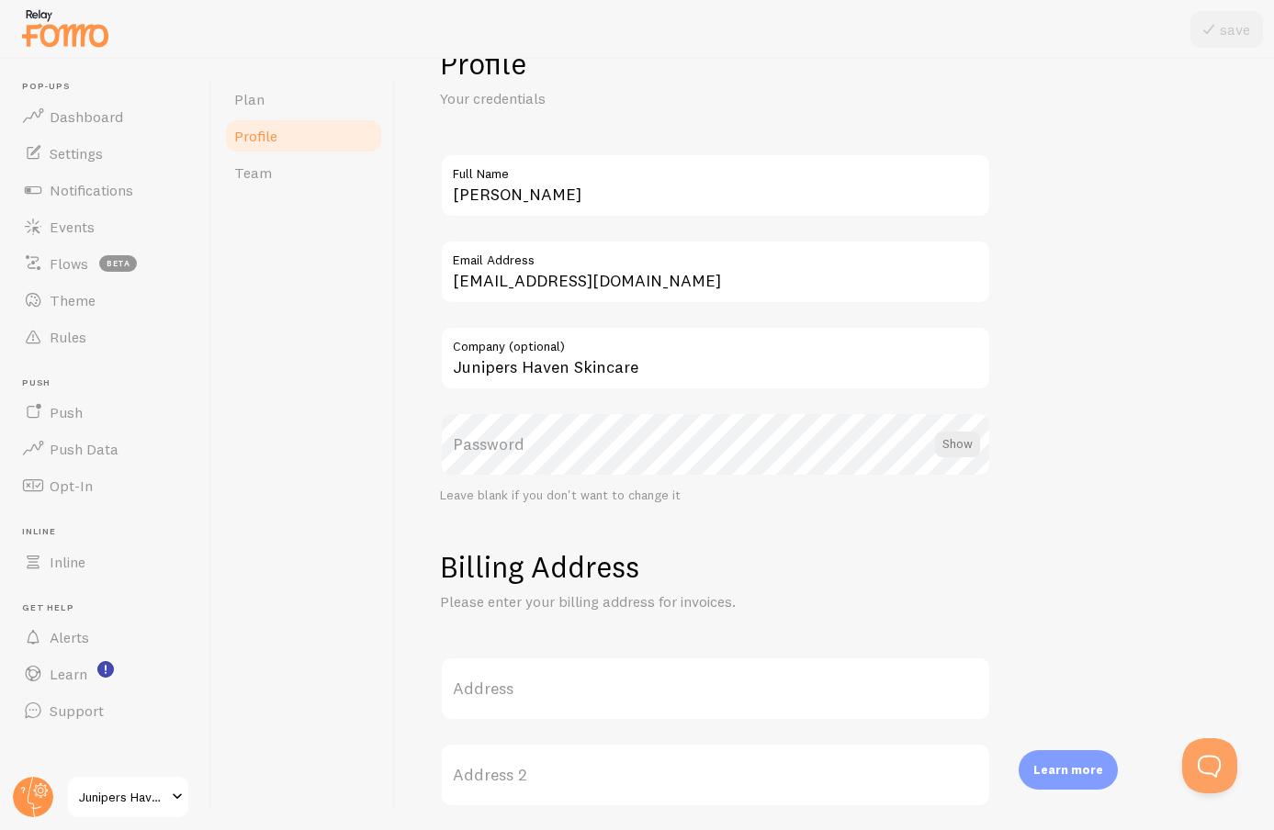
click at [503, 277] on input "[EMAIL_ADDRESS][DOMAIN_NAME]" at bounding box center [715, 272] width 551 height 64
click at [504, 277] on input "[EMAIL_ADDRESS][DOMAIN_NAME]" at bounding box center [715, 272] width 551 height 64
click at [332, 323] on div "Plan Profile Team" at bounding box center [304, 444] width 184 height 771
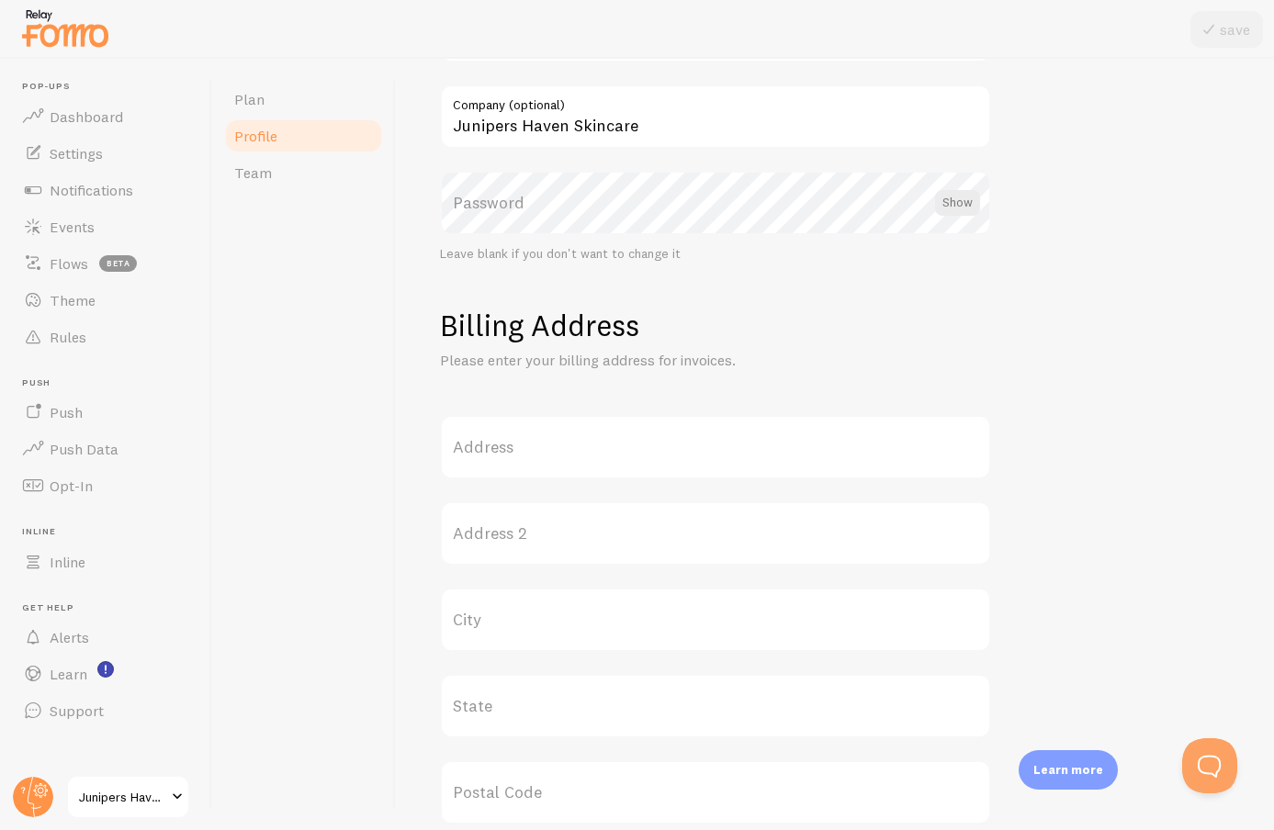
scroll to position [0, 0]
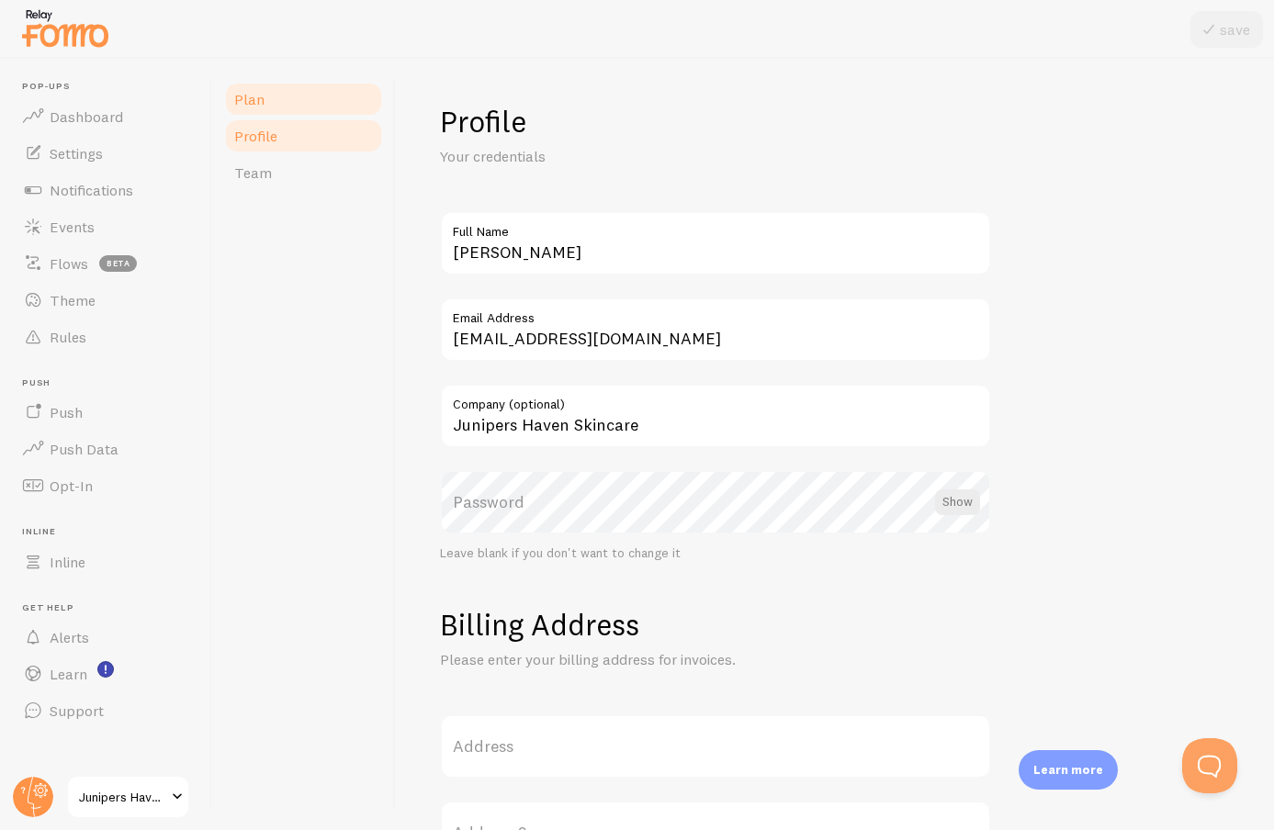
click at [314, 93] on link "Plan" at bounding box center [303, 99] width 161 height 37
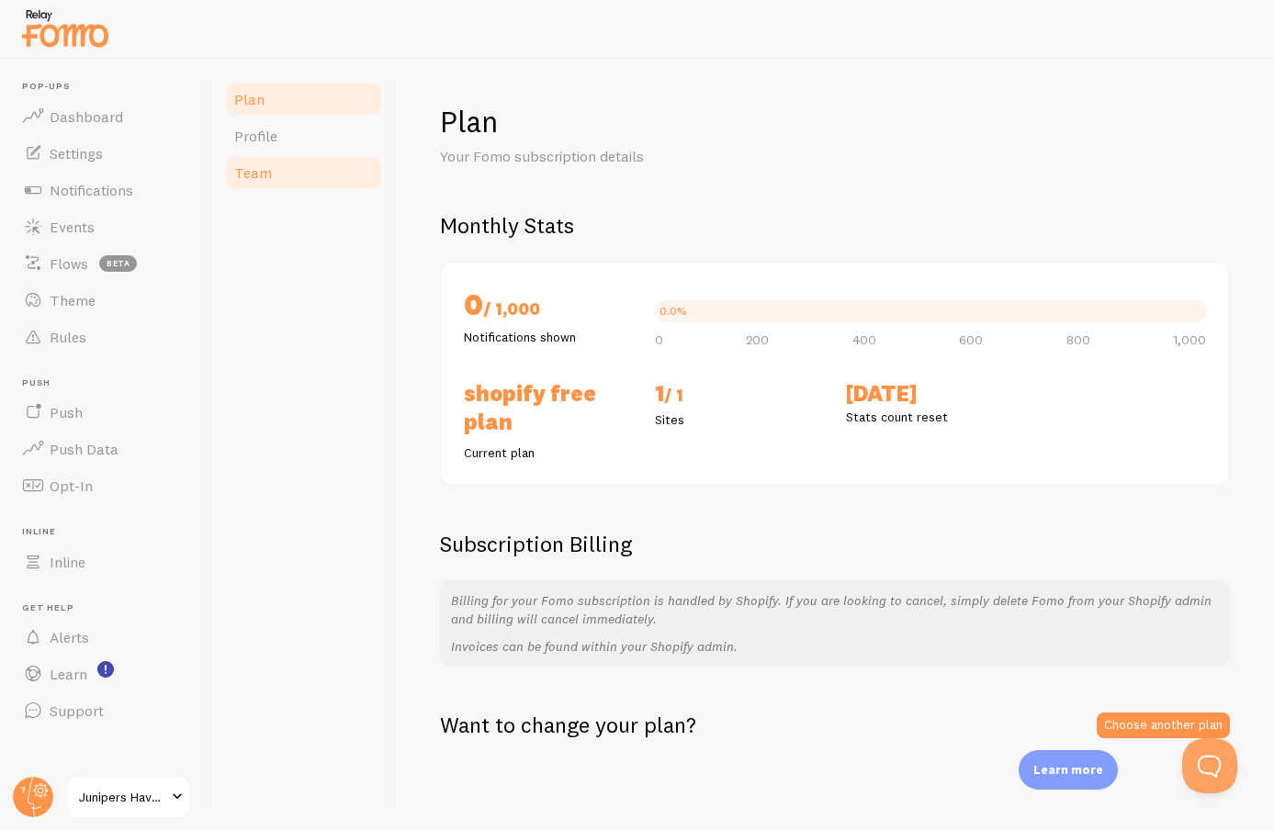
click at [315, 186] on link "Team" at bounding box center [303, 172] width 161 height 37
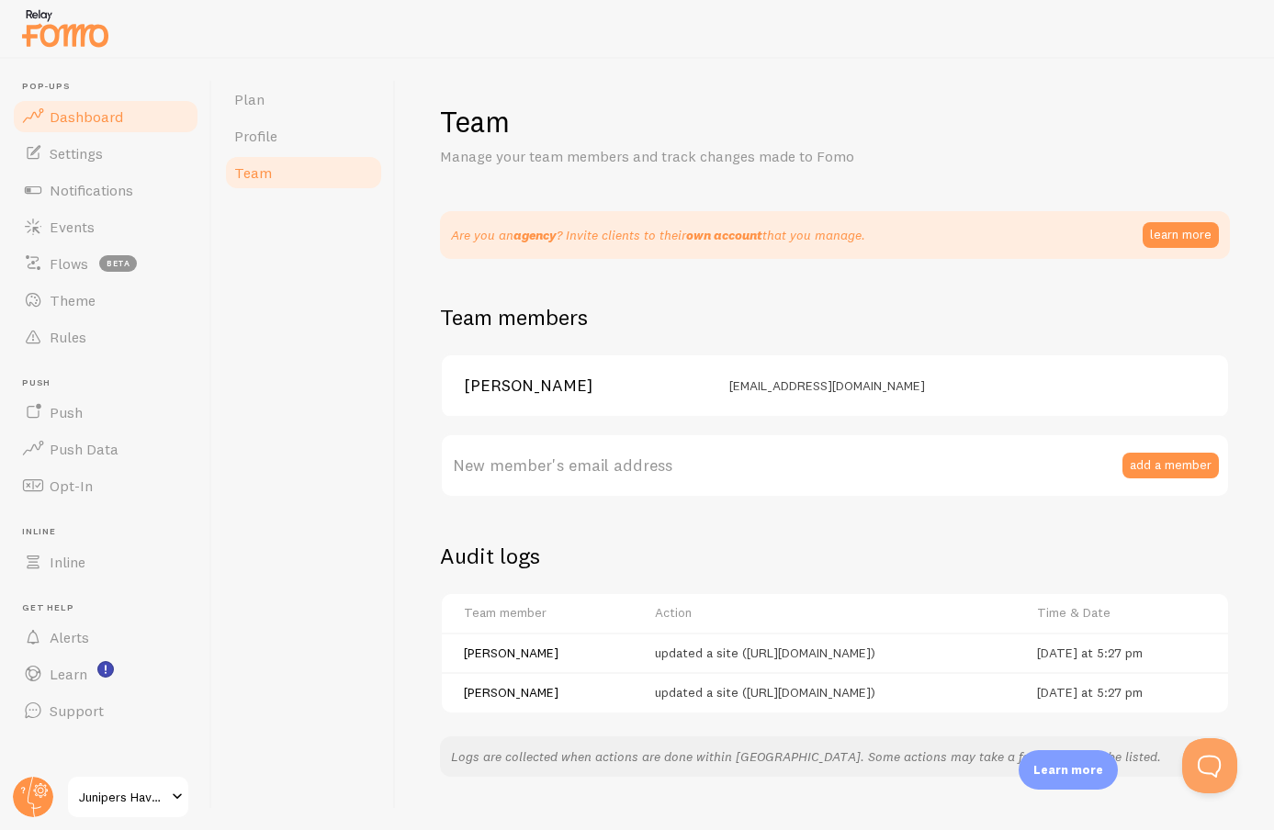
click at [124, 117] on link "Dashboard" at bounding box center [105, 116] width 189 height 37
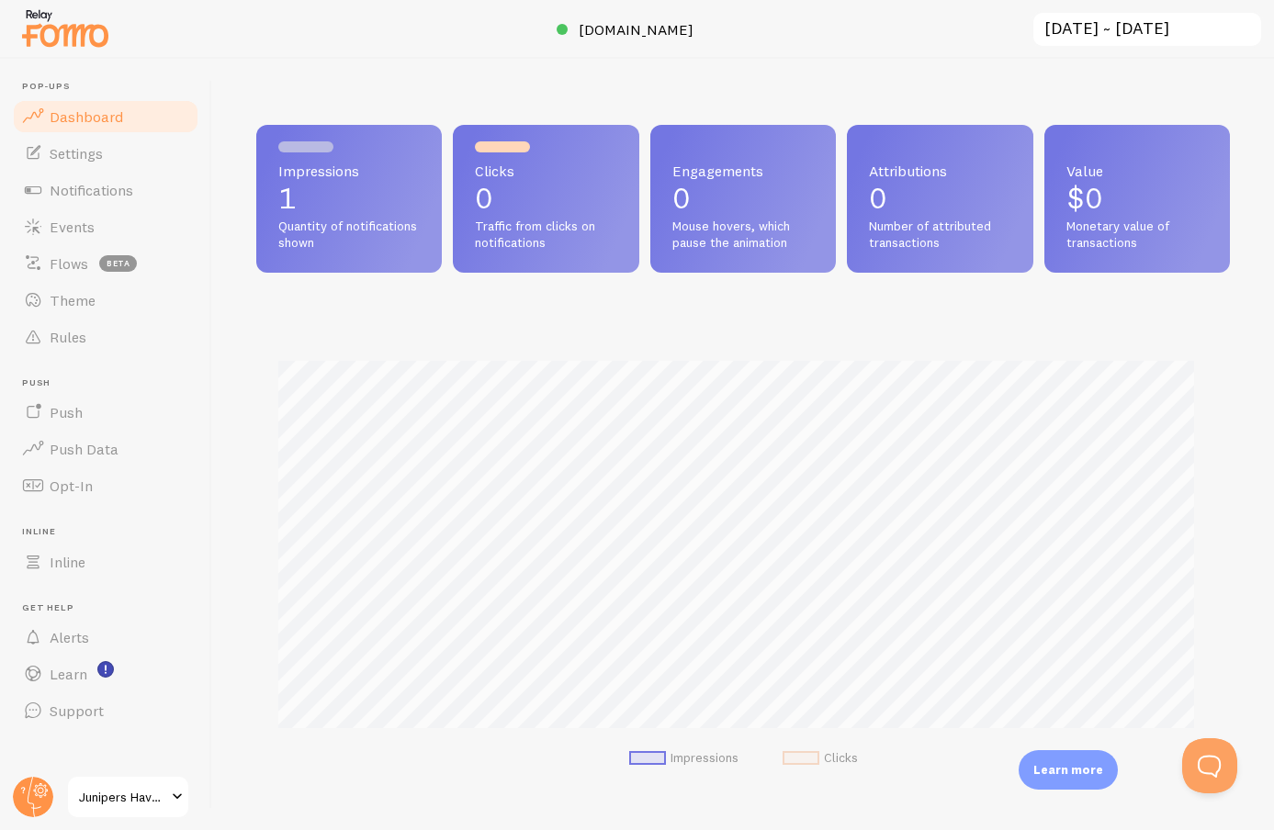
scroll to position [482, 960]
click at [140, 159] on link "Settings" at bounding box center [105, 153] width 189 height 37
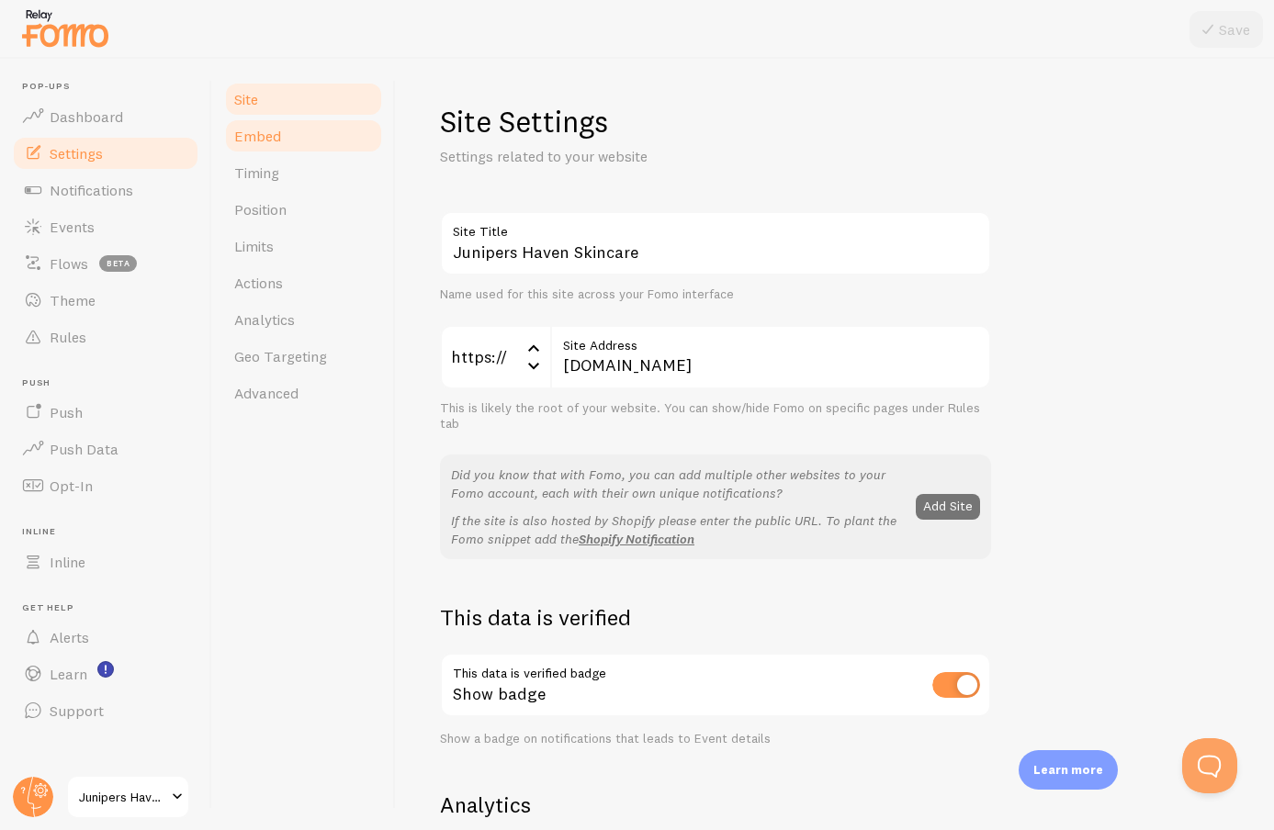
click at [253, 141] on span "Embed" at bounding box center [257, 136] width 47 height 18
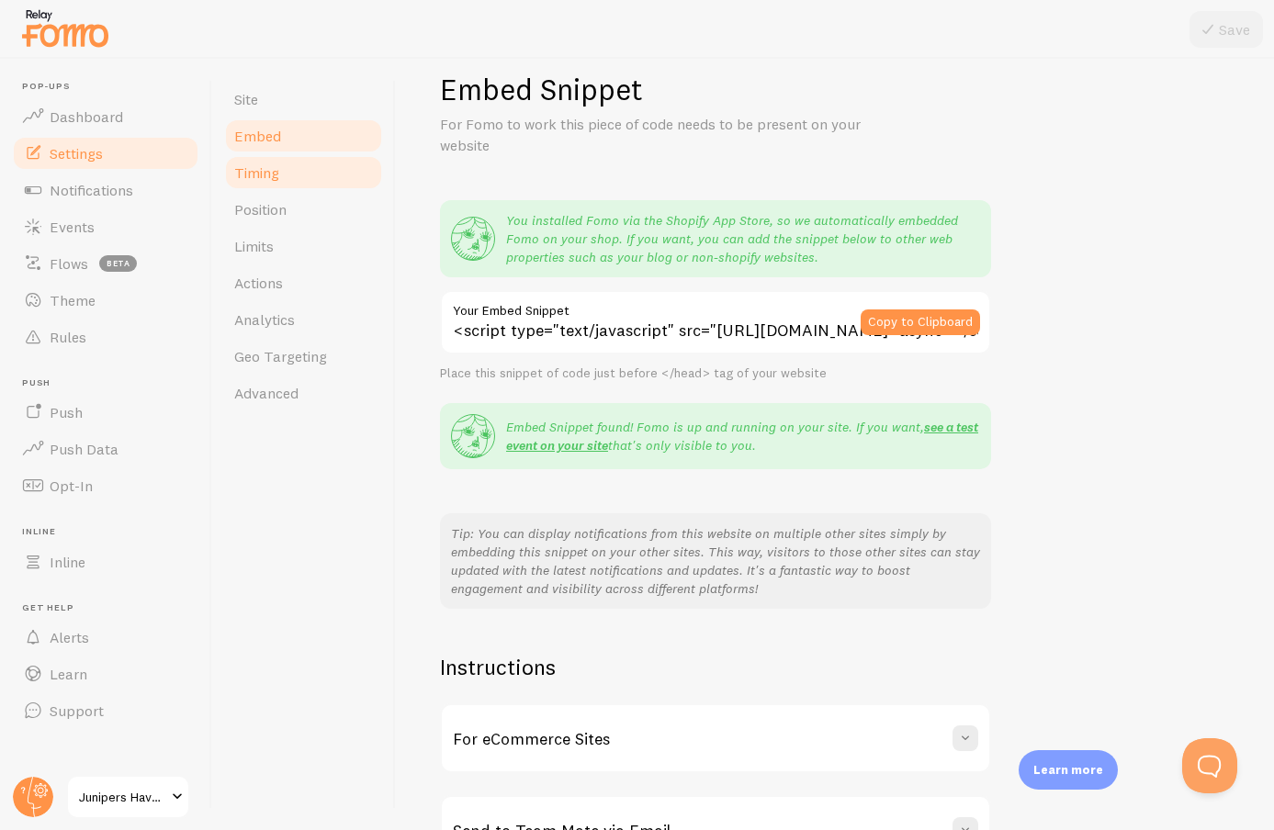
scroll to position [146, 0]
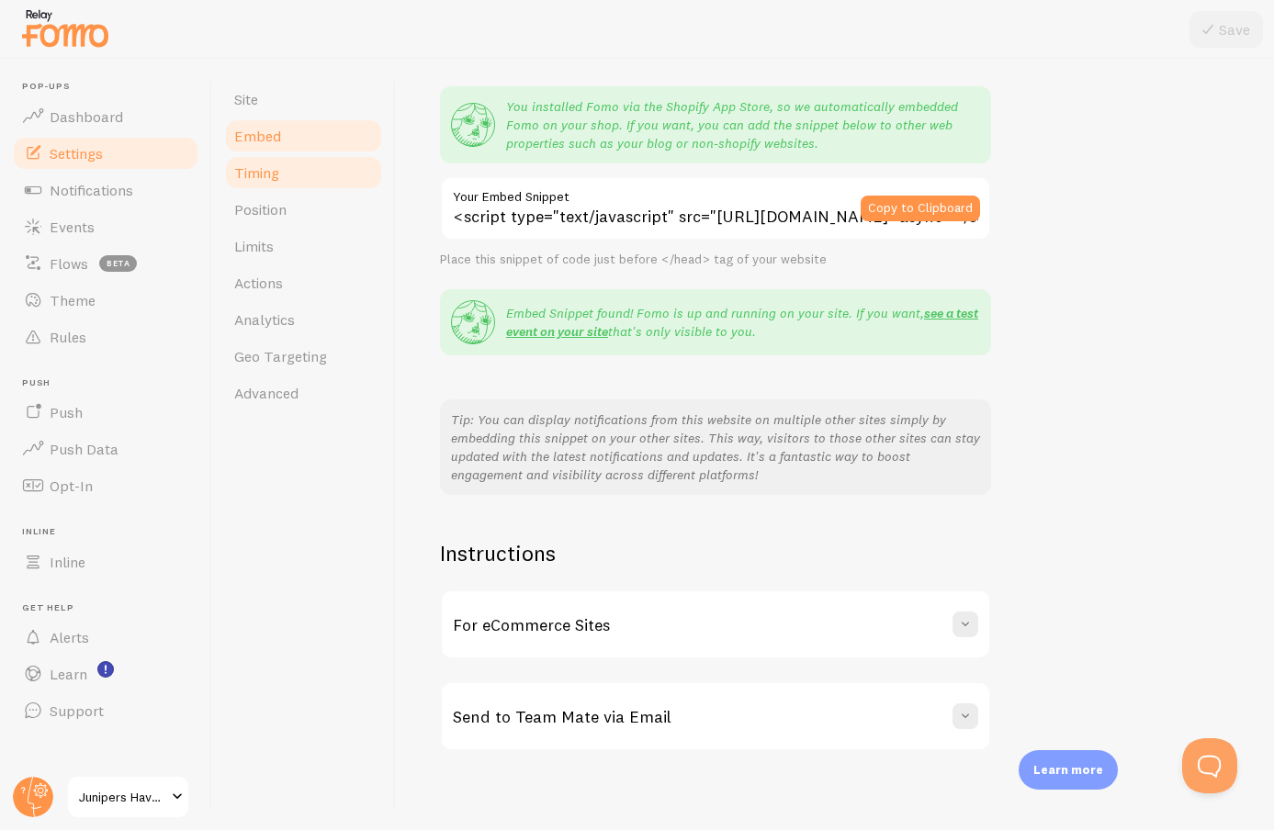
click at [257, 183] on link "Timing" at bounding box center [303, 172] width 161 height 37
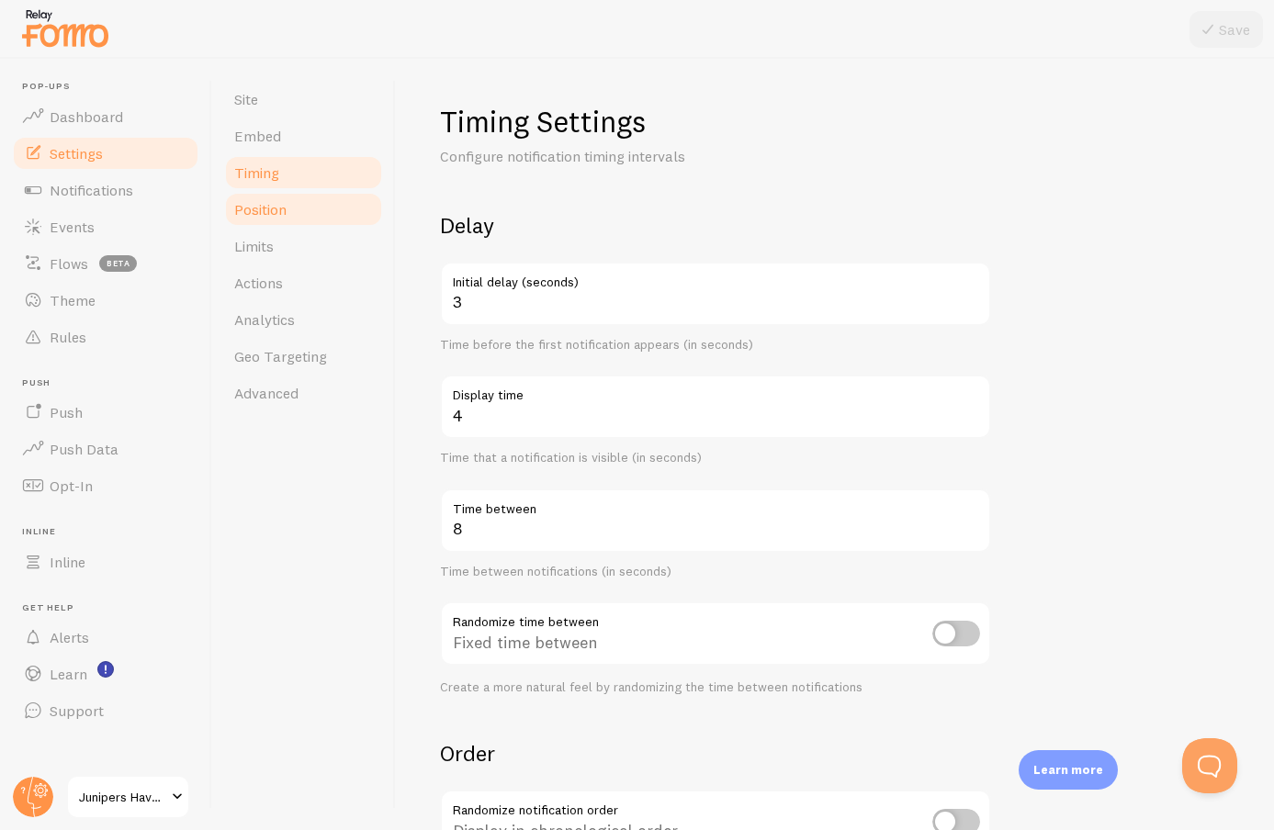
click at [300, 213] on link "Position" at bounding box center [303, 209] width 161 height 37
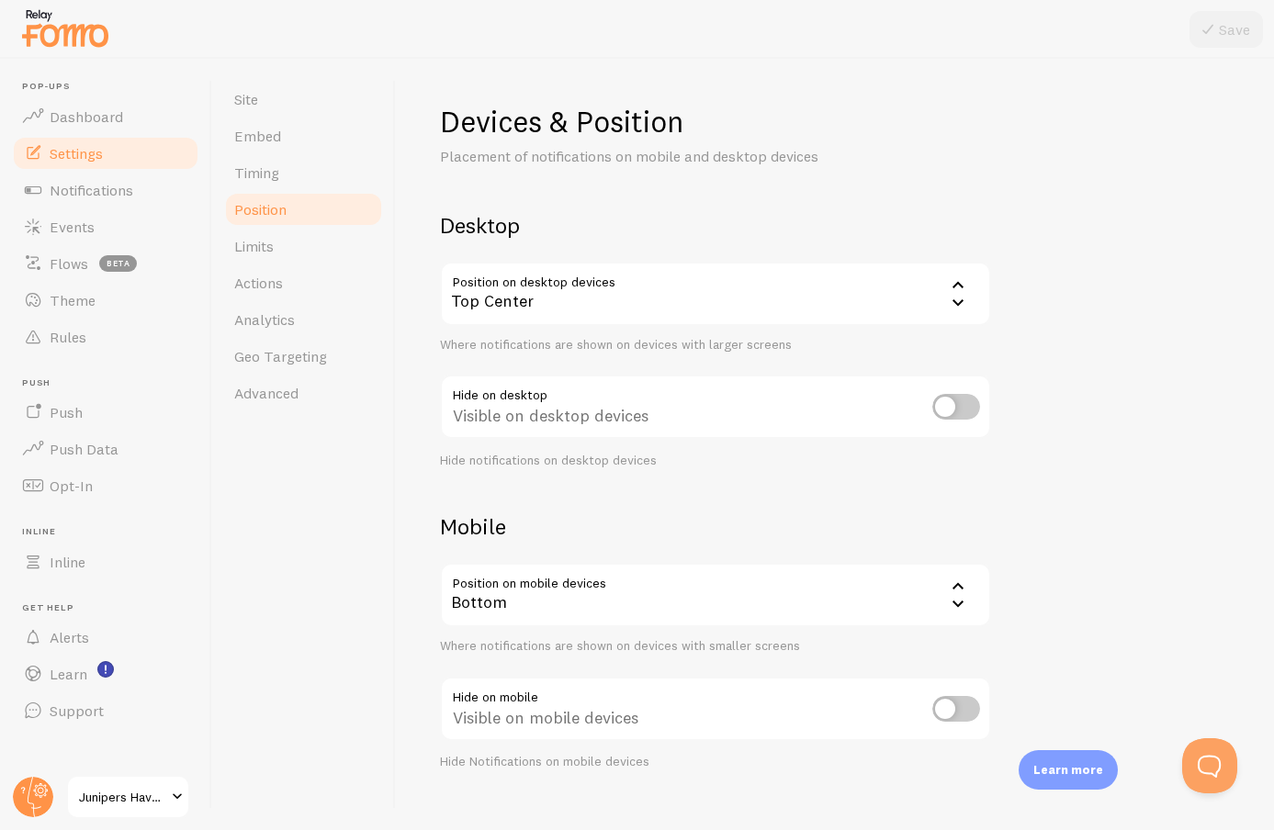
scroll to position [23, 0]
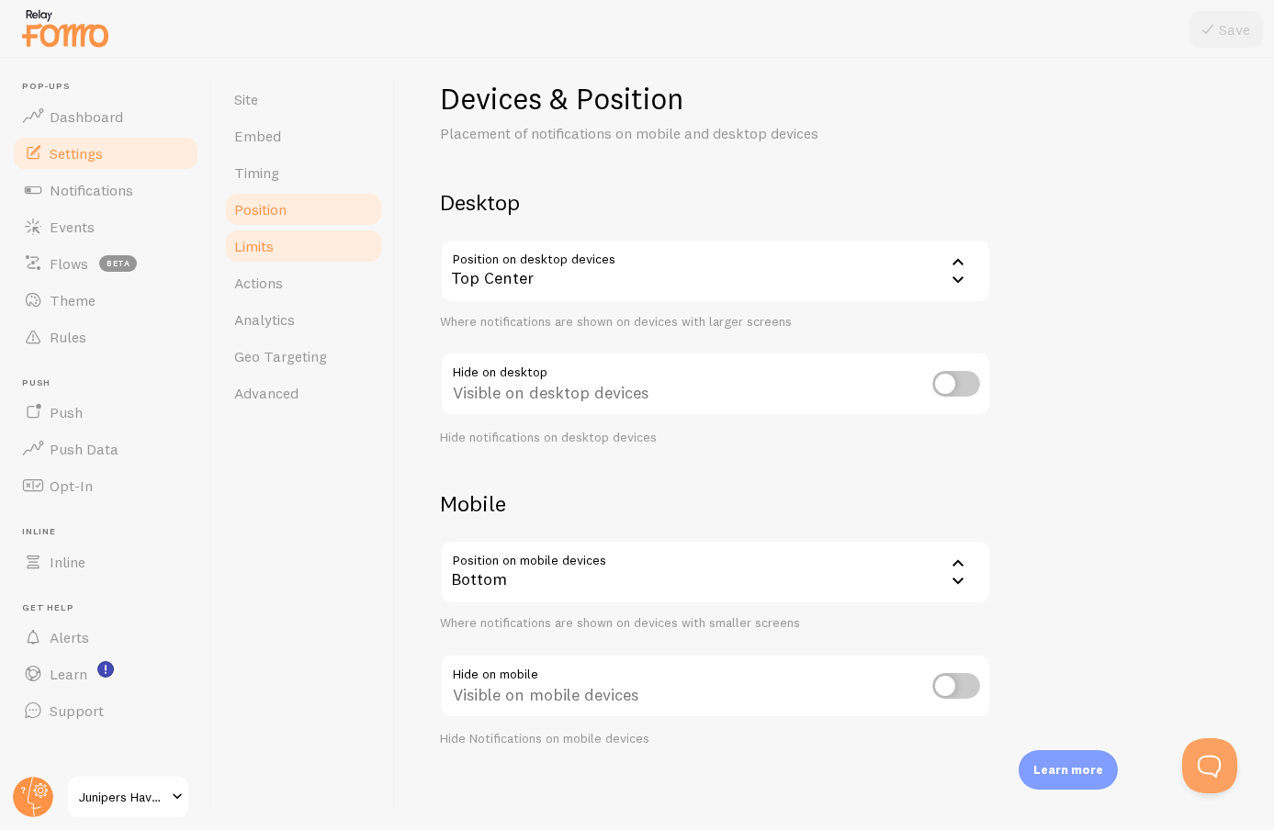
click at [287, 251] on link "Limits" at bounding box center [303, 246] width 161 height 37
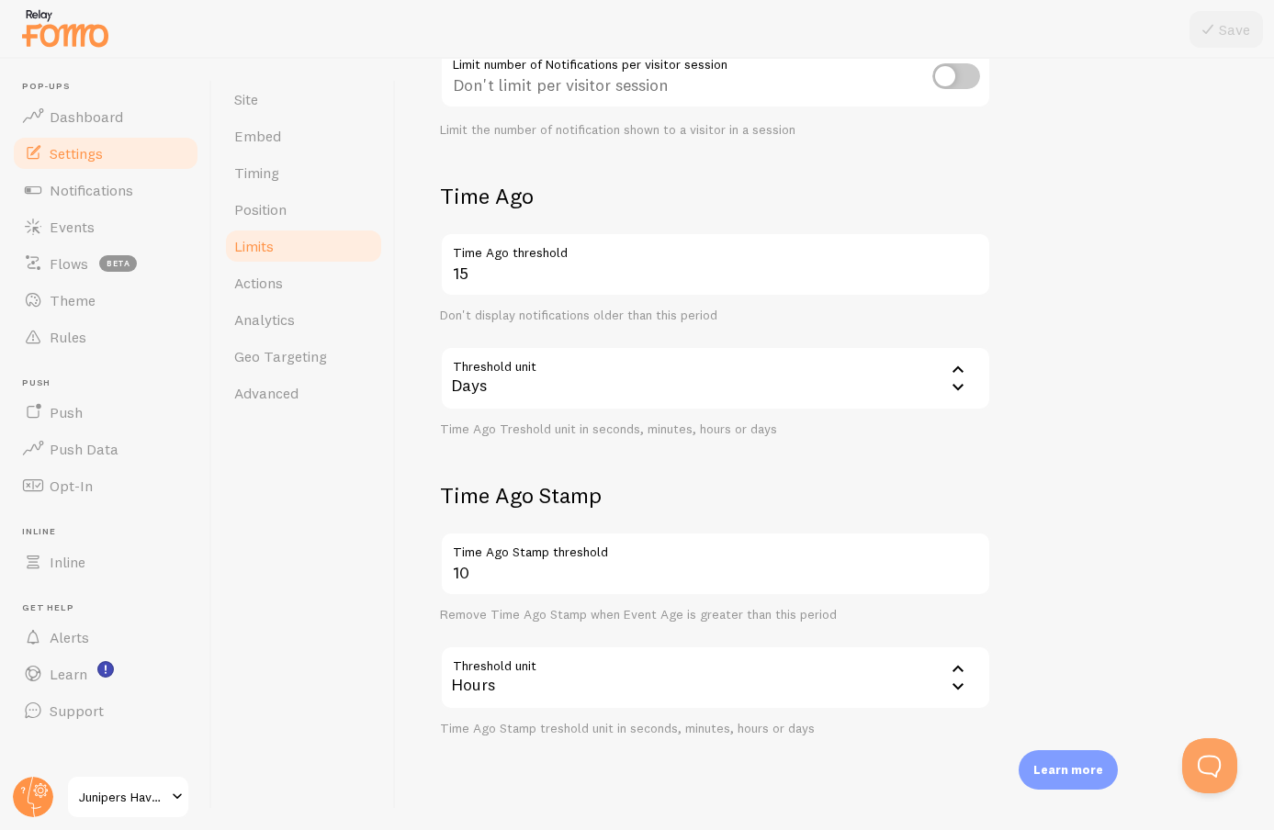
scroll to position [334, 0]
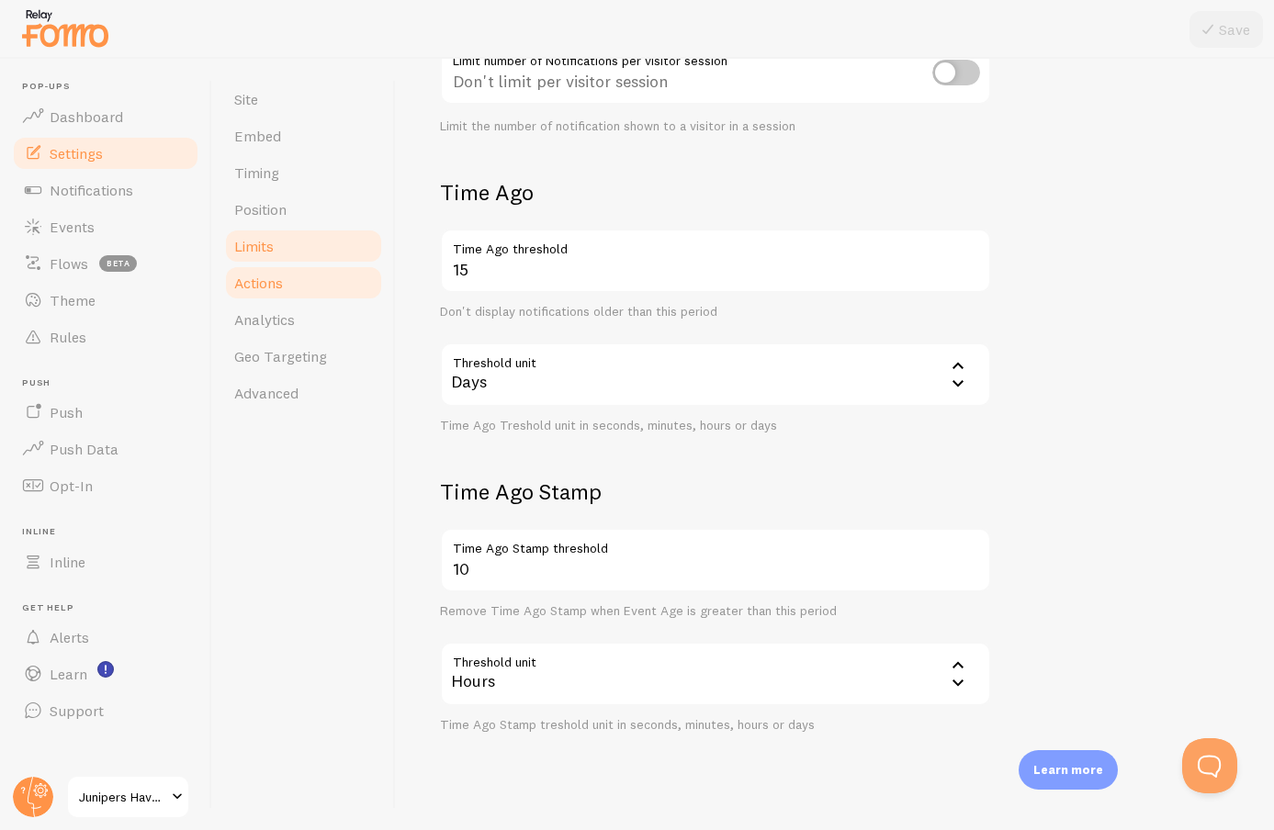
click at [272, 278] on span "Actions" at bounding box center [258, 283] width 49 height 18
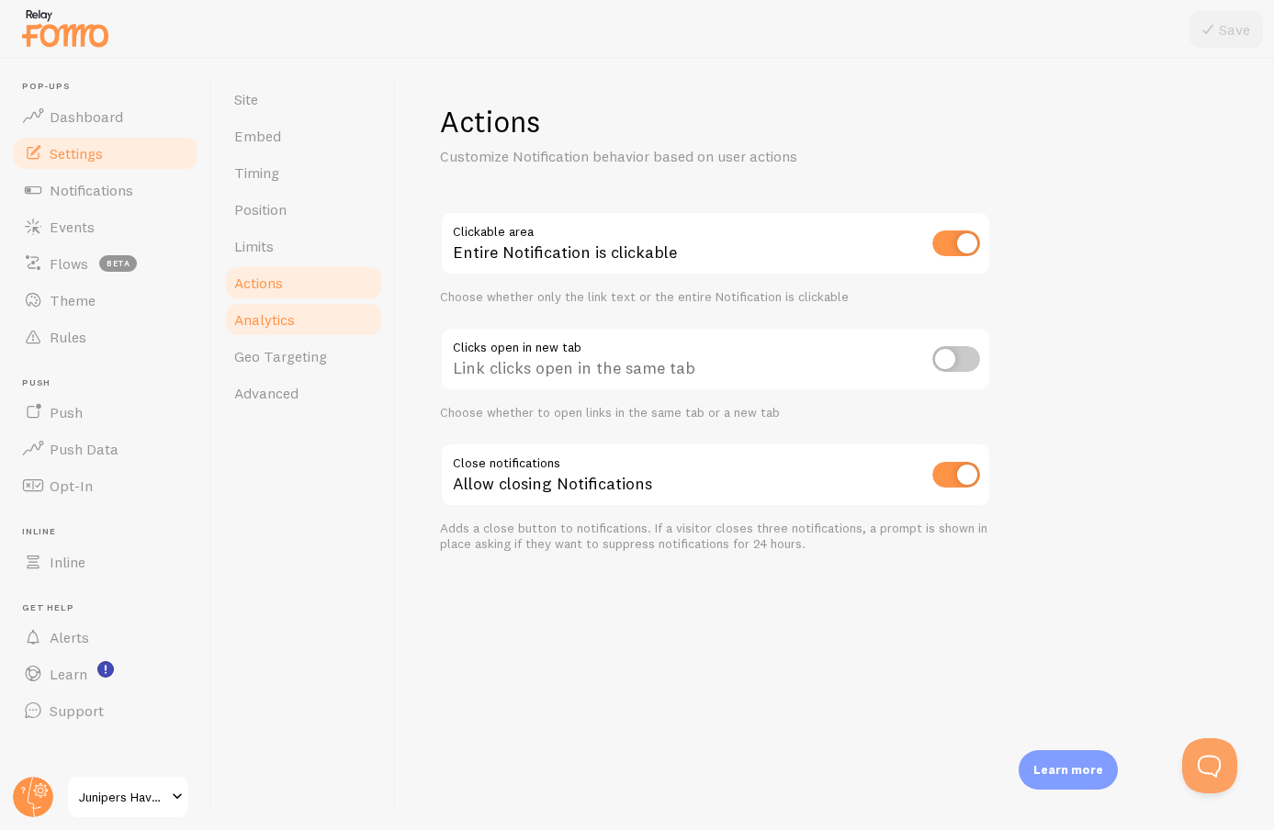
click at [343, 330] on link "Analytics" at bounding box center [303, 319] width 161 height 37
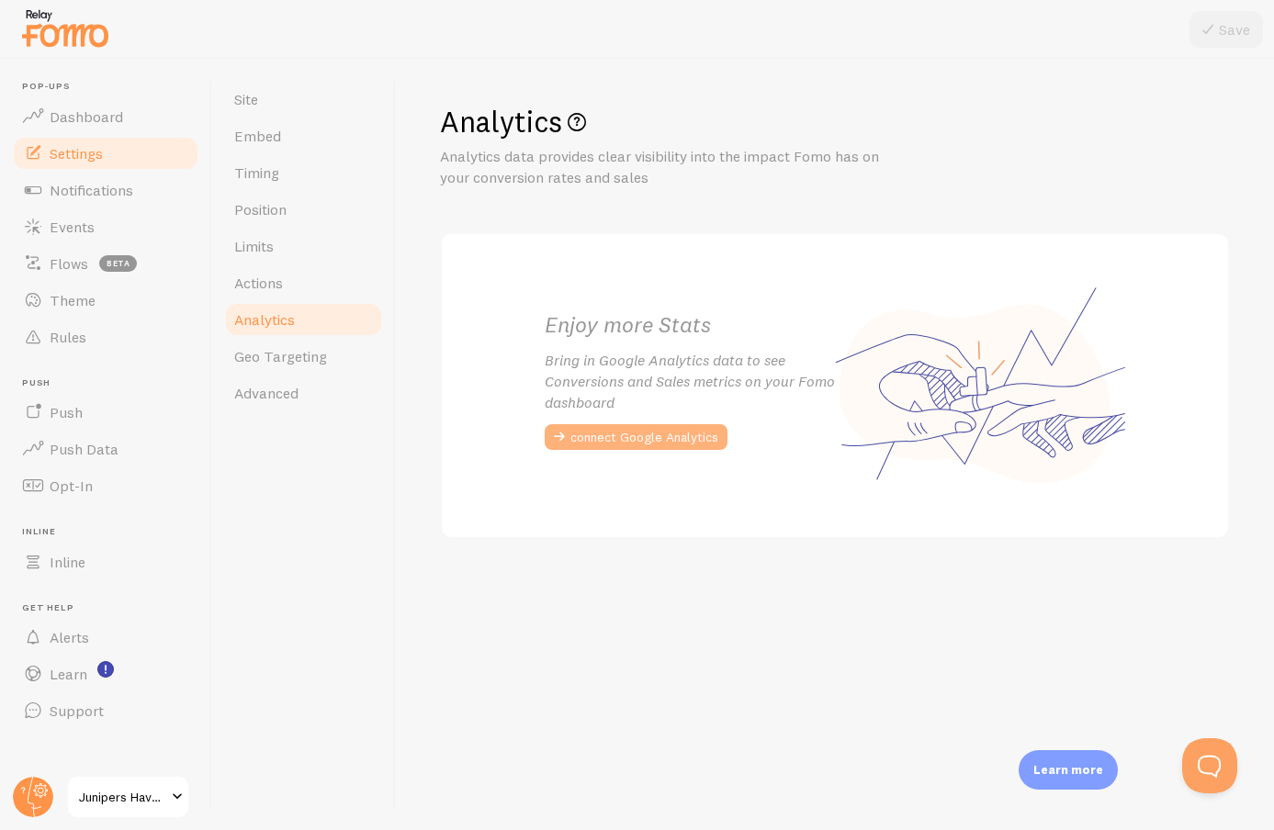
click at [605, 432] on button "connect Google Analytics" at bounding box center [636, 437] width 183 height 26
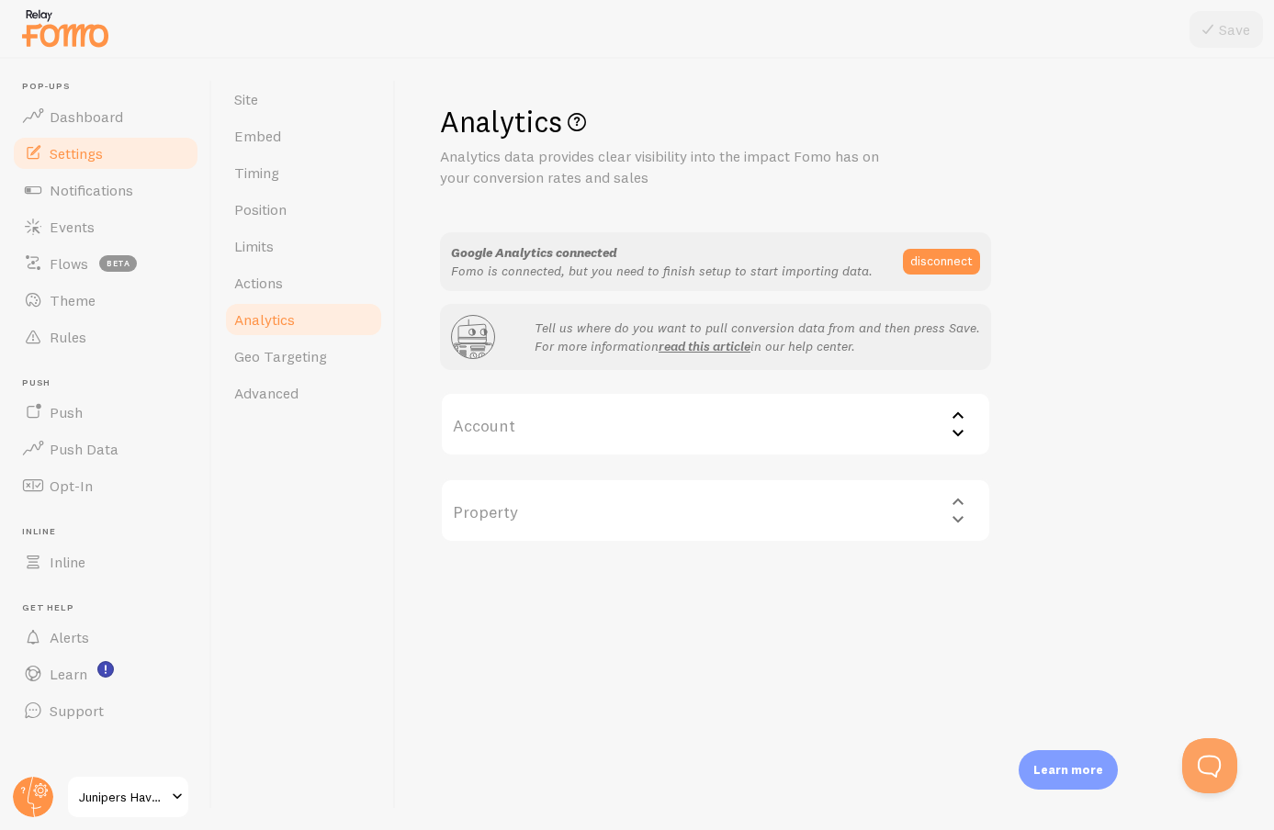
click at [598, 447] on label "Account" at bounding box center [715, 424] width 551 height 64
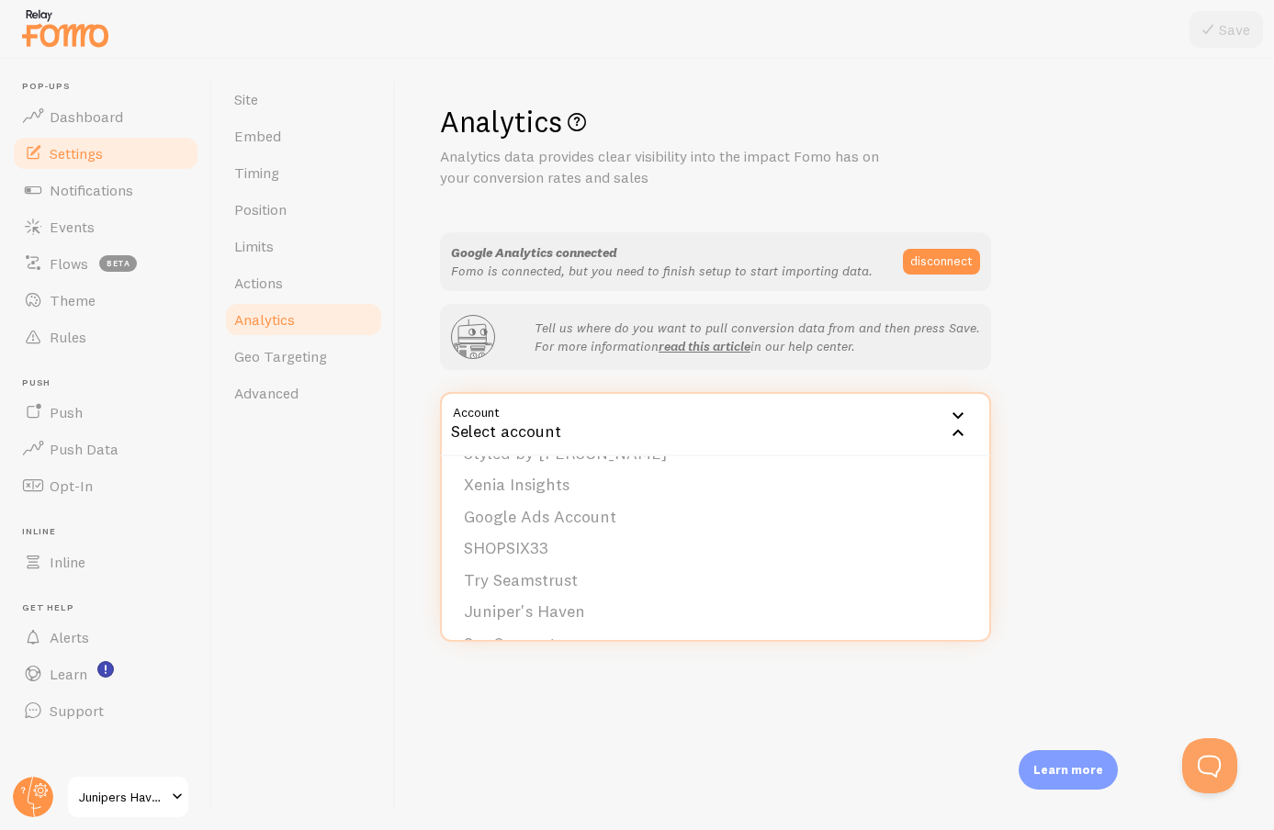
scroll to position [400, 0]
click at [574, 551] on li "Juniper's Haven" at bounding box center [715, 558] width 547 height 32
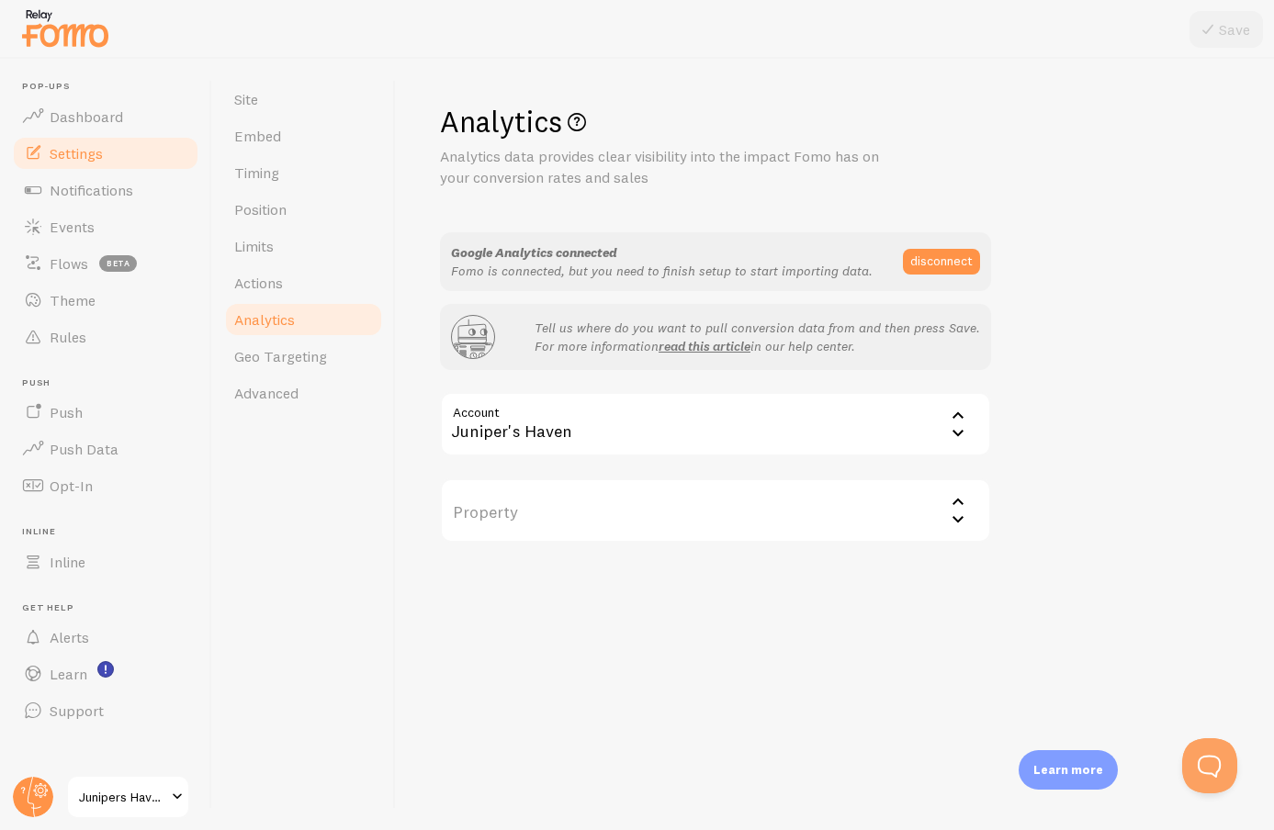
click at [578, 518] on label "Property" at bounding box center [715, 510] width 551 height 64
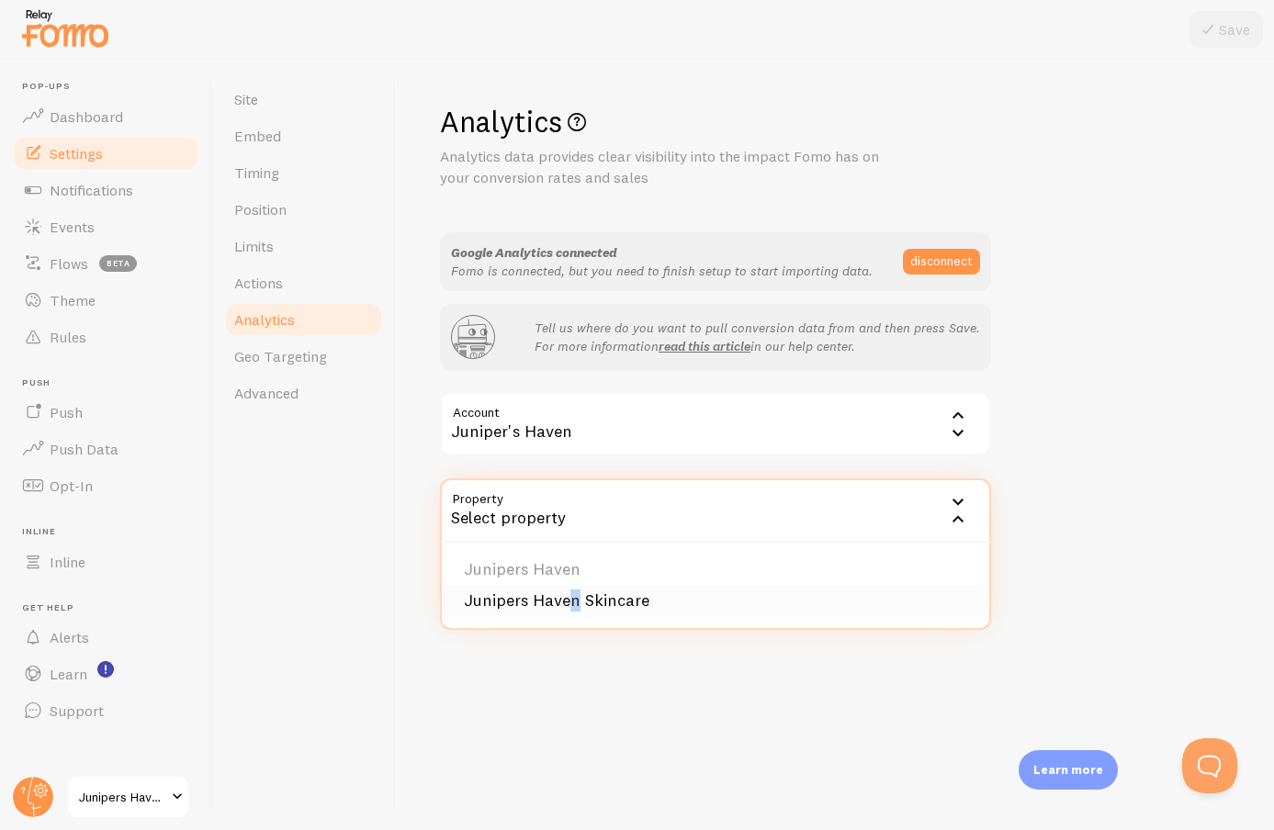
click at [574, 602] on li "Junipers Haven Skincare" at bounding box center [715, 601] width 547 height 32
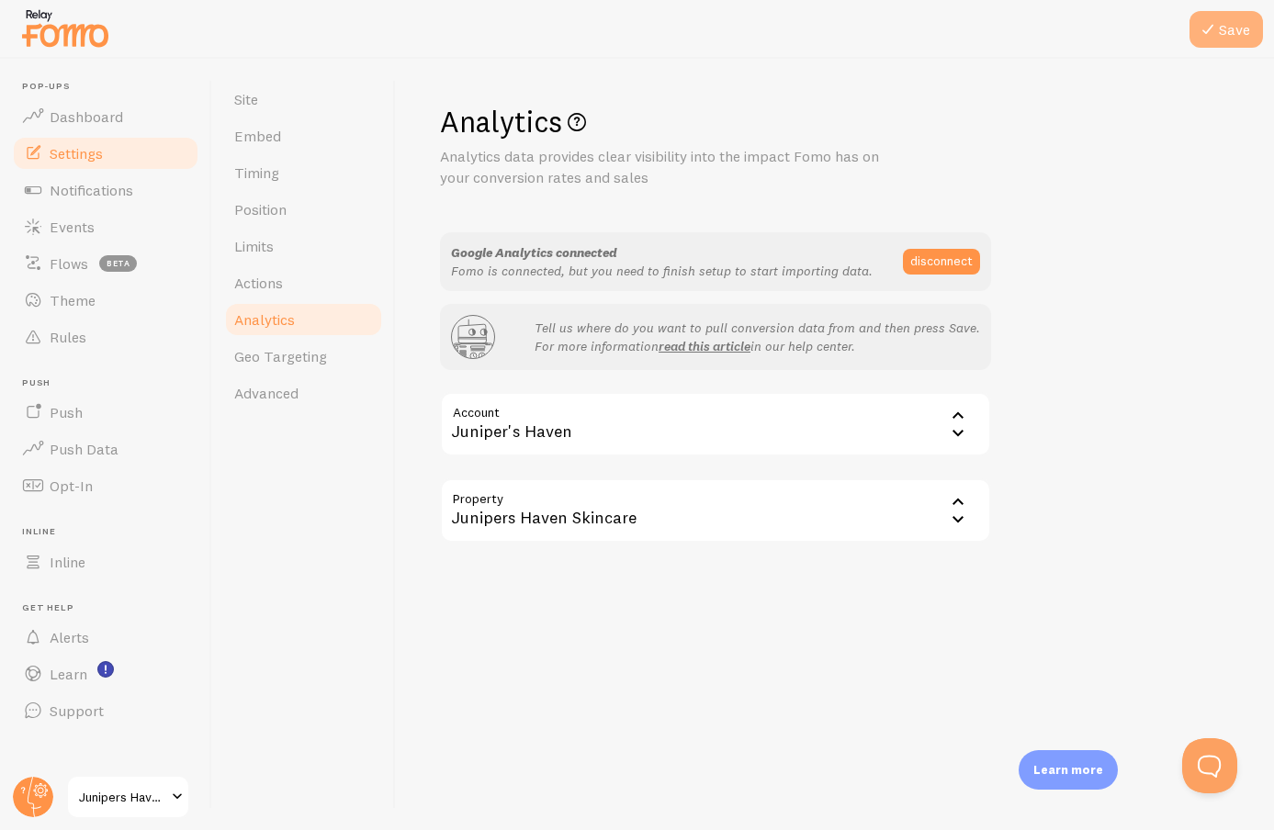
click at [1229, 17] on button "Save" at bounding box center [1225, 29] width 73 height 37
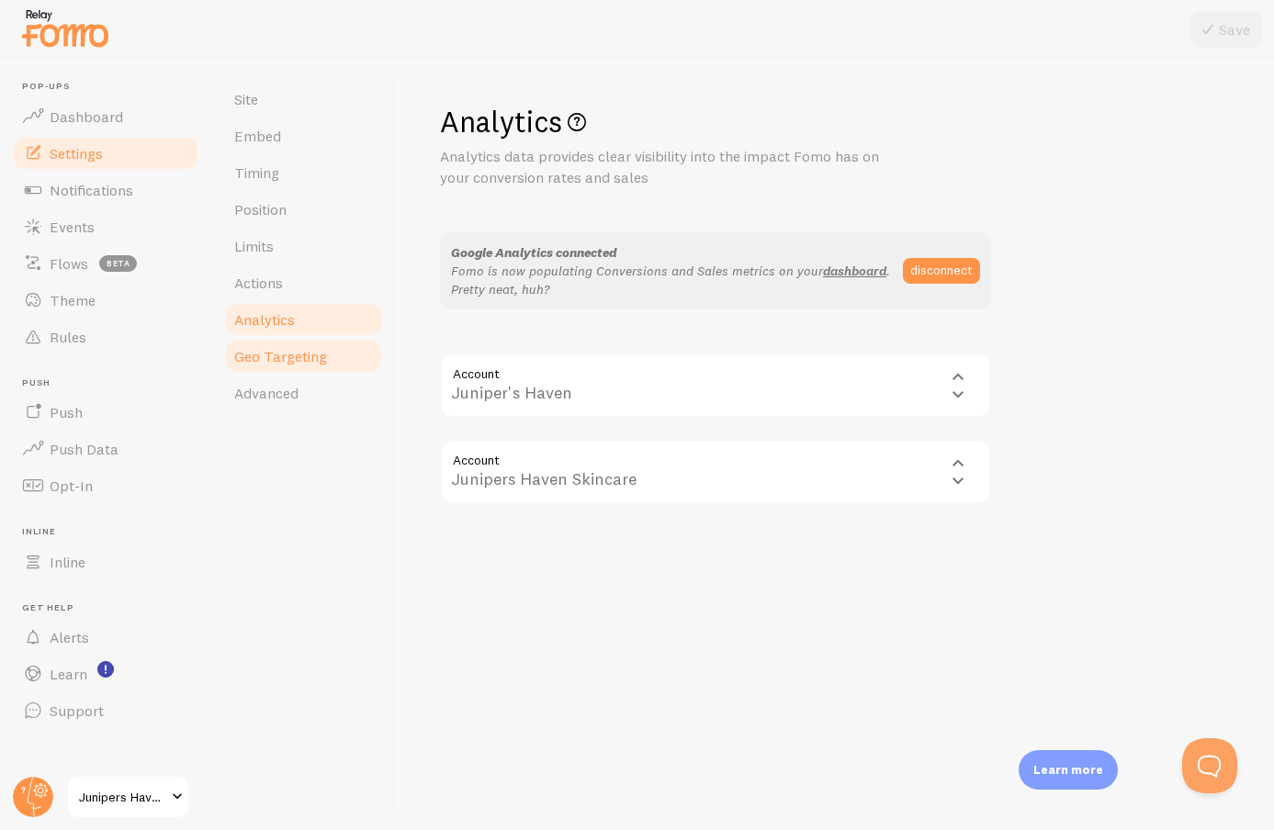
click at [341, 351] on link "Geo Targeting" at bounding box center [303, 356] width 161 height 37
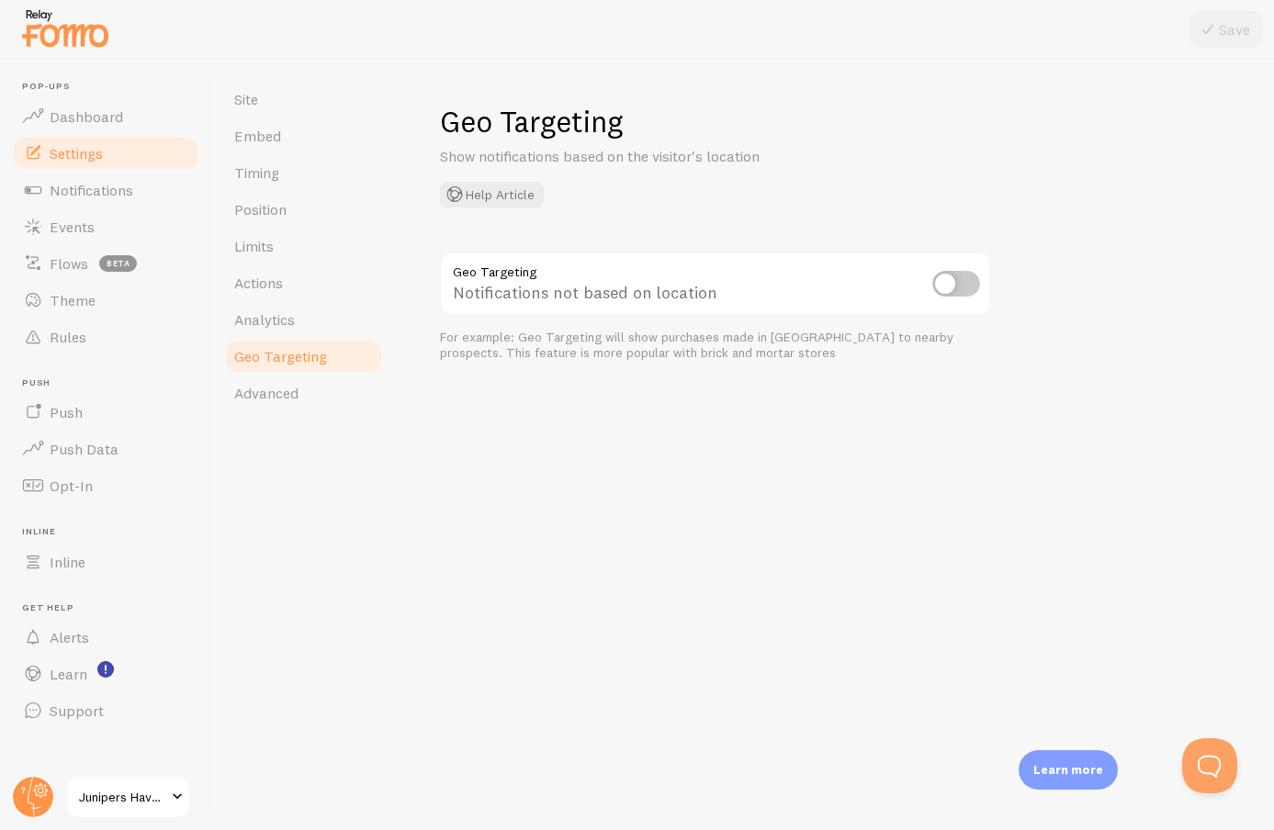
click at [966, 285] on input "checkbox" at bounding box center [956, 284] width 48 height 26
checkbox input "true"
click at [1201, 26] on icon at bounding box center [1208, 29] width 22 height 22
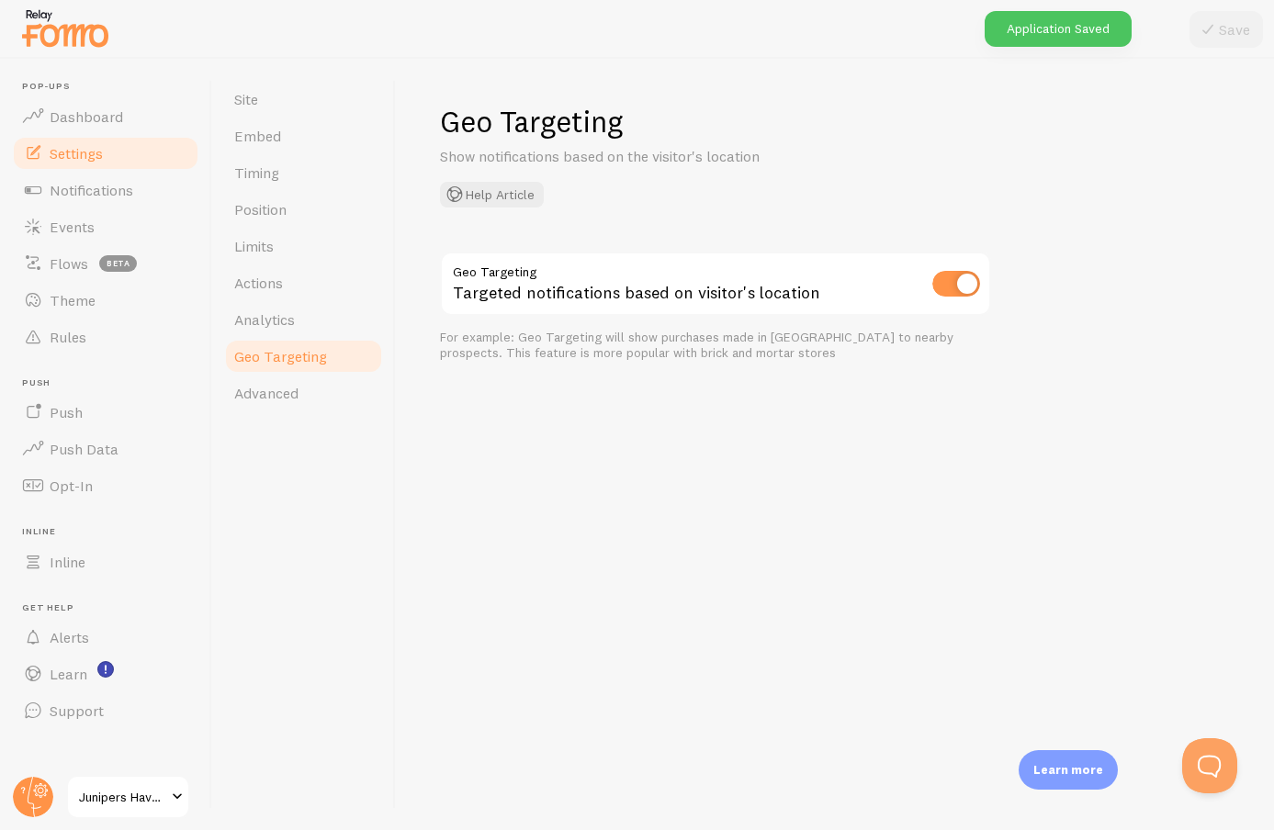
click at [329, 412] on div "Site Embed Timing Position Limits Actions Analytics Geo Targeting Advanced" at bounding box center [304, 444] width 184 height 771
click at [322, 400] on link "Advanced" at bounding box center [303, 393] width 161 height 37
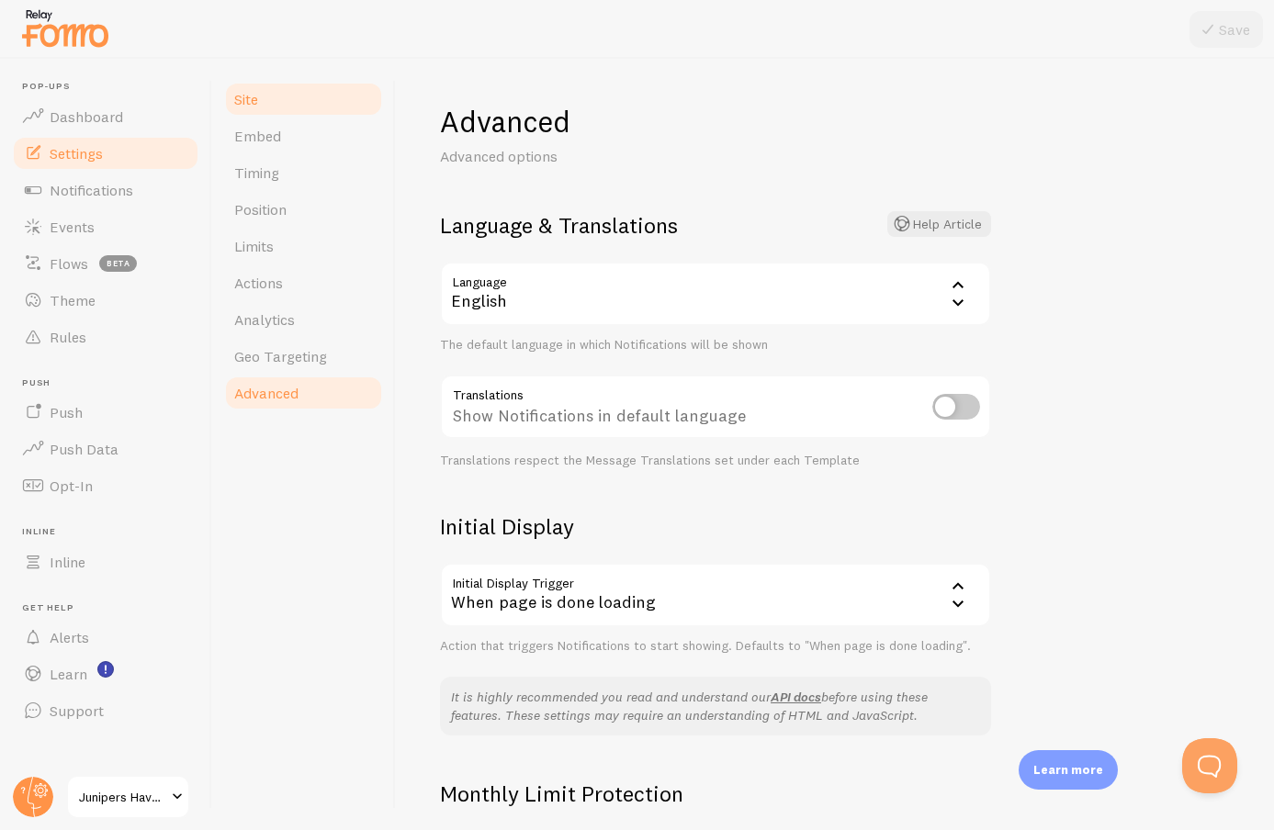
click at [334, 96] on link "Site" at bounding box center [303, 99] width 161 height 37
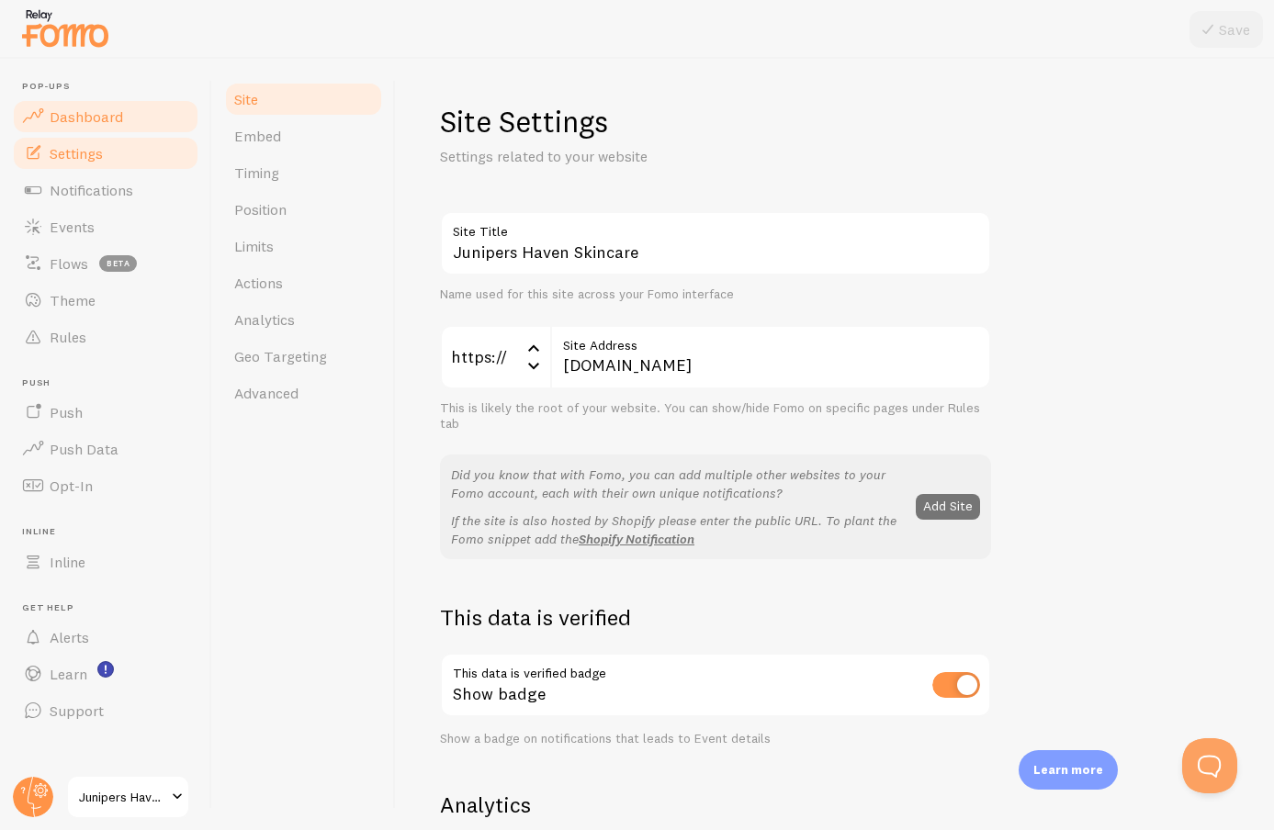
click at [149, 113] on link "Dashboard" at bounding box center [105, 116] width 189 height 37
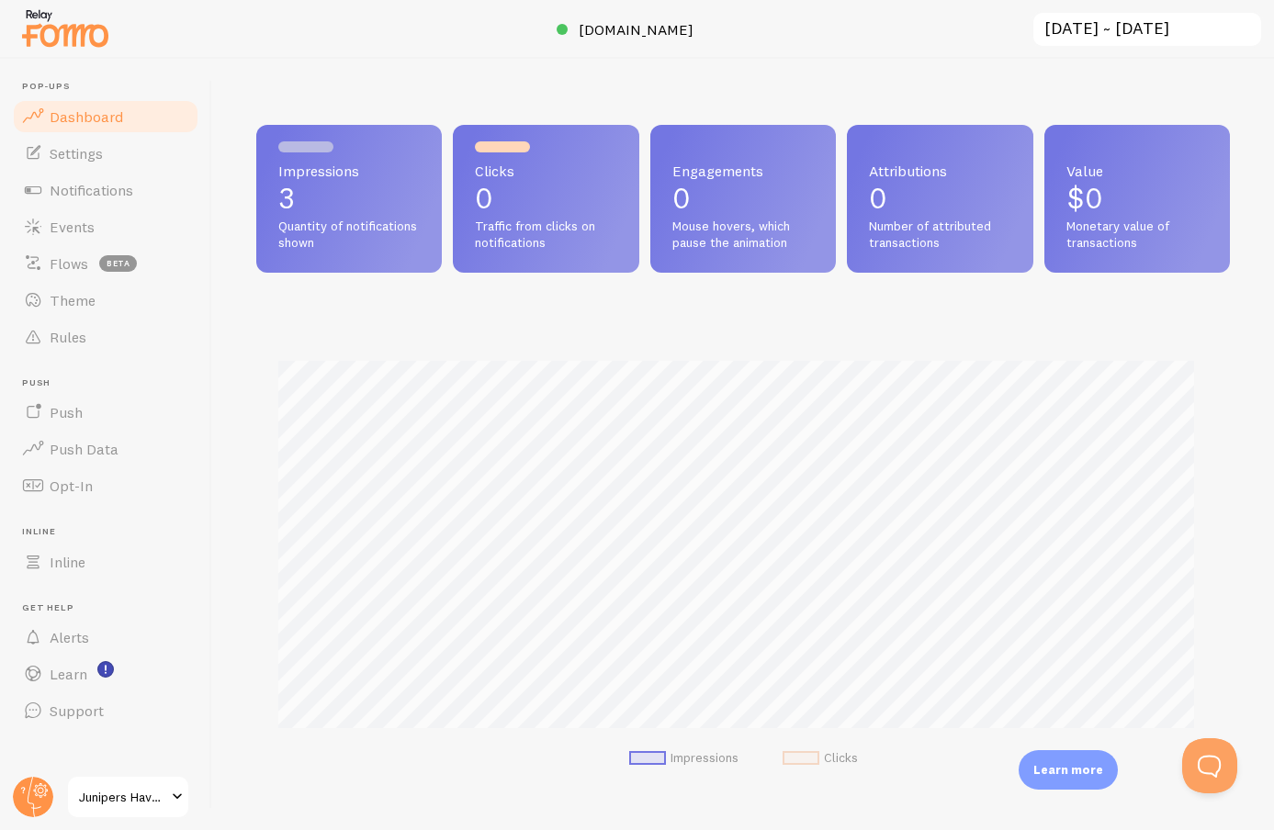
scroll to position [482, 960]
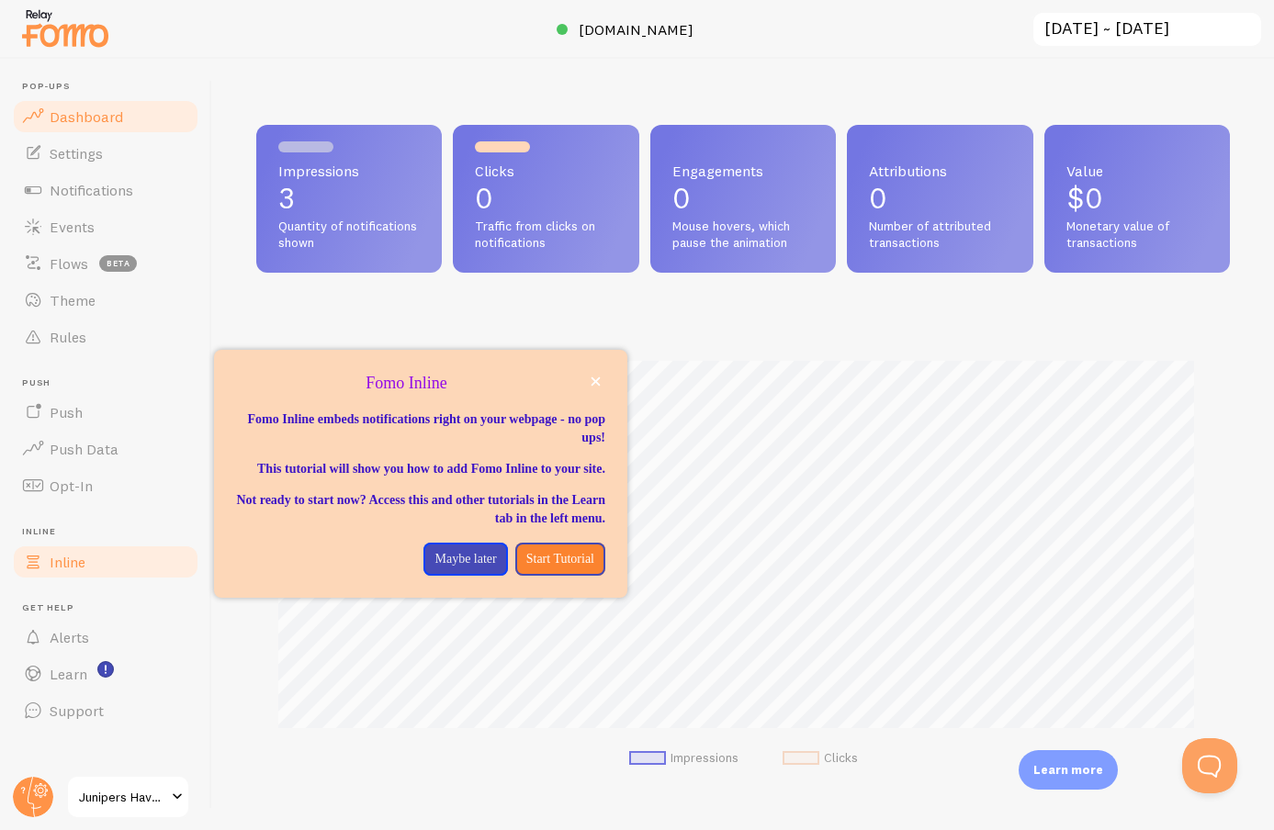
click at [89, 556] on link "Inline" at bounding box center [105, 562] width 189 height 37
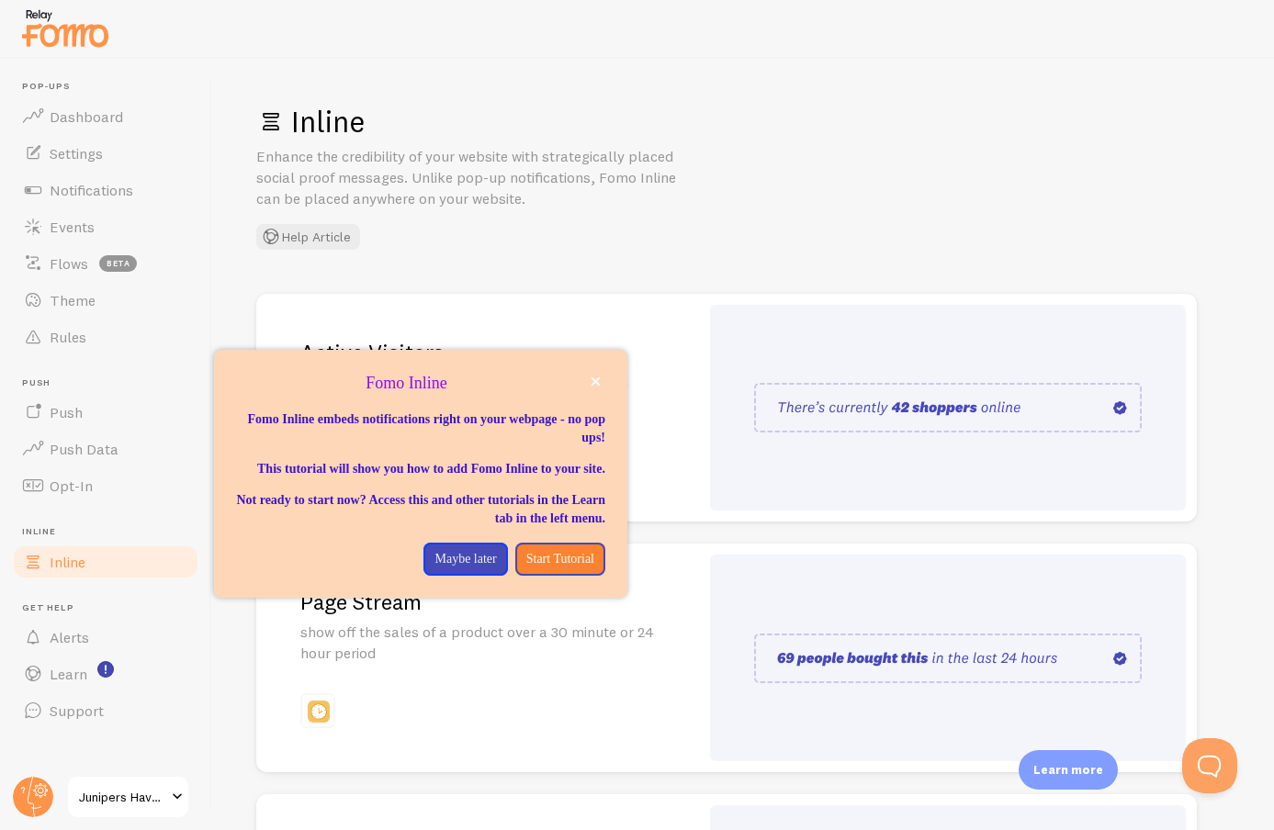
click at [939, 294] on link "Active Visitors show off the number of visitors currently active on your pages" at bounding box center [726, 408] width 940 height 229
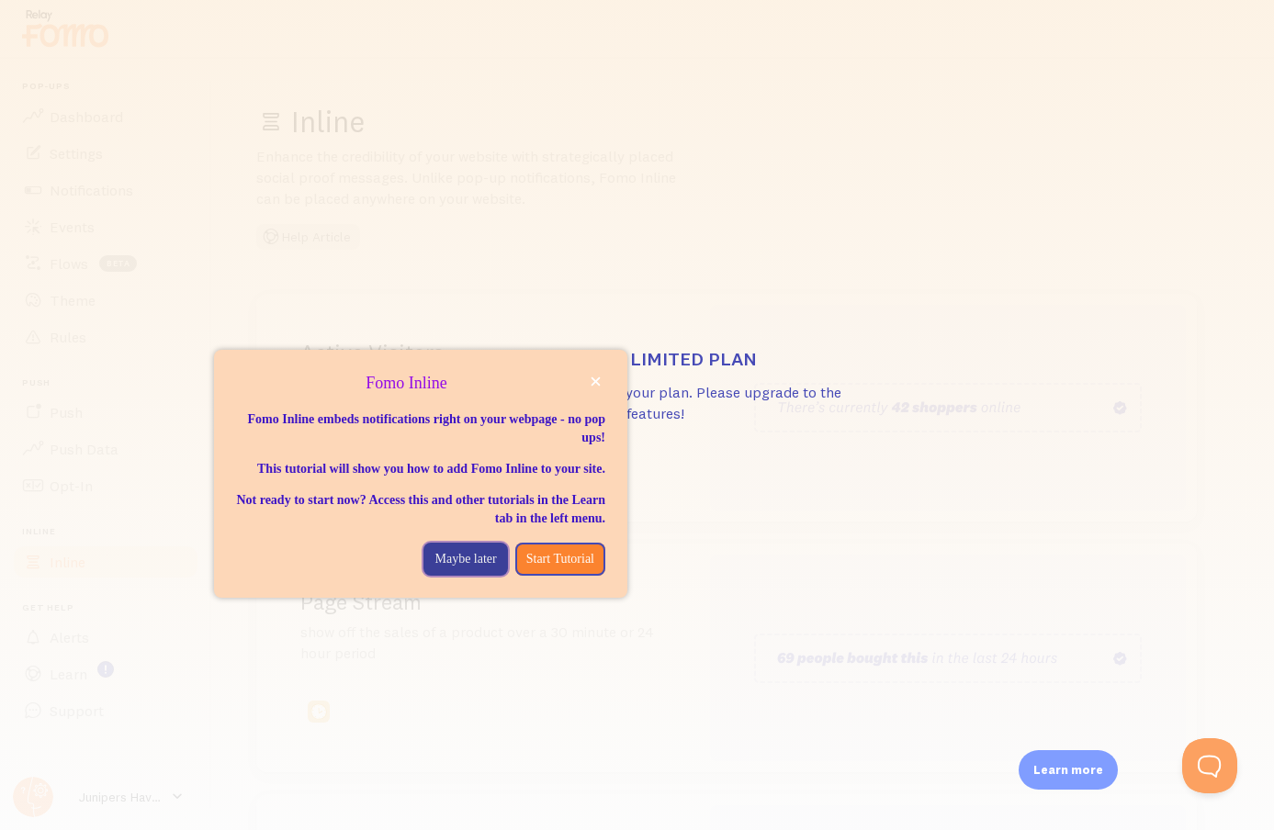
click at [454, 576] on button "Maybe later" at bounding box center [465, 559] width 84 height 33
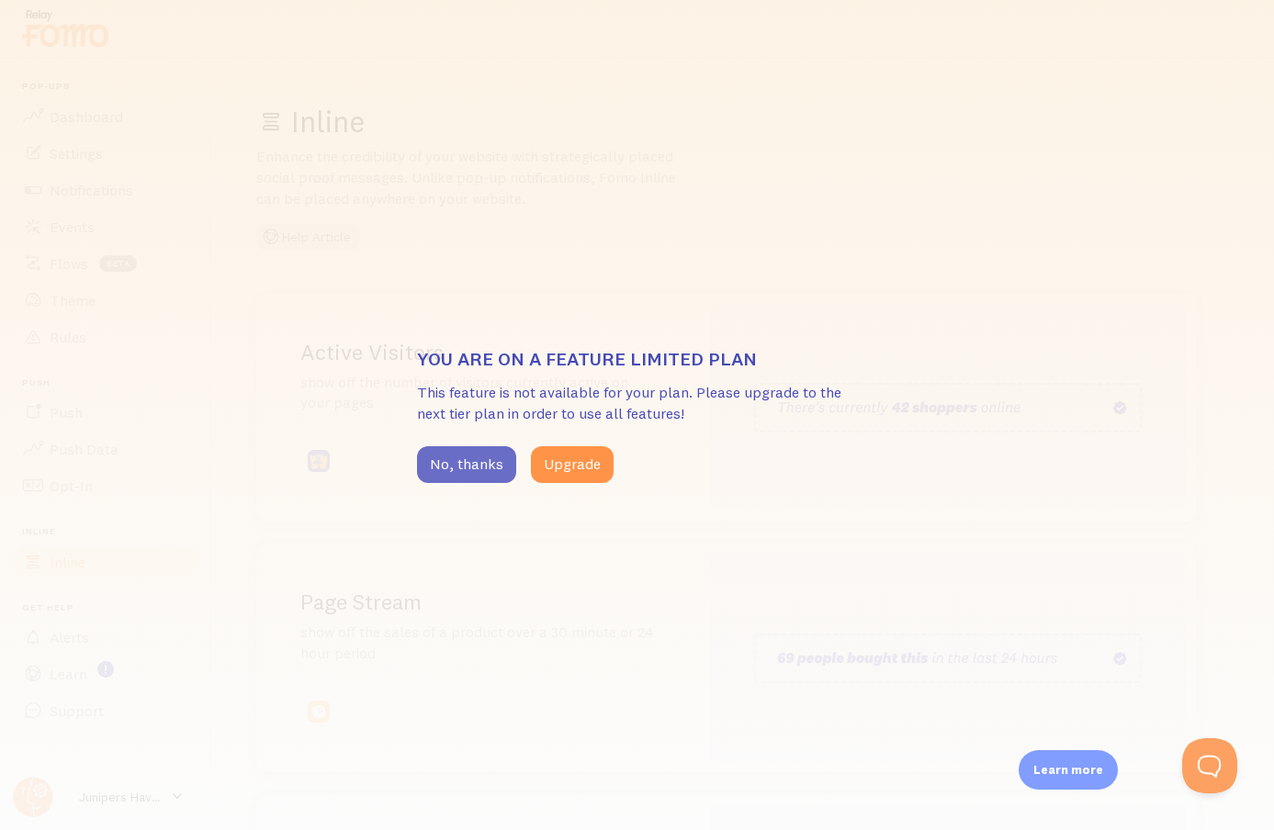
click at [489, 471] on button "No, thanks" at bounding box center [466, 464] width 99 height 37
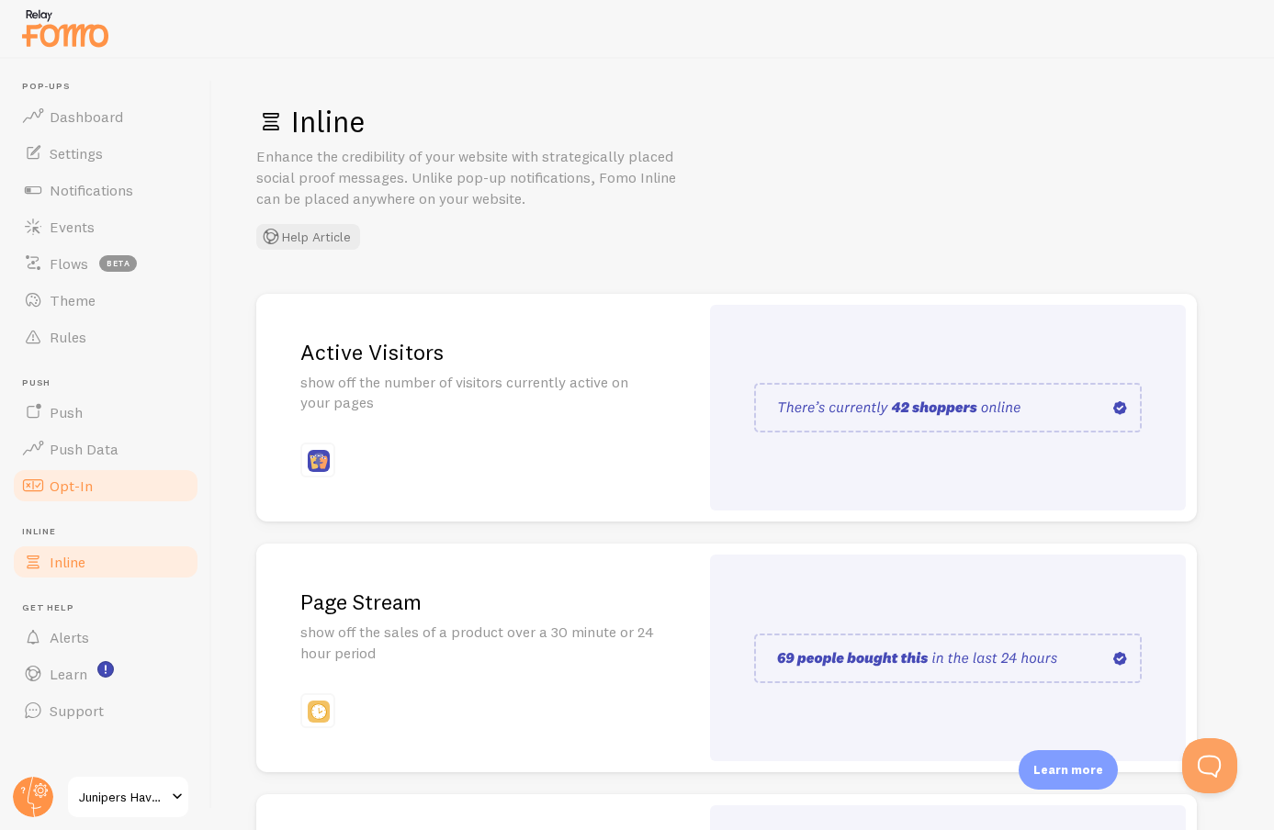
click at [96, 486] on link "Opt-In" at bounding box center [105, 485] width 189 height 37
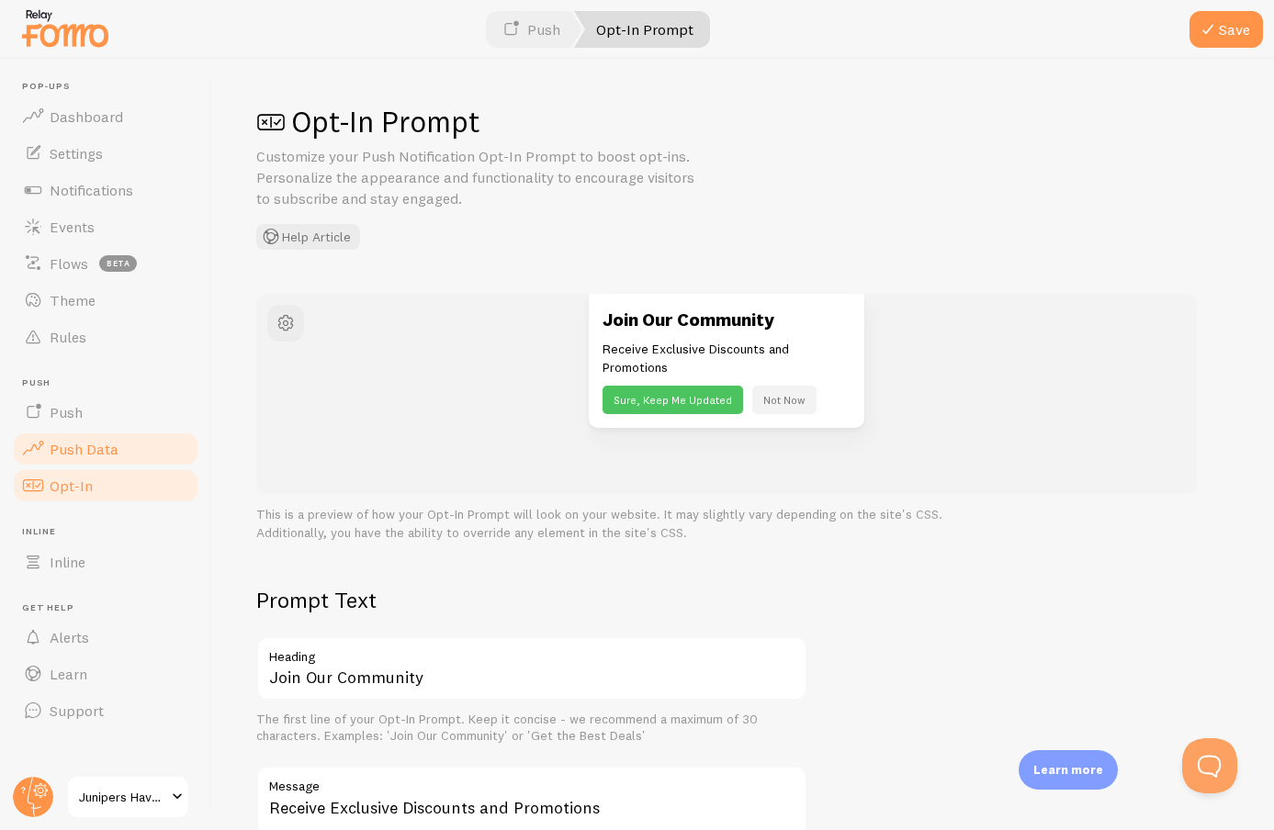
click at [120, 457] on link "Push Data" at bounding box center [105, 449] width 189 height 37
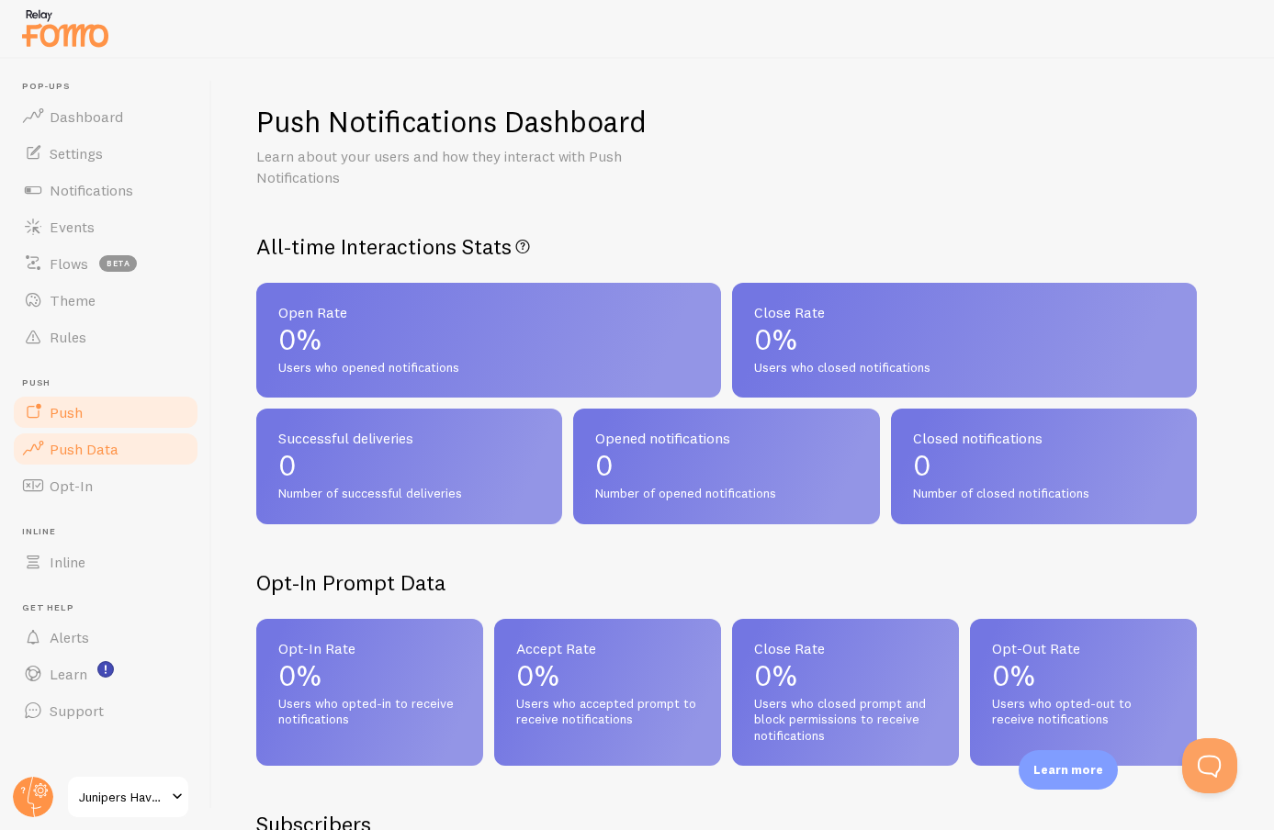
click at [126, 405] on link "Push" at bounding box center [105, 412] width 189 height 37
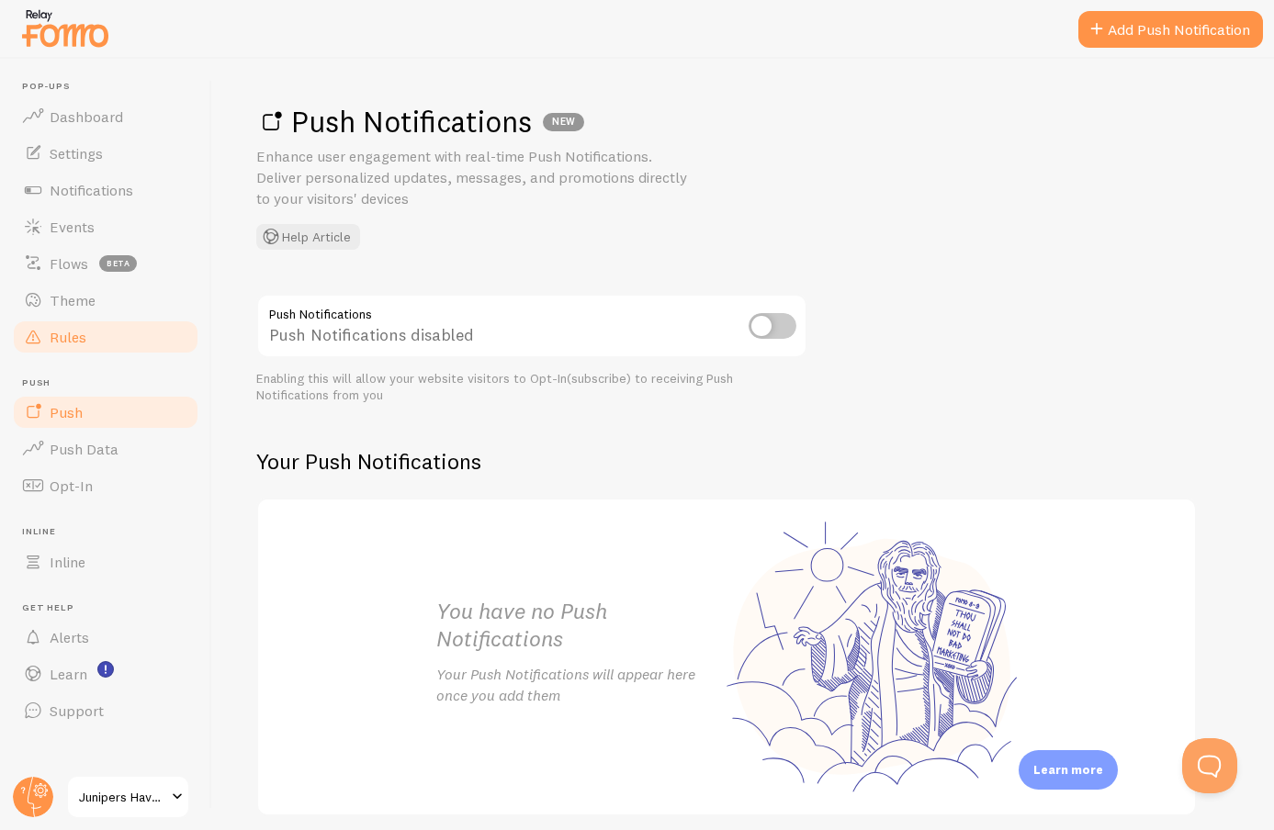
click at [129, 332] on link "Rules" at bounding box center [105, 337] width 189 height 37
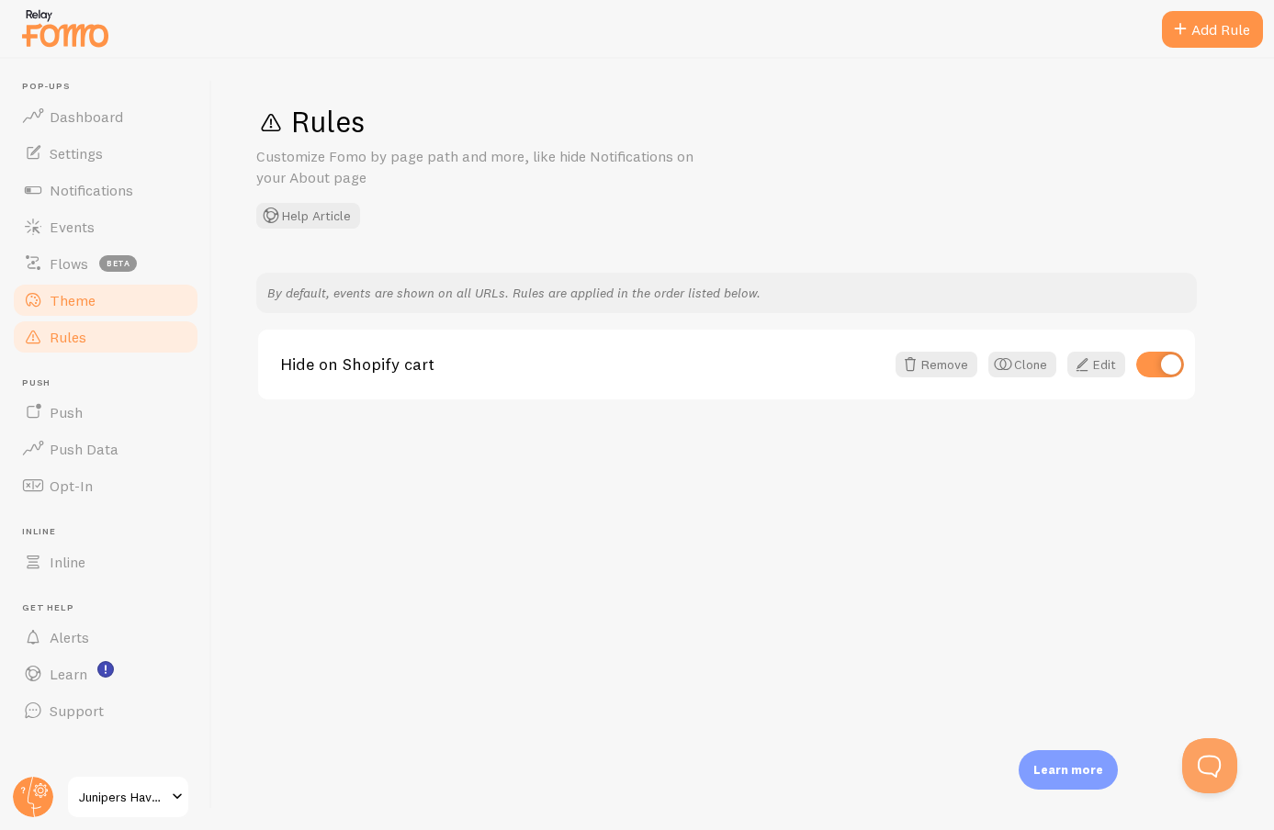
click at [153, 291] on link "Theme" at bounding box center [105, 300] width 189 height 37
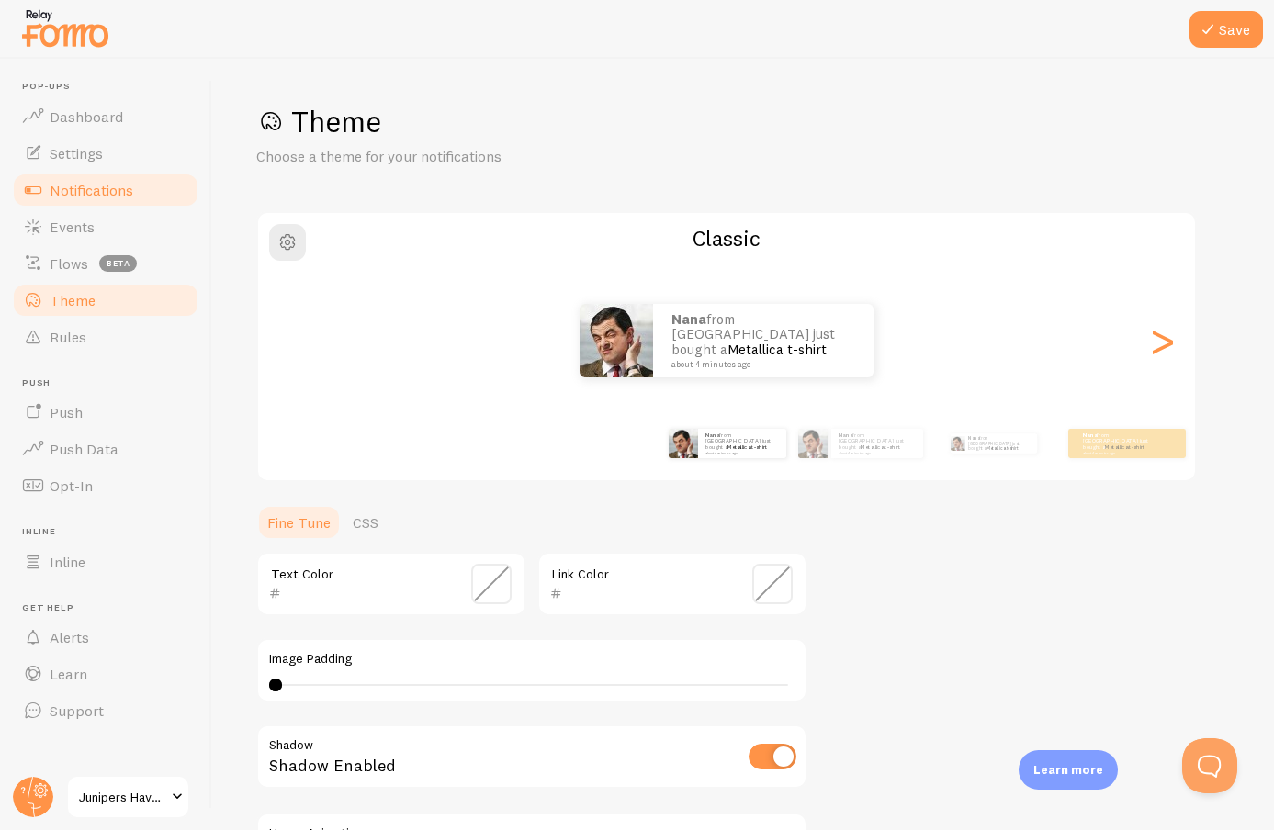
click at [134, 229] on link "Events" at bounding box center [105, 226] width 189 height 37
click at [133, 196] on span "Notifications" at bounding box center [92, 190] width 84 height 18
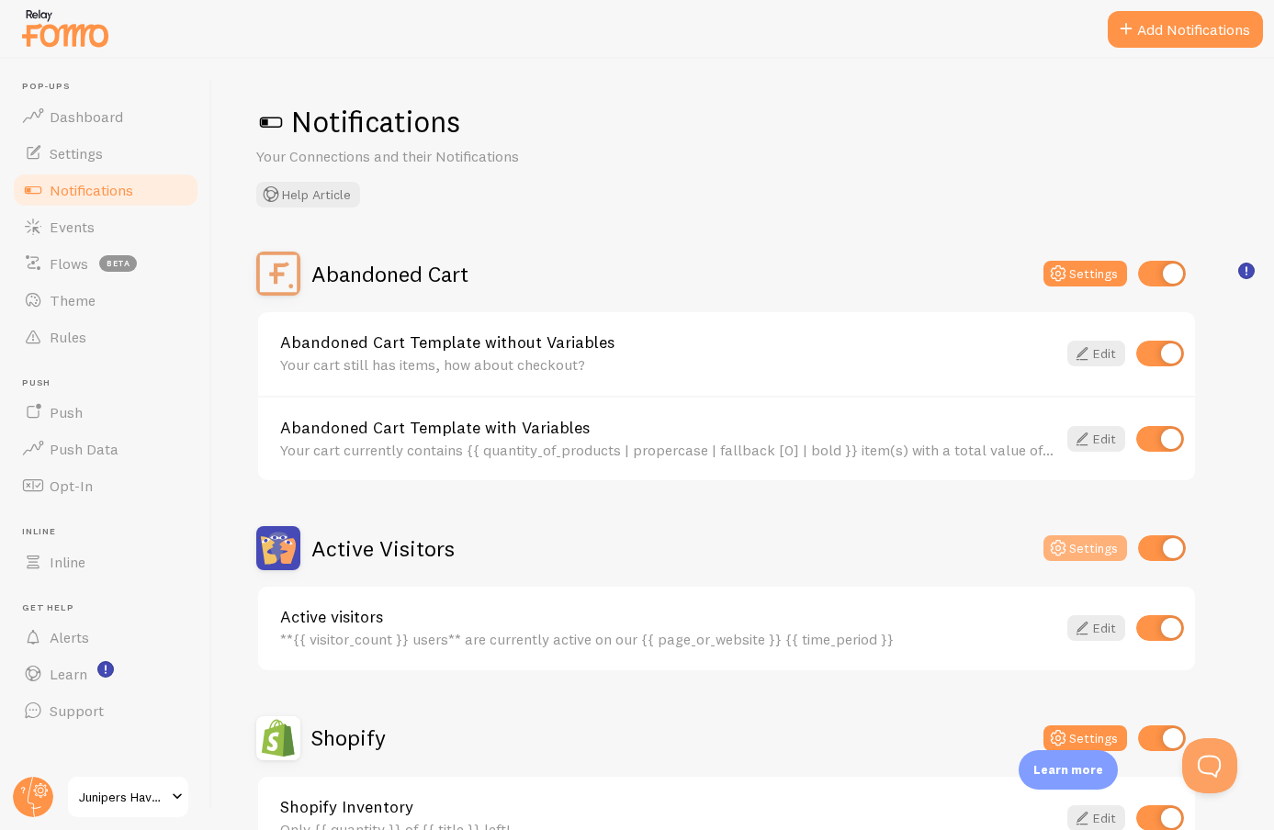
click at [1081, 537] on button "Settings" at bounding box center [1085, 548] width 84 height 26
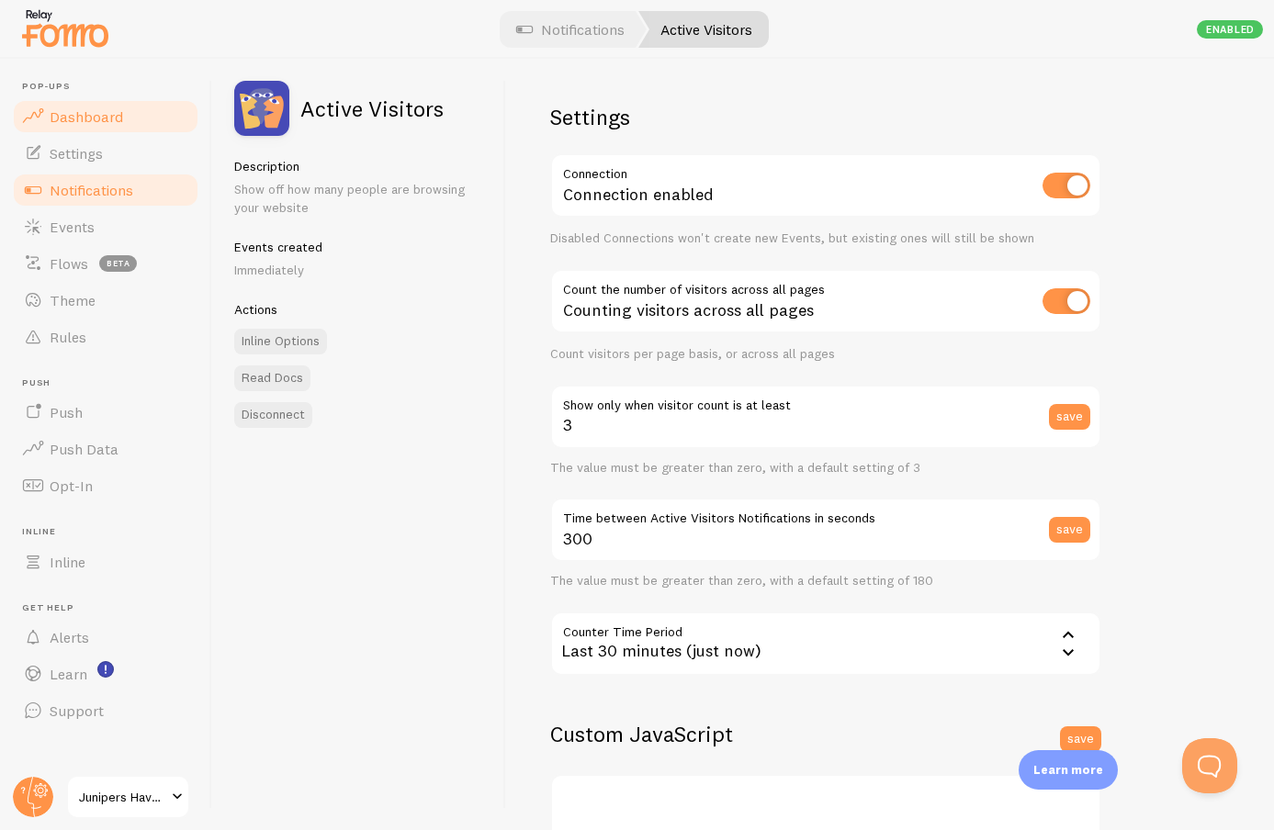
click at [129, 129] on link "Dashboard" at bounding box center [105, 116] width 189 height 37
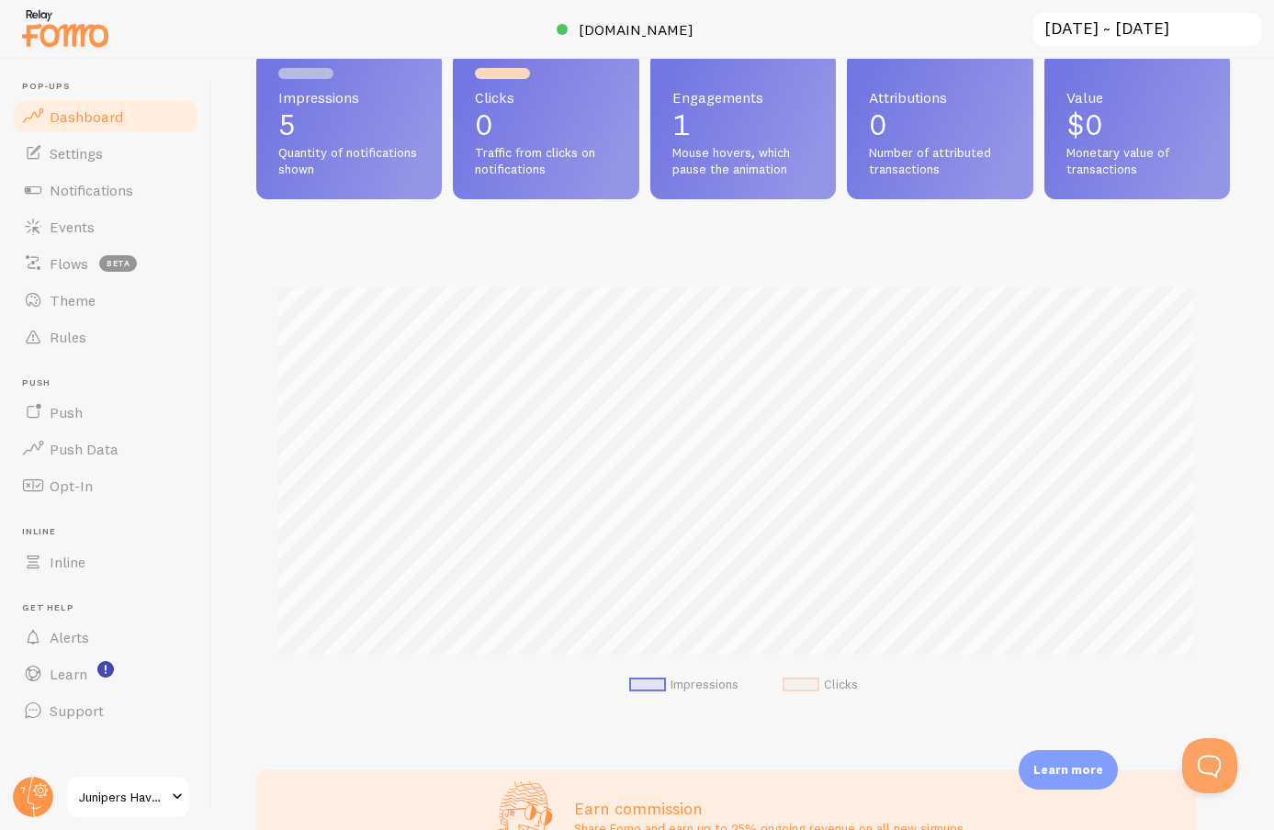
scroll to position [196, 0]
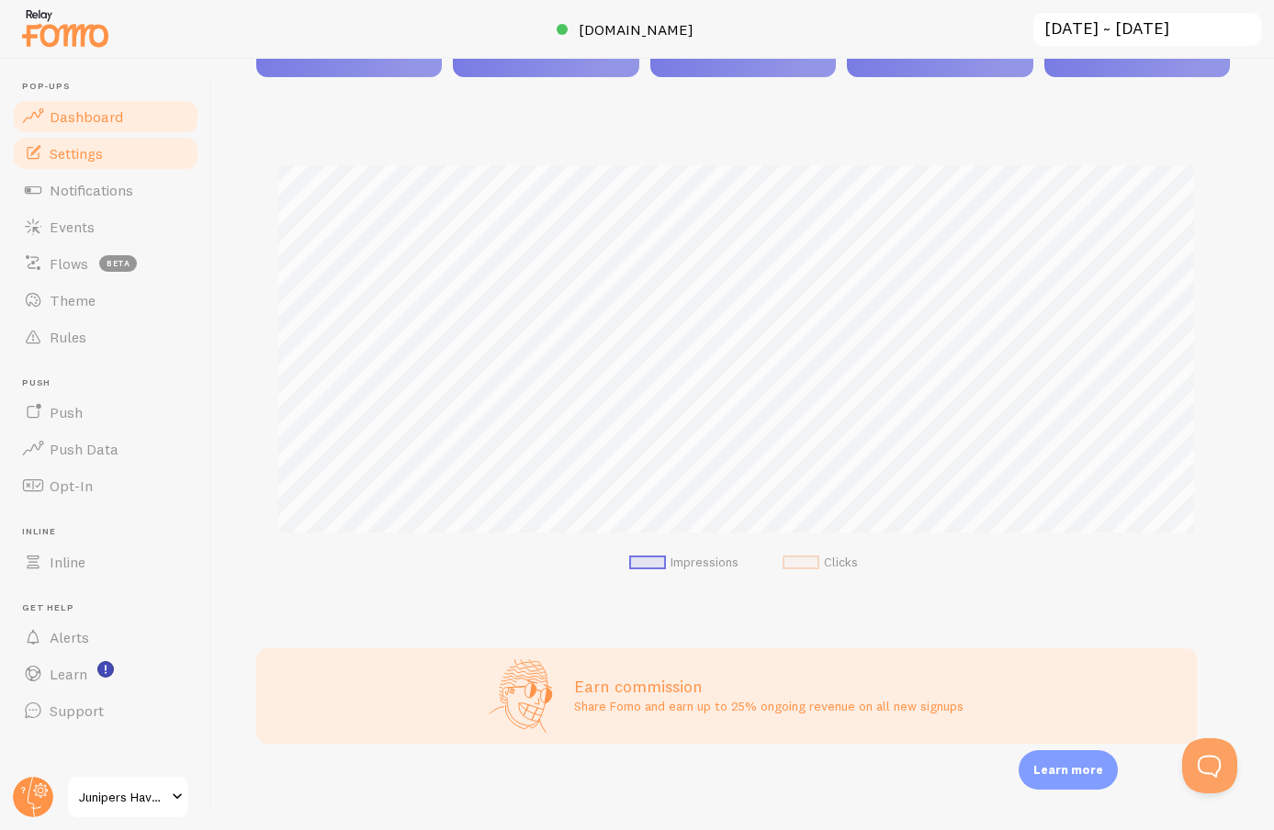
click at [121, 162] on link "Settings" at bounding box center [105, 153] width 189 height 37
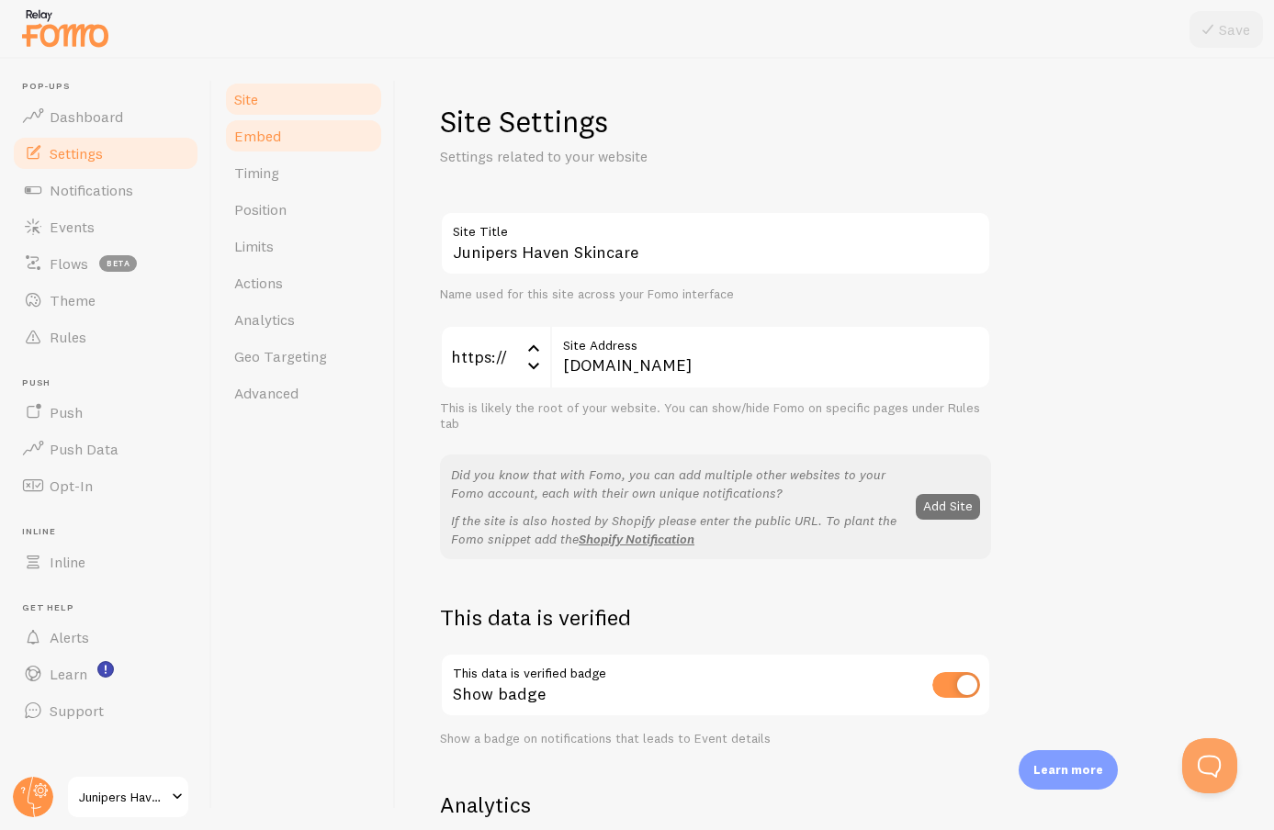
click at [305, 135] on link "Embed" at bounding box center [303, 136] width 161 height 37
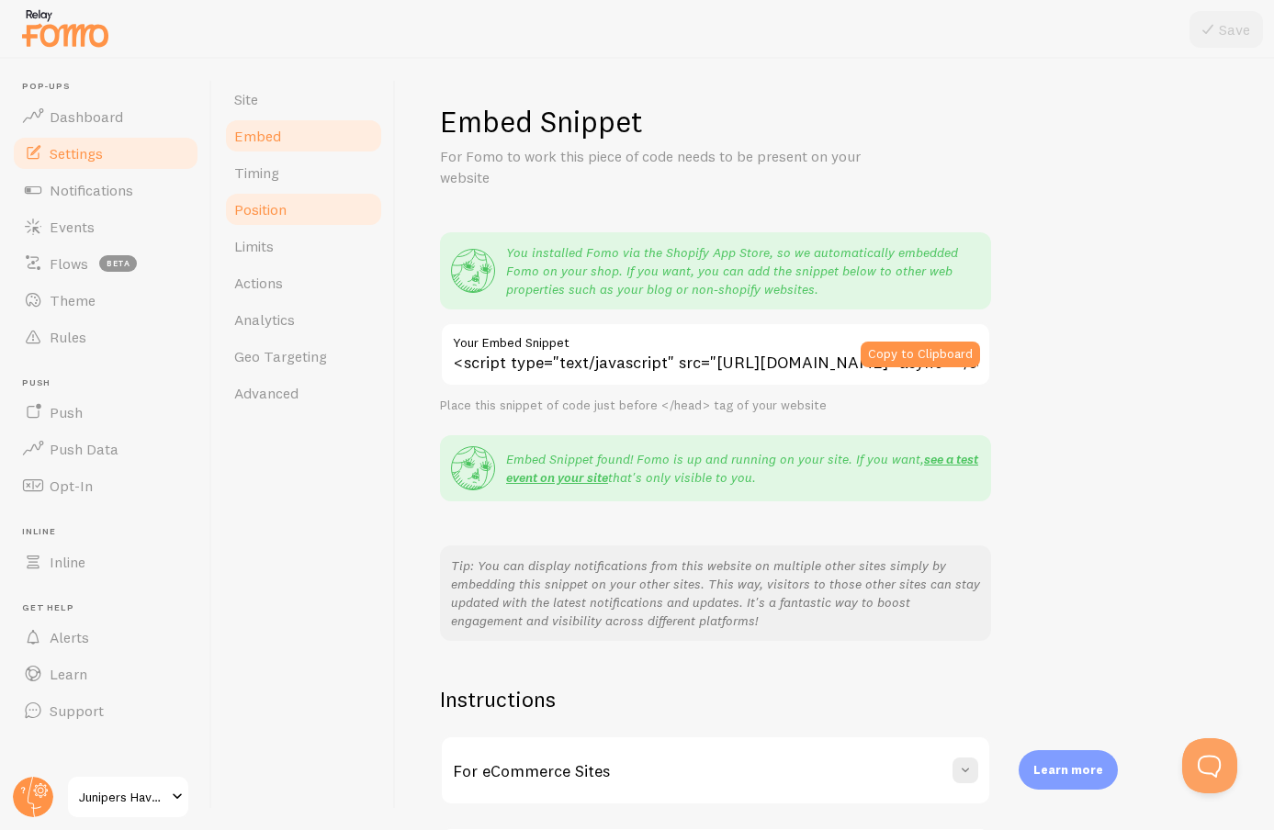
scroll to position [146, 0]
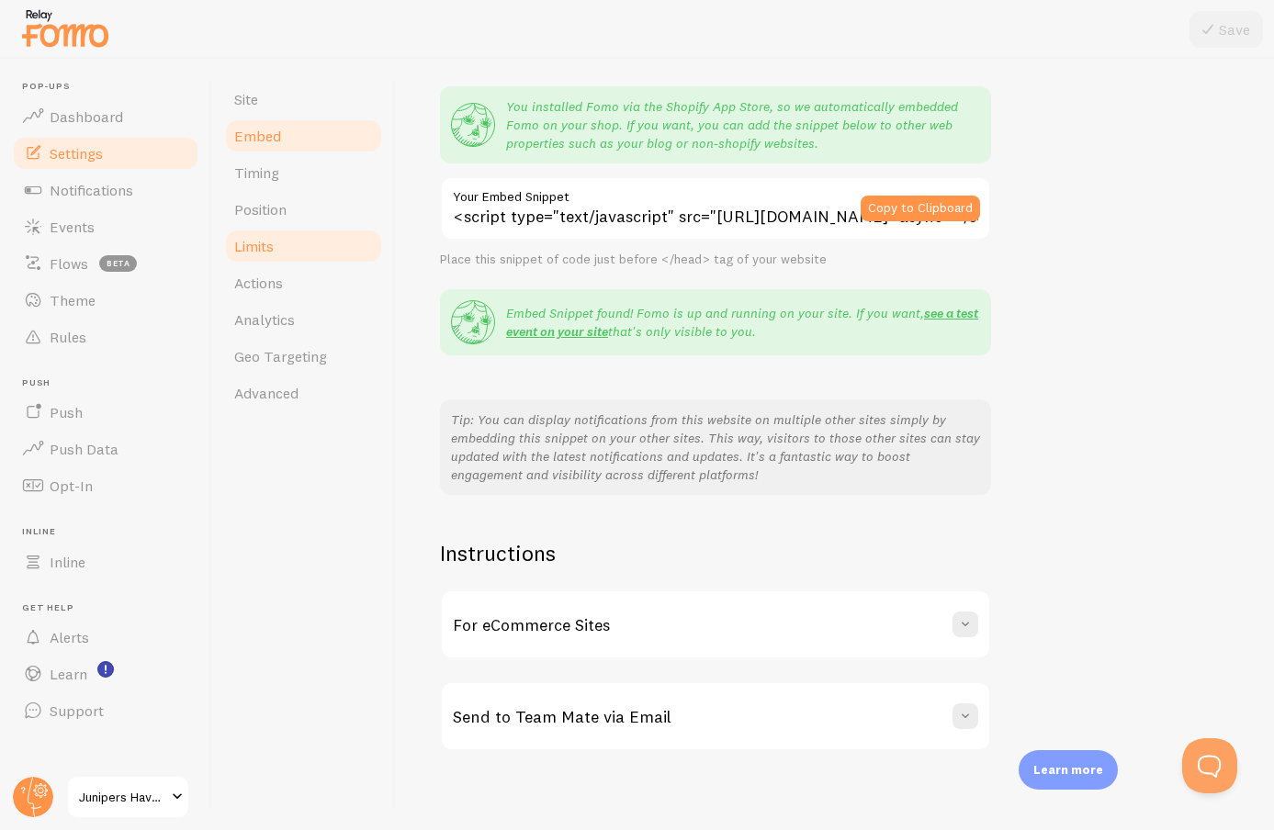
click at [339, 237] on ul "Site Embed Timing Position Limits Actions Analytics Geo Targeting Advanced" at bounding box center [303, 246] width 161 height 331
click at [326, 200] on link "Position" at bounding box center [303, 209] width 161 height 37
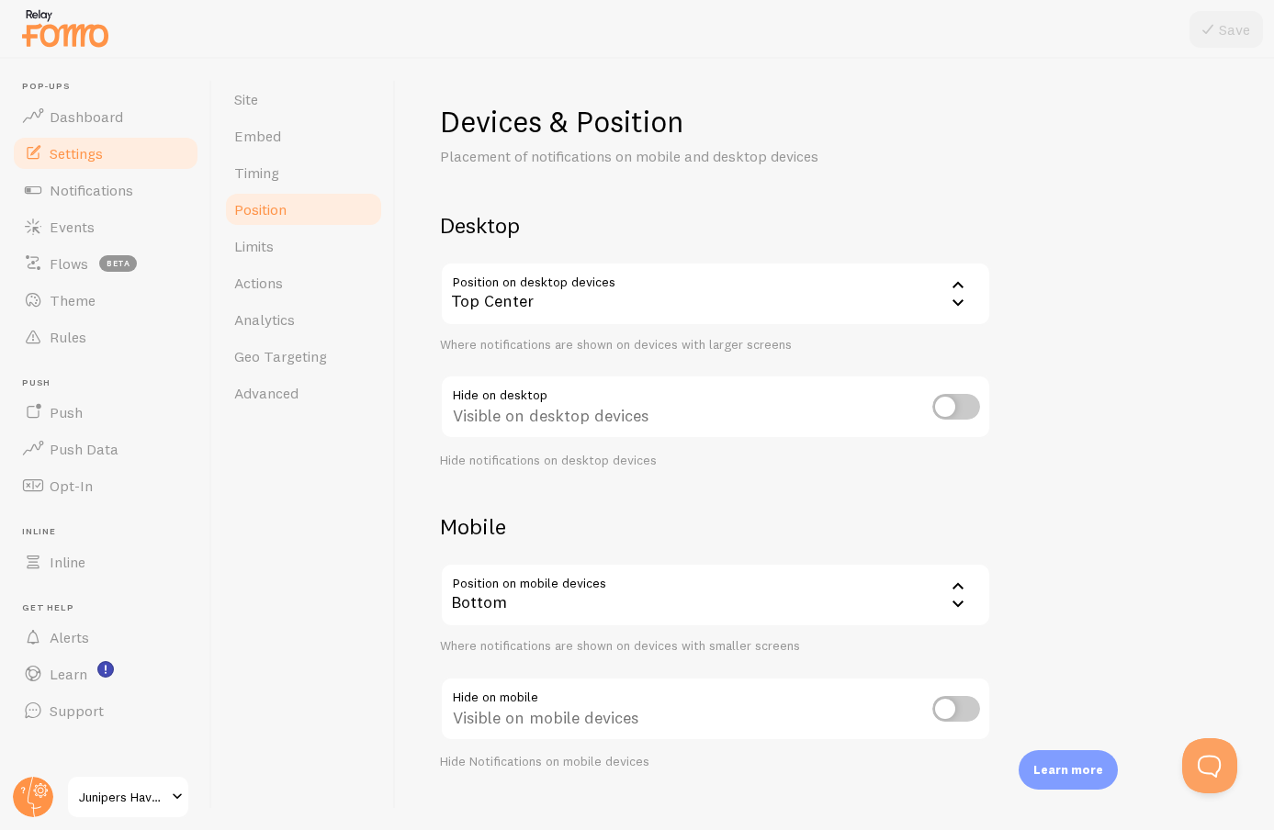
scroll to position [23, 0]
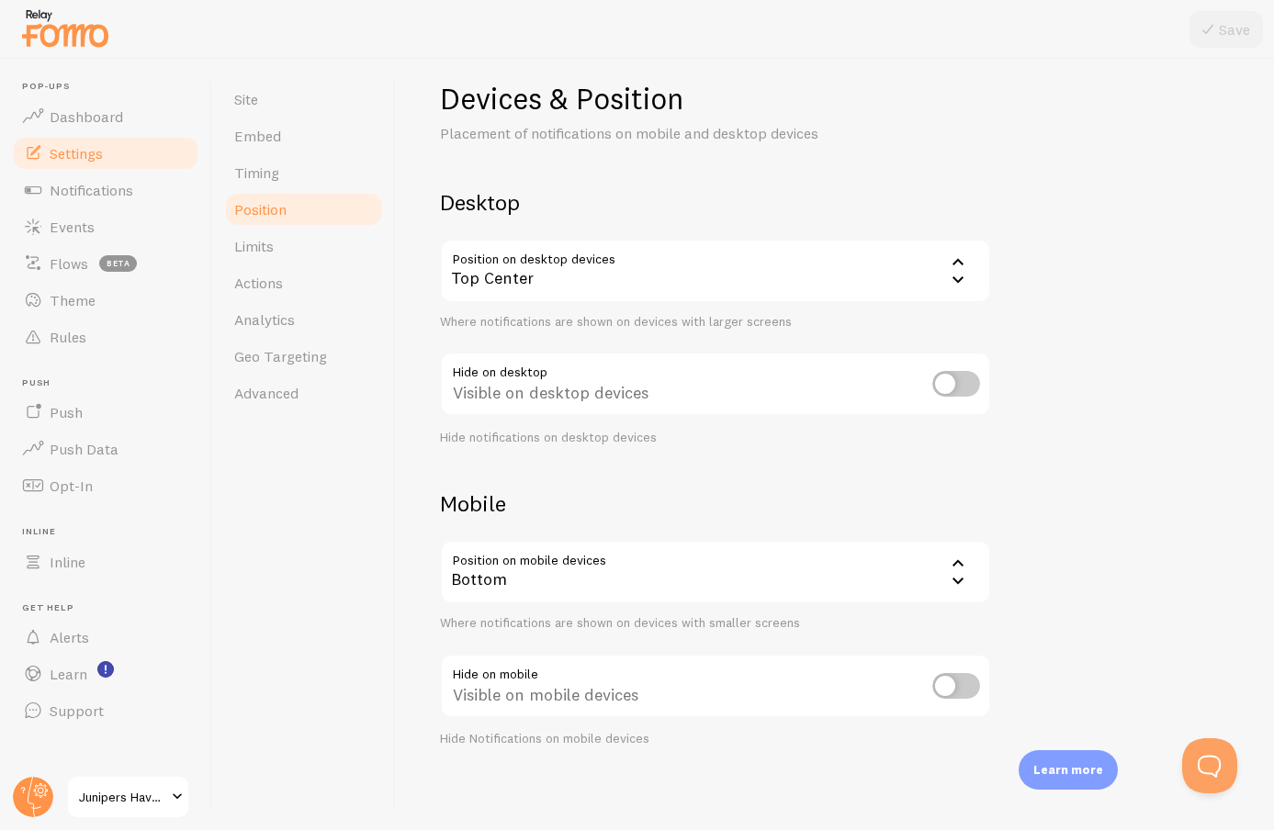
click at [938, 675] on input "checkbox" at bounding box center [956, 686] width 48 height 26
click at [1190, 36] on button "Save" at bounding box center [1225, 29] width 73 height 37
click at [938, 674] on input "checkbox" at bounding box center [956, 686] width 48 height 26
checkbox input "false"
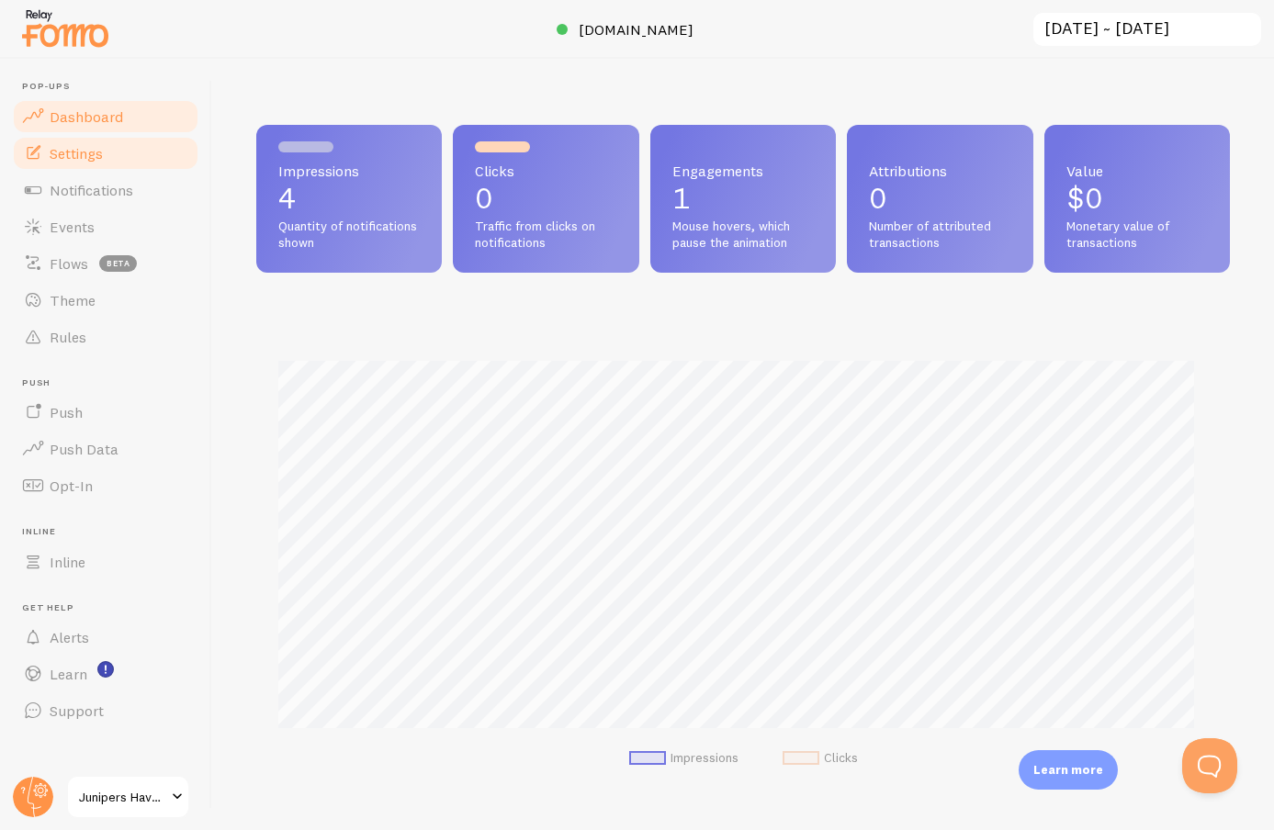
click at [131, 156] on link "Settings" at bounding box center [105, 153] width 189 height 37
